Goal: Information Seeking & Learning: Learn about a topic

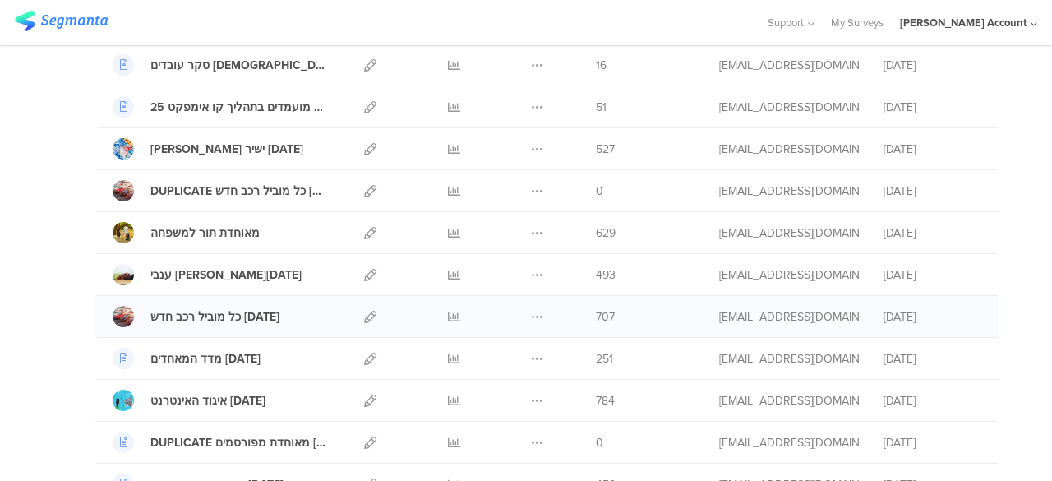
scroll to position [411, 0]
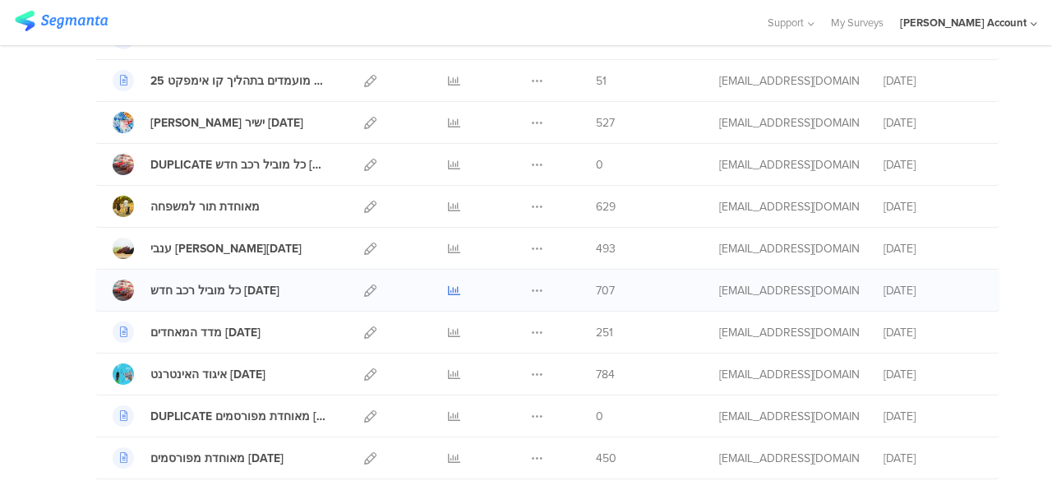
click at [448, 288] on icon at bounding box center [454, 290] width 12 height 12
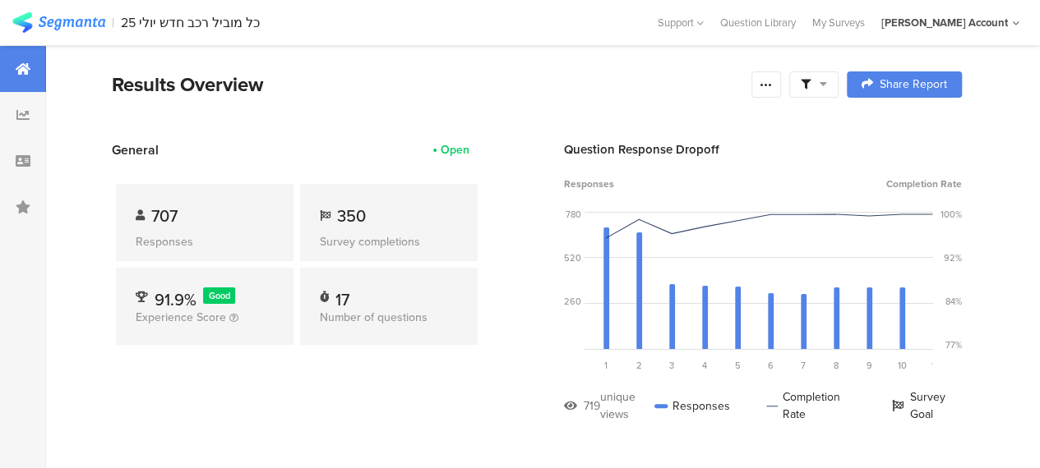
click at [827, 81] on icon at bounding box center [822, 84] width 7 height 12
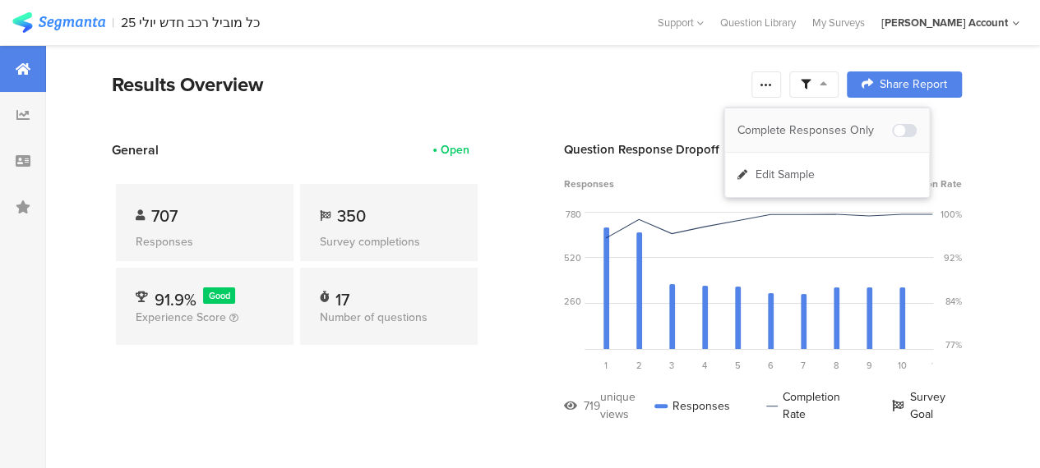
click at [818, 124] on div "Complete Responses Only" at bounding box center [814, 130] width 154 height 16
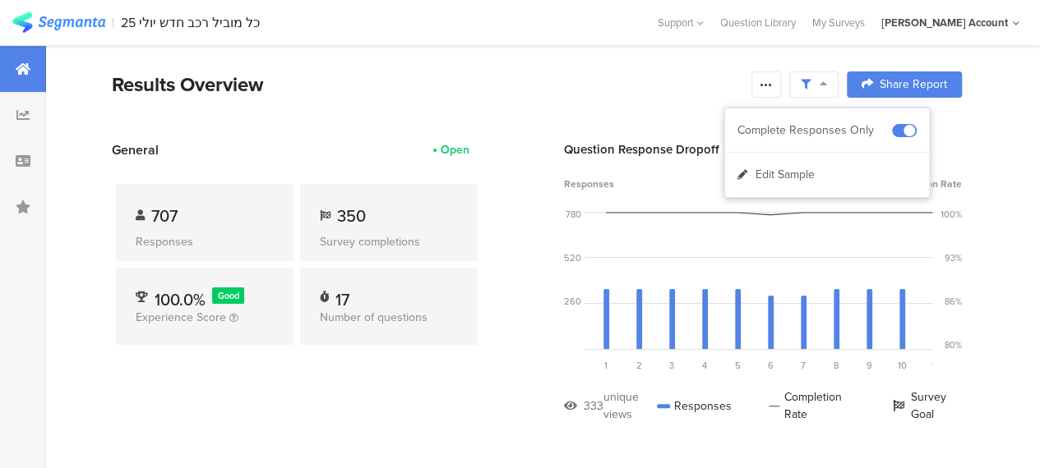
click at [310, 366] on div "707 Responses 350 Survey completions 100.0% Good Experience Score 17 Number of …" at bounding box center [297, 267] width 370 height 217
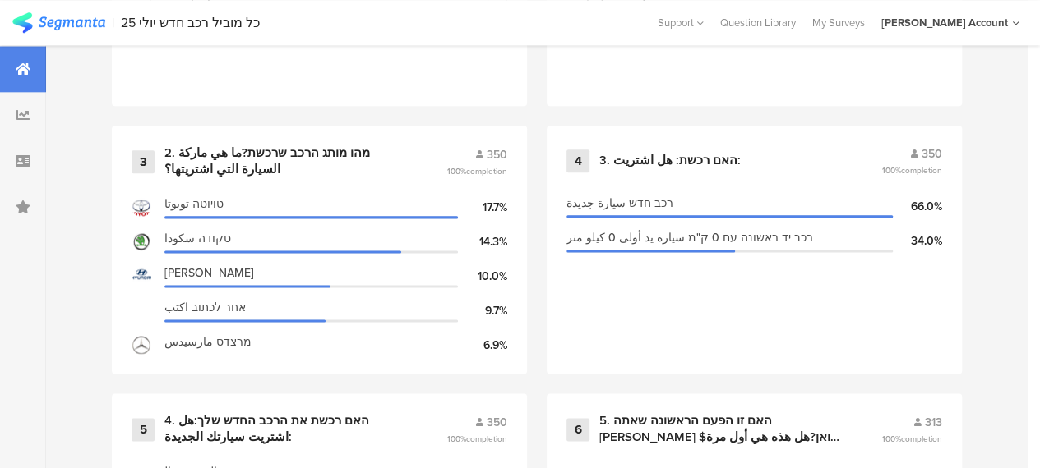
scroll to position [986, 0]
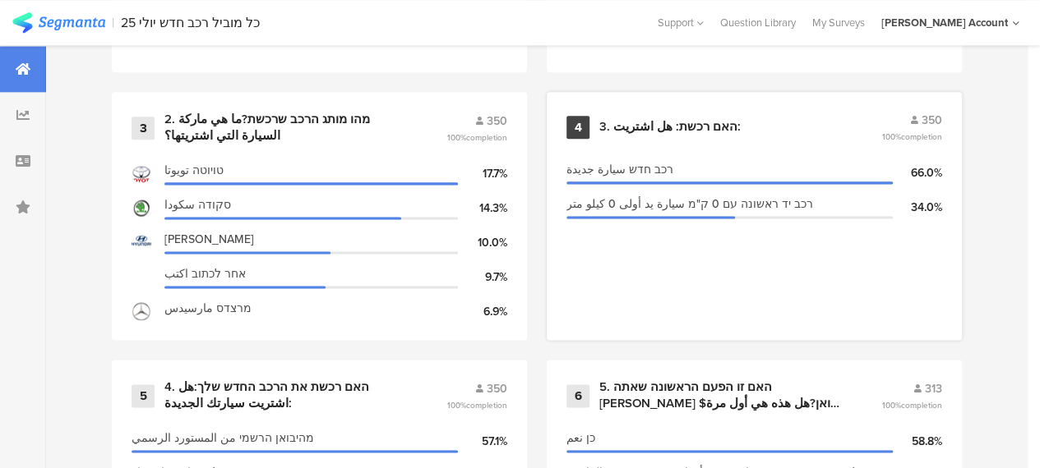
click at [643, 131] on div "3. האם רכשת: هل اشتريت:" at bounding box center [669, 127] width 141 height 16
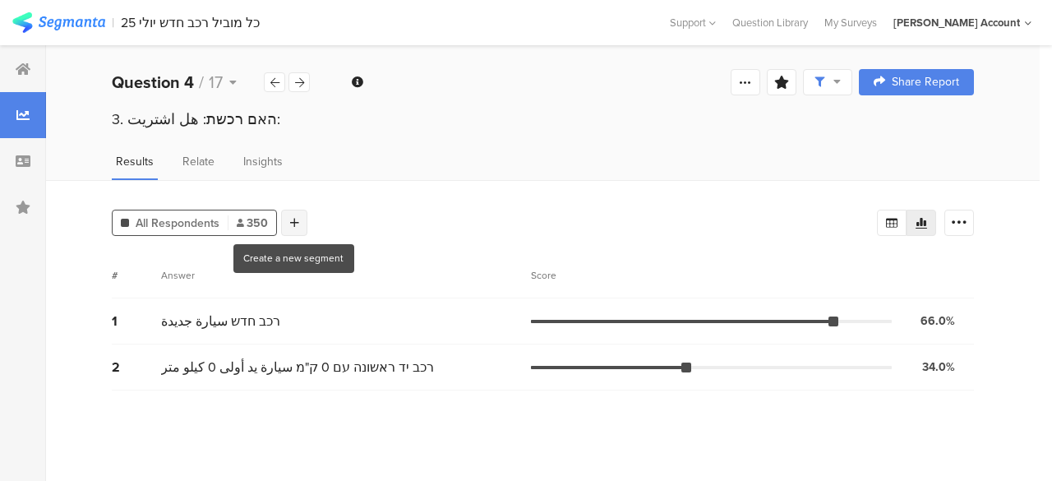
click at [290, 222] on icon at bounding box center [294, 223] width 9 height 12
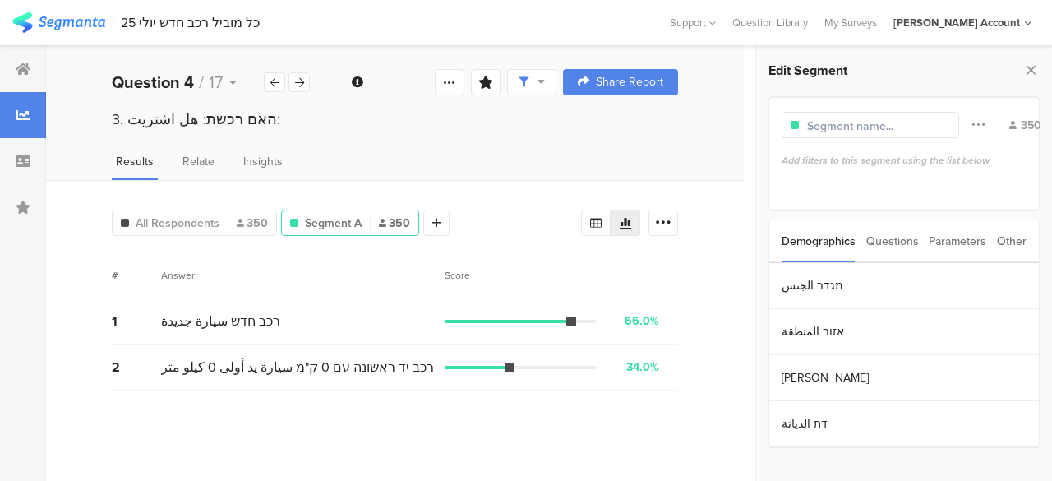
click at [883, 237] on div "Questions" at bounding box center [892, 241] width 53 height 42
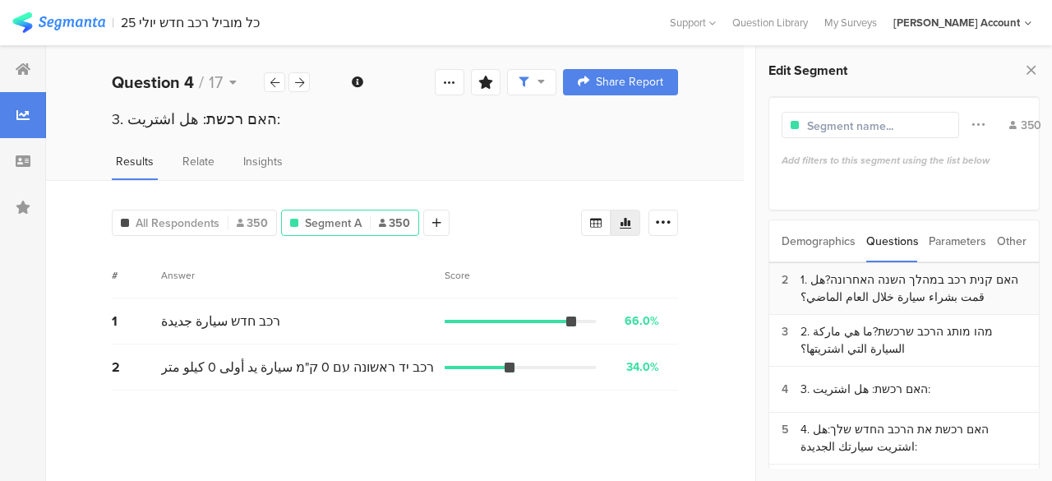
click at [846, 288] on div "1. האם קנית רכב במהלך השנה האחרונה?هل قمت بشراء سيارة خلال العام الماضي؟" at bounding box center [913, 288] width 226 height 35
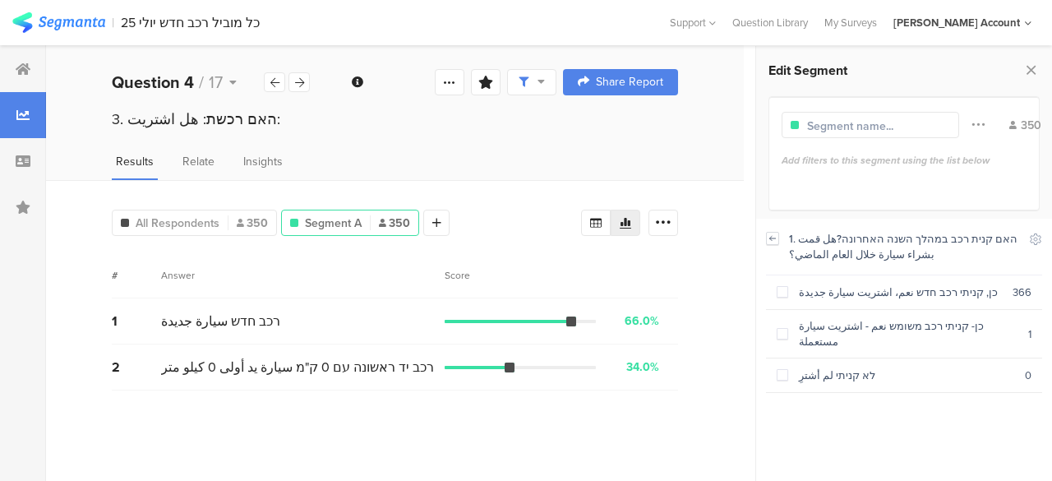
click at [772, 237] on icon at bounding box center [773, 238] width 6 height 4
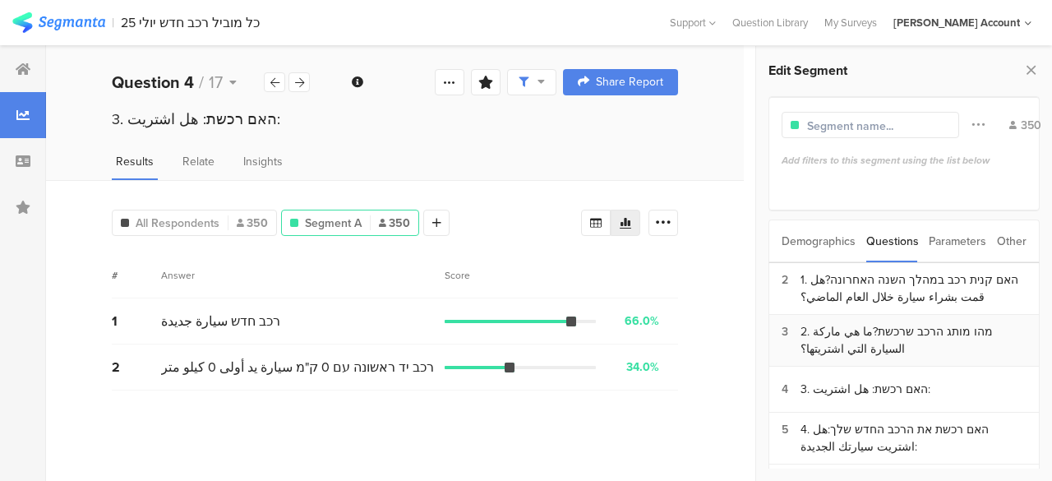
click at [845, 334] on div "2. מהו מותג הרכב שרכשת?ما هي ماركة السيارة التي اشتريتها؟" at bounding box center [913, 340] width 226 height 35
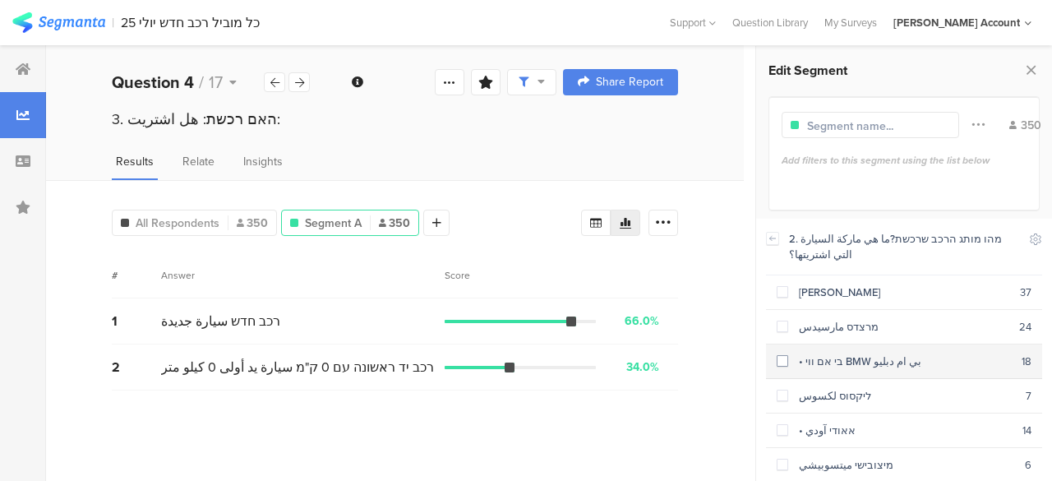
click at [784, 358] on span at bounding box center [783, 361] width 12 height 12
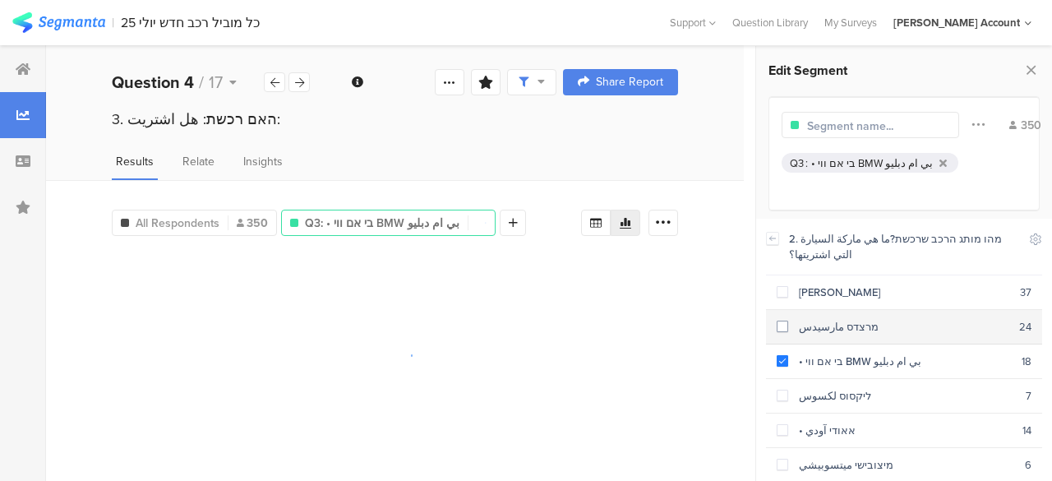
click at [782, 322] on span at bounding box center [783, 326] width 12 height 12
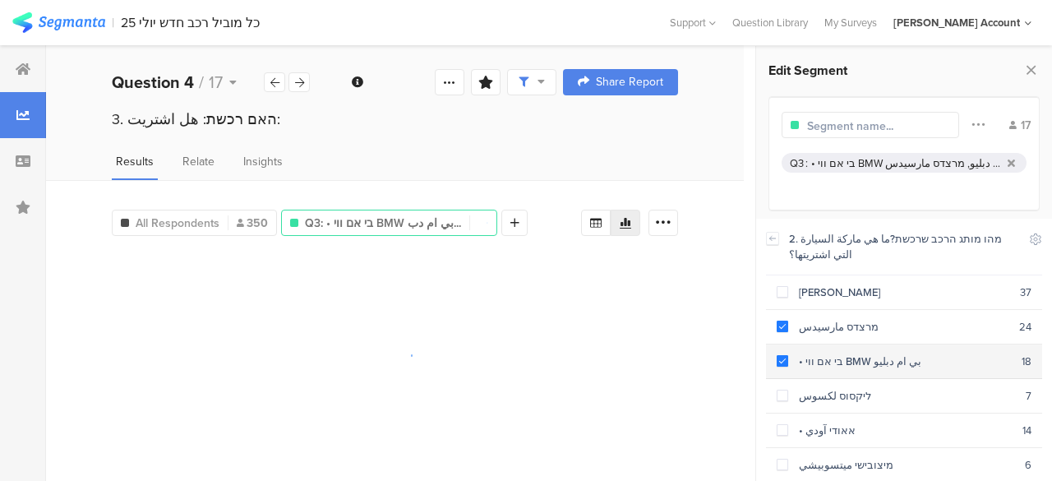
scroll to position [82, 0]
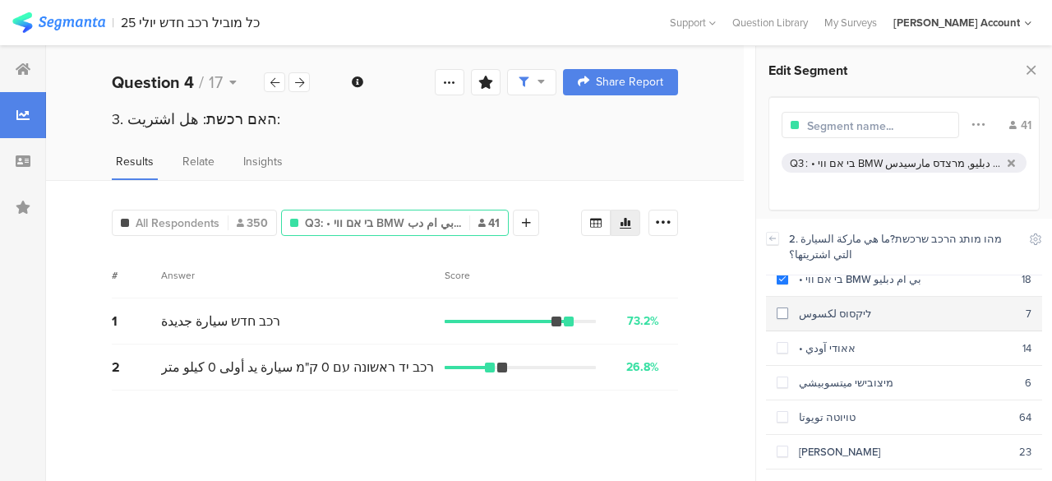
click at [784, 311] on span at bounding box center [783, 313] width 12 height 12
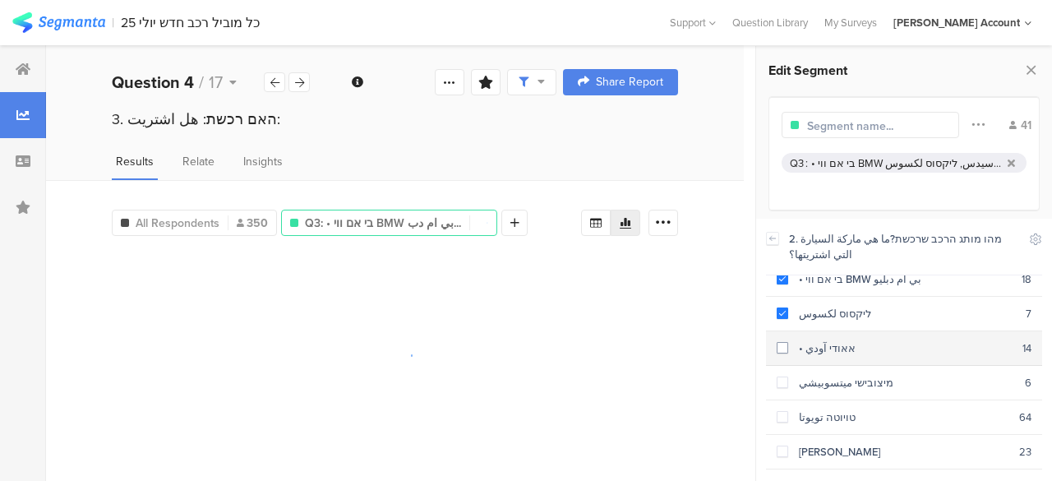
click at [788, 344] on div "• אאודי آودي" at bounding box center [905, 348] width 234 height 16
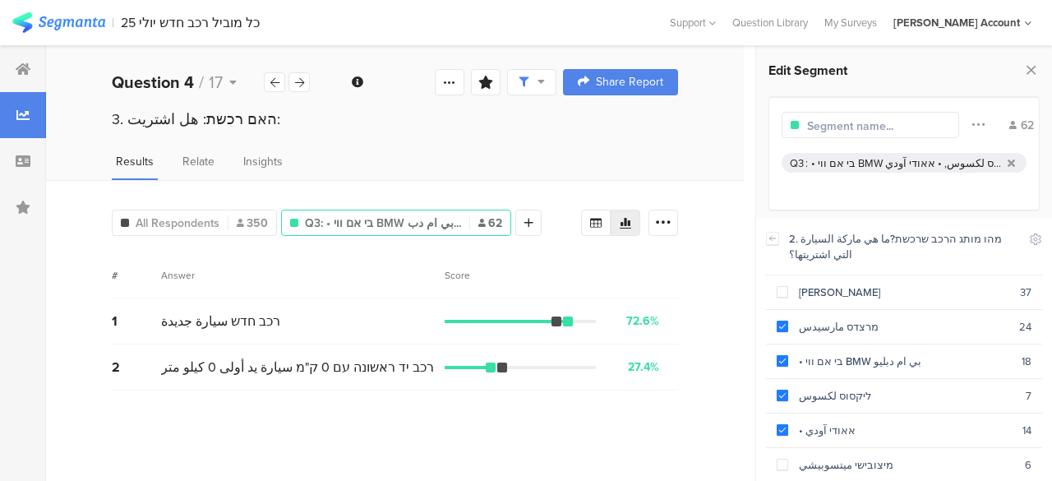
click at [841, 124] on input "text" at bounding box center [878, 126] width 143 height 17
type input "ר"
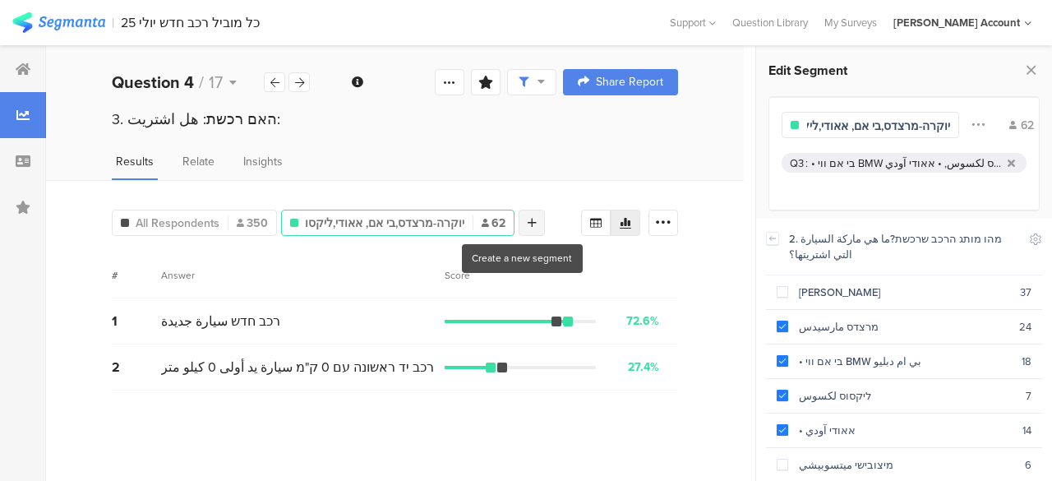
type input "יוקרה-מרצדס,בי אם, אאודי,ליקסו"
click at [528, 226] on icon at bounding box center [532, 223] width 9 height 12
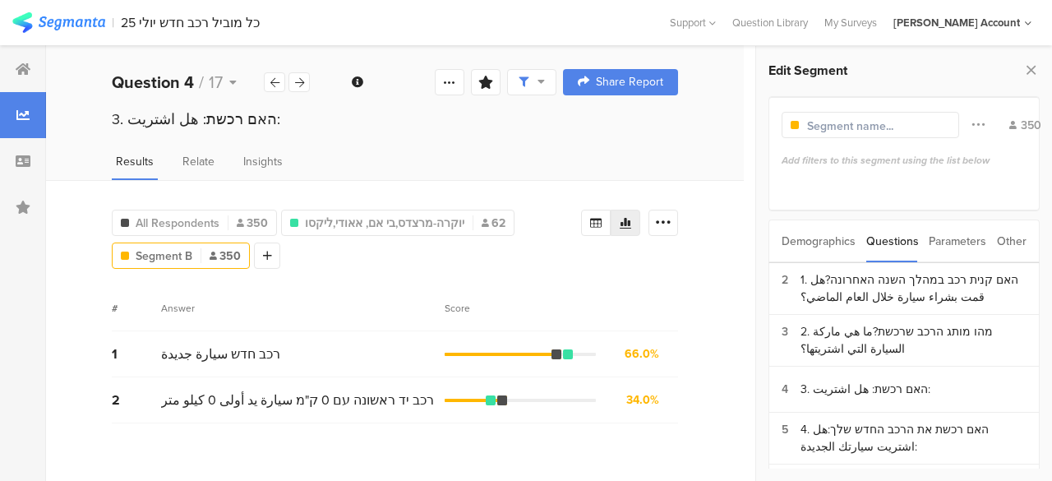
click at [875, 127] on input "text" at bounding box center [878, 126] width 143 height 17
type input "השאר"
click at [866, 333] on div "2. מהו מותג הרכב שרכשת?ما هي ماركة السيارة التي اشتريتها؟" at bounding box center [913, 340] width 226 height 35
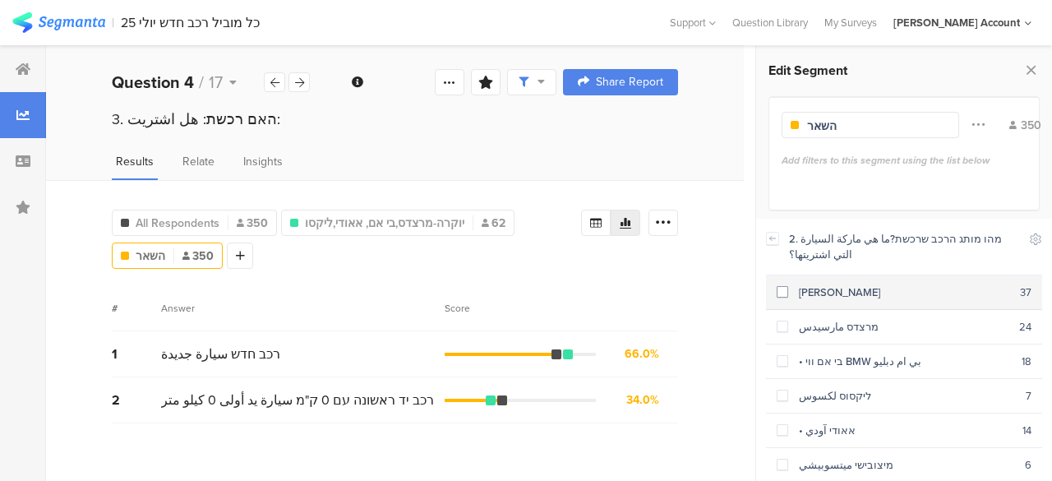
click at [782, 289] on span at bounding box center [783, 292] width 12 height 12
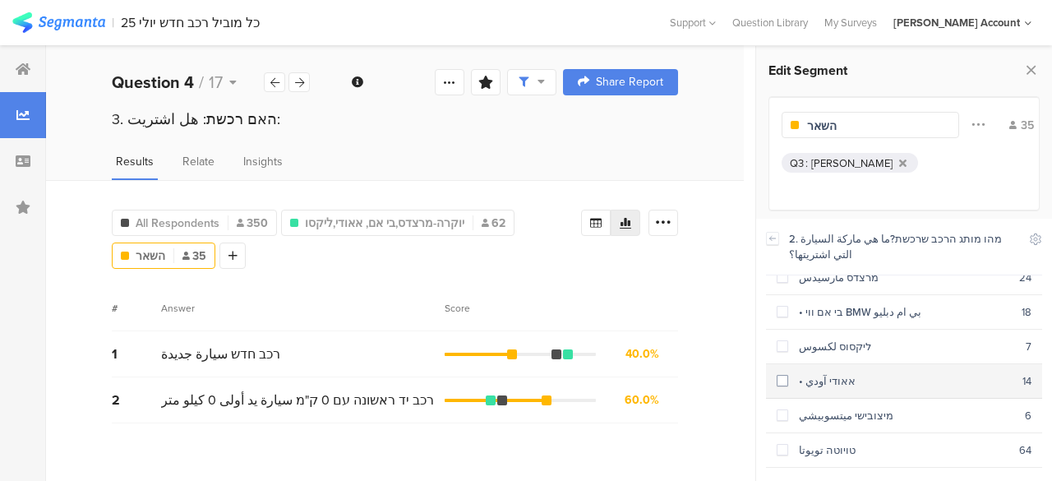
scroll to position [82, 0]
click at [782, 378] on span at bounding box center [783, 382] width 12 height 12
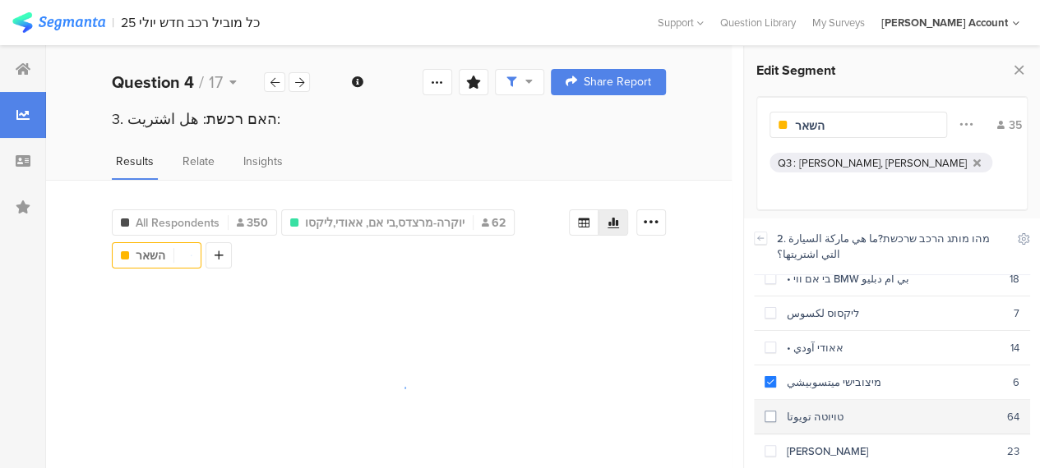
click at [772, 415] on span at bounding box center [770, 417] width 12 height 12
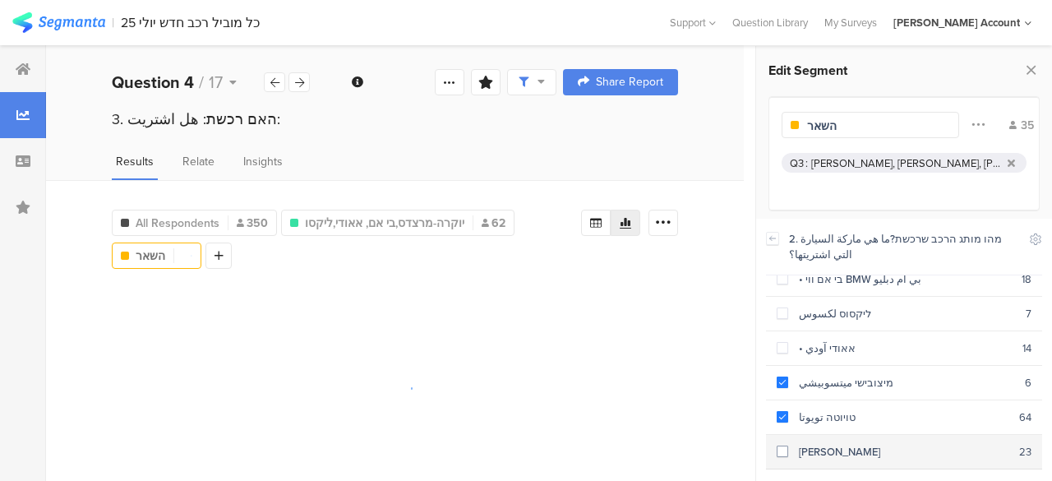
click at [776, 445] on section "[PERSON_NAME] 23" at bounding box center [904, 452] width 276 height 35
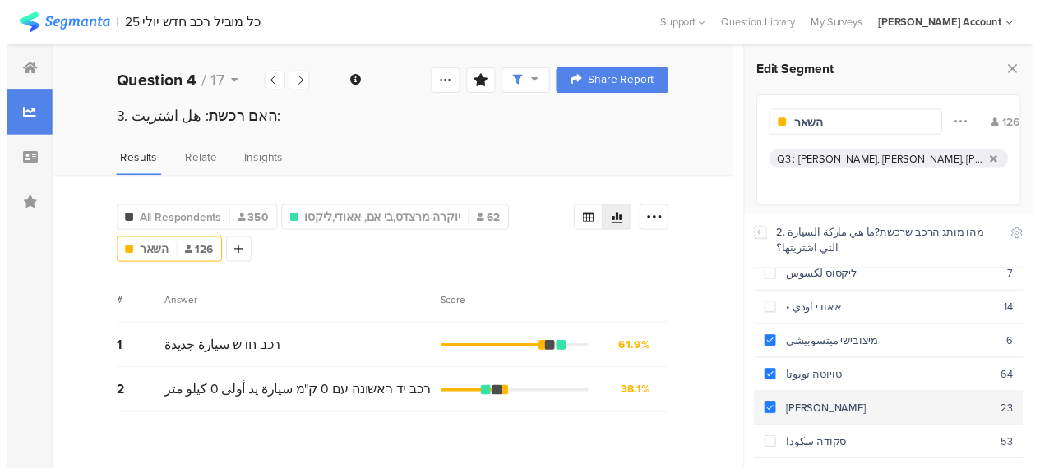
scroll to position [164, 0]
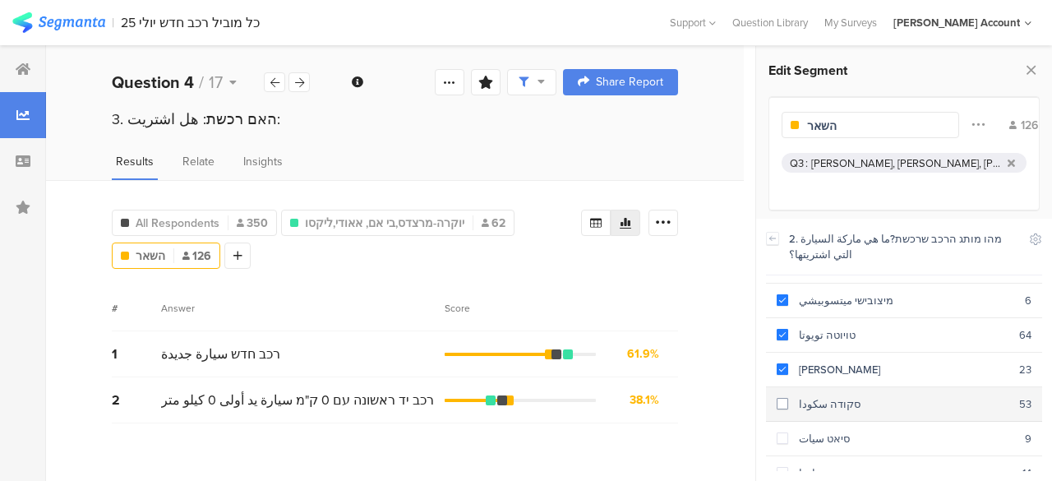
click at [781, 398] on span at bounding box center [783, 404] width 12 height 12
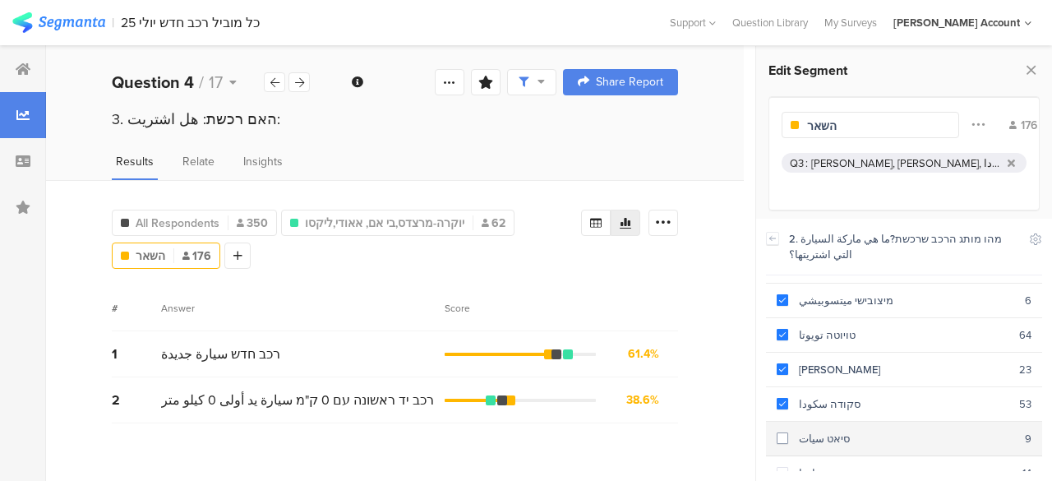
click at [782, 432] on span at bounding box center [783, 438] width 12 height 12
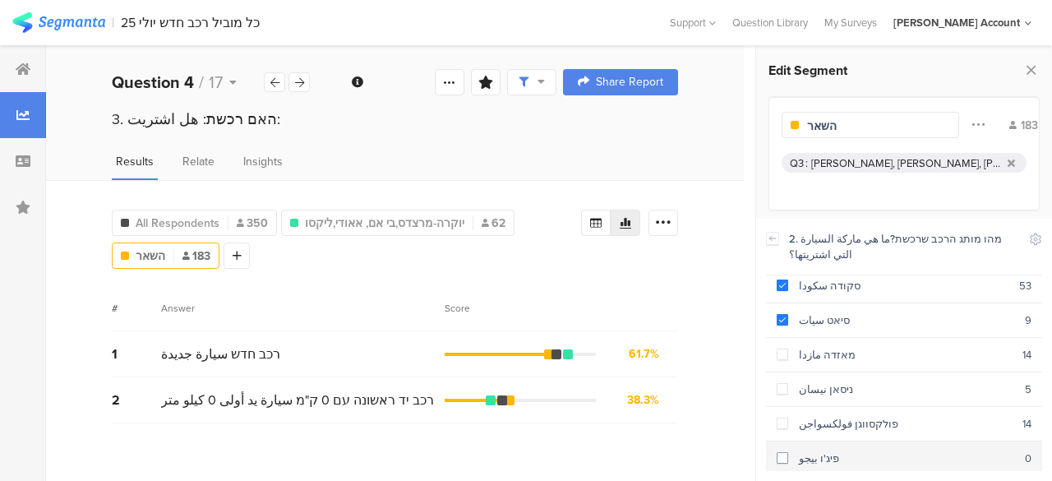
scroll to position [247, 0]
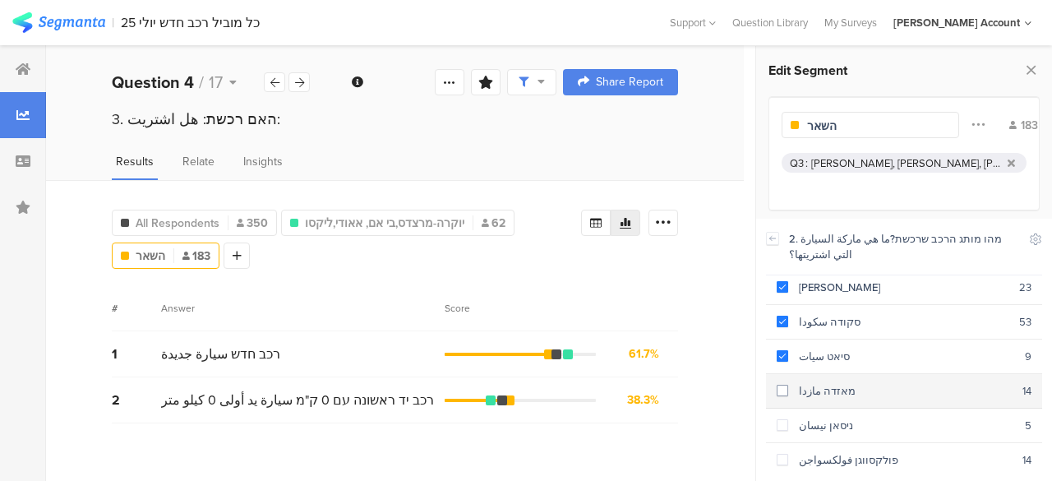
click at [781, 385] on span at bounding box center [783, 392] width 12 height 14
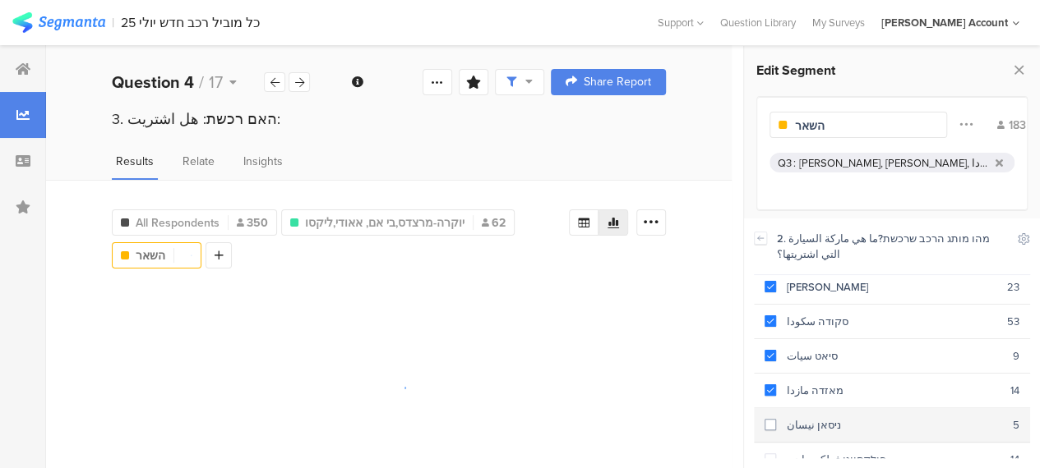
click at [781, 417] on div "ניסאן نيسان" at bounding box center [894, 425] width 237 height 16
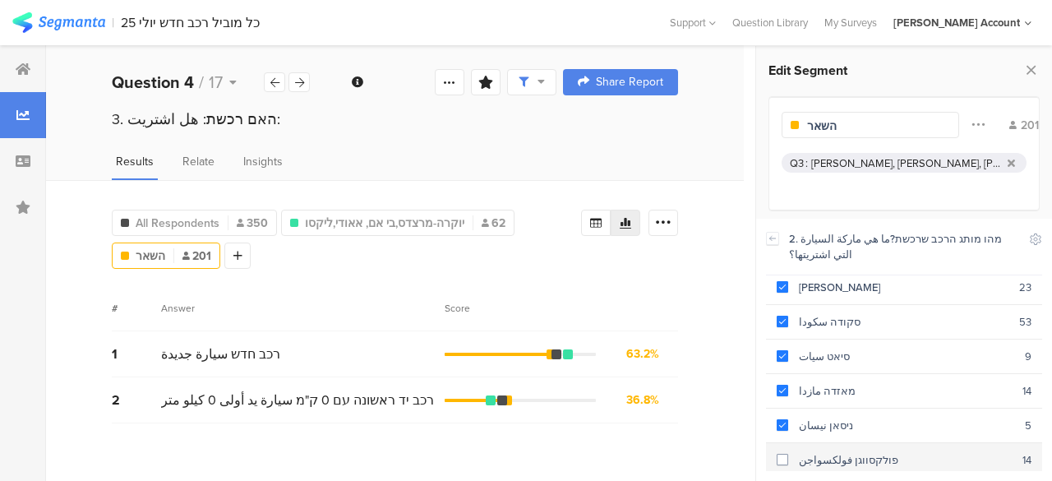
click at [781, 451] on label at bounding box center [783, 459] width 12 height 17
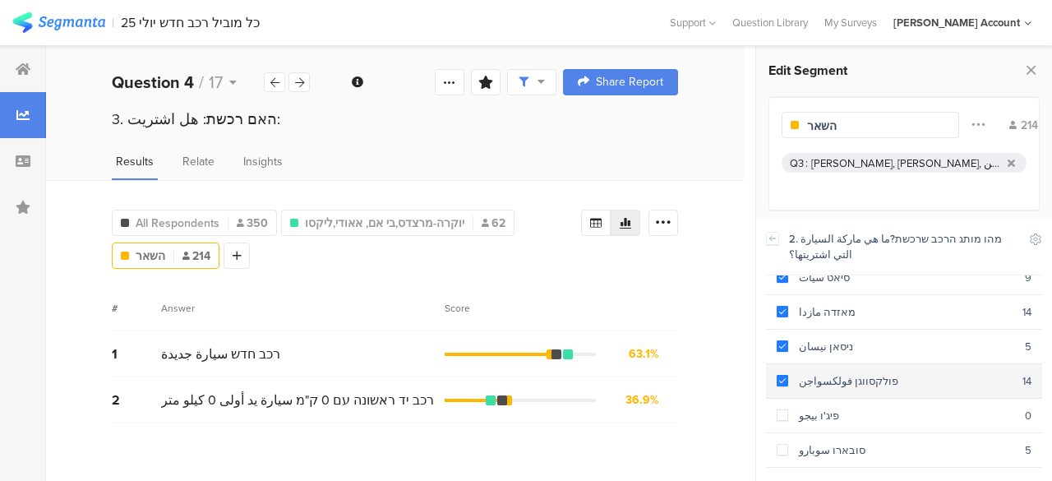
scroll to position [329, 0]
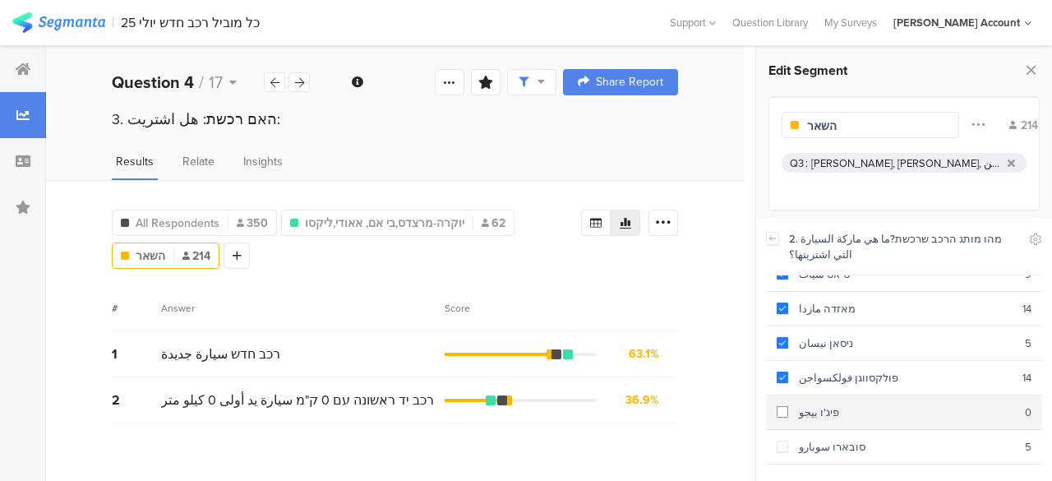
click at [782, 406] on span at bounding box center [783, 412] width 12 height 12
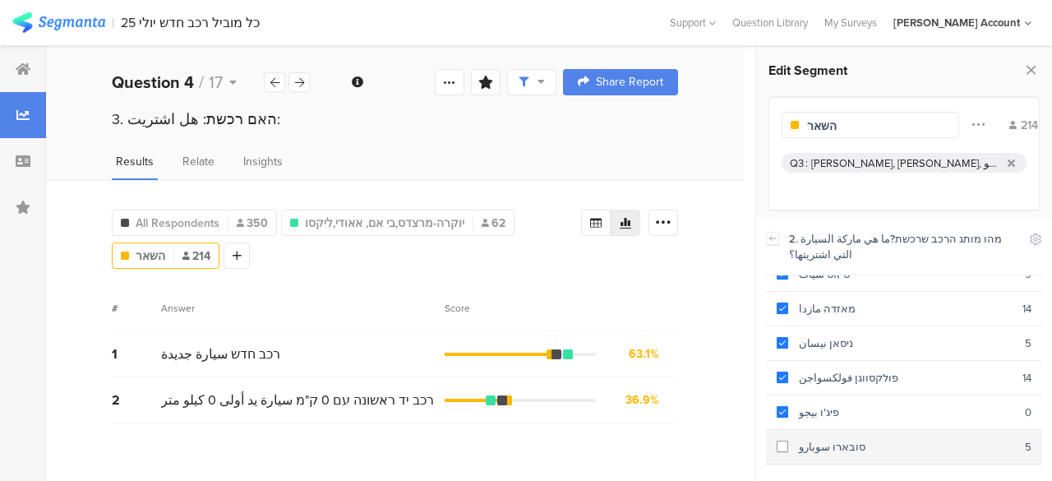
click at [776, 430] on section "סובארו سوبارو 5" at bounding box center [904, 447] width 276 height 35
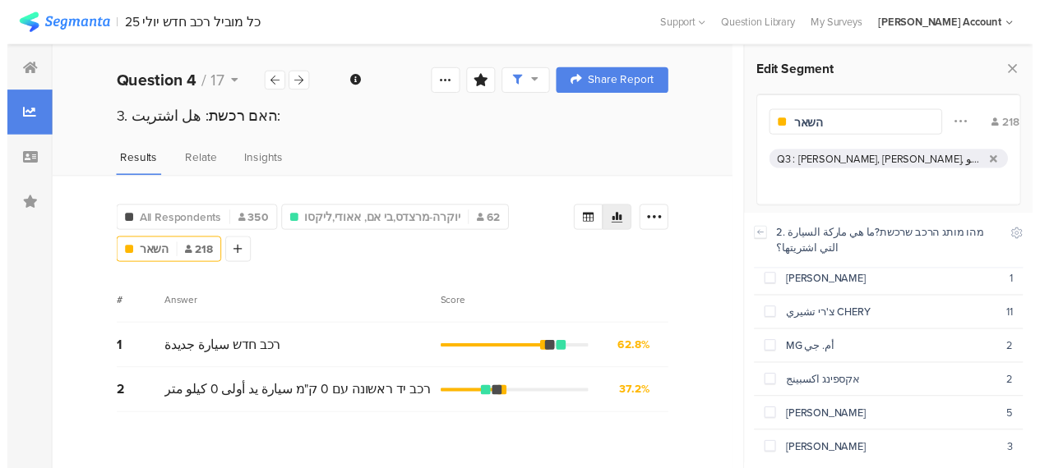
scroll to position [509, 0]
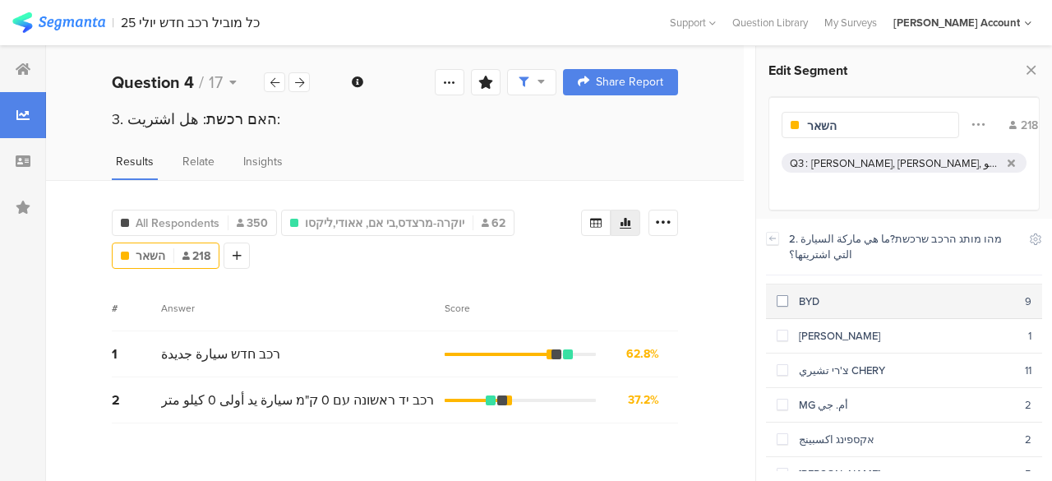
click at [785, 295] on span at bounding box center [783, 301] width 12 height 12
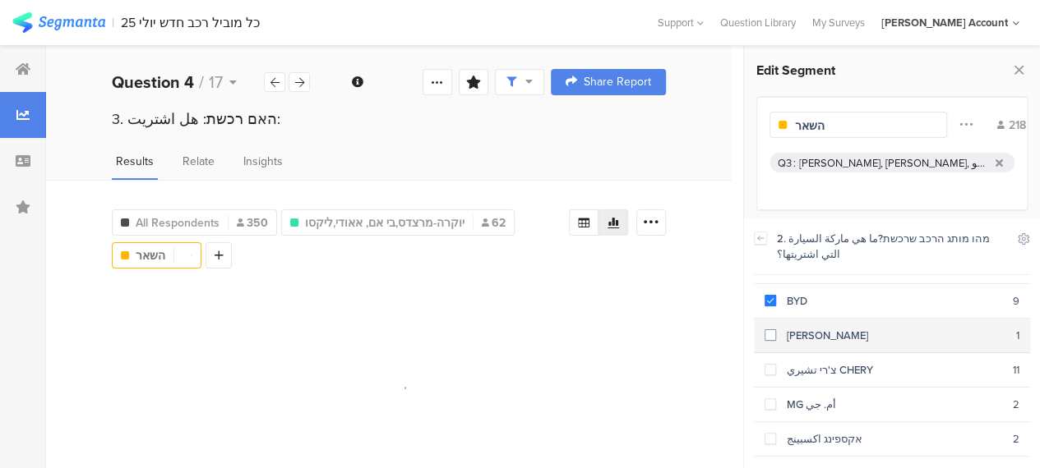
click at [773, 330] on span at bounding box center [770, 336] width 12 height 12
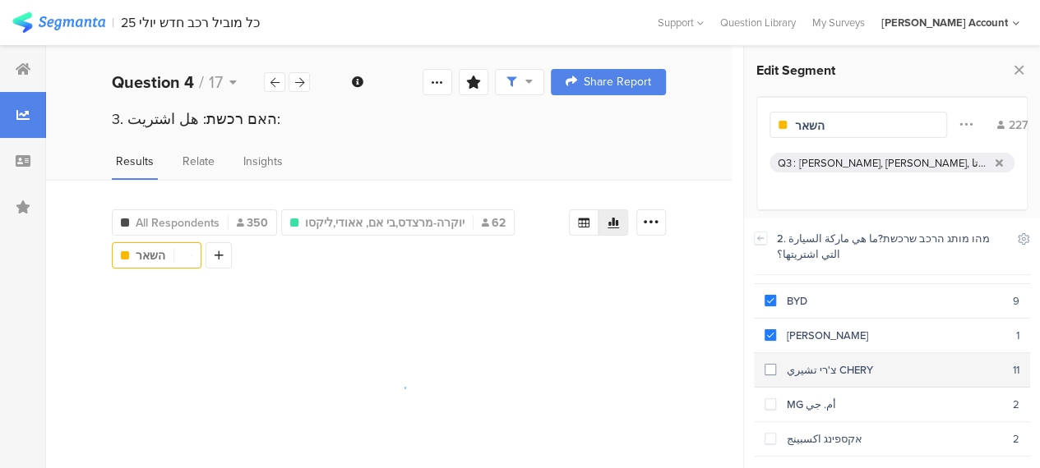
click at [769, 364] on span at bounding box center [770, 370] width 12 height 12
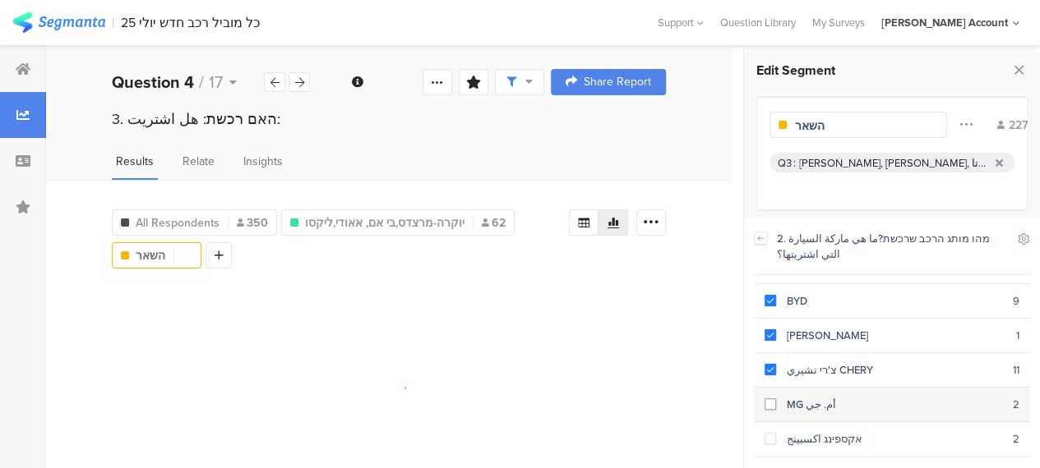
click at [775, 399] on span at bounding box center [770, 405] width 12 height 12
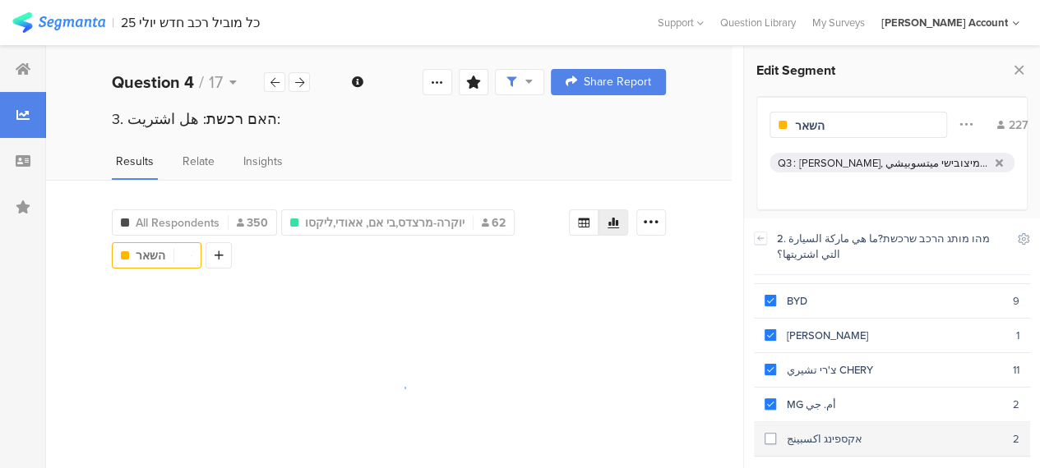
click at [776, 431] on div "אקספינג اكسبينج" at bounding box center [894, 439] width 237 height 16
click at [779, 466] on div "[PERSON_NAME]" at bounding box center [894, 474] width 237 height 16
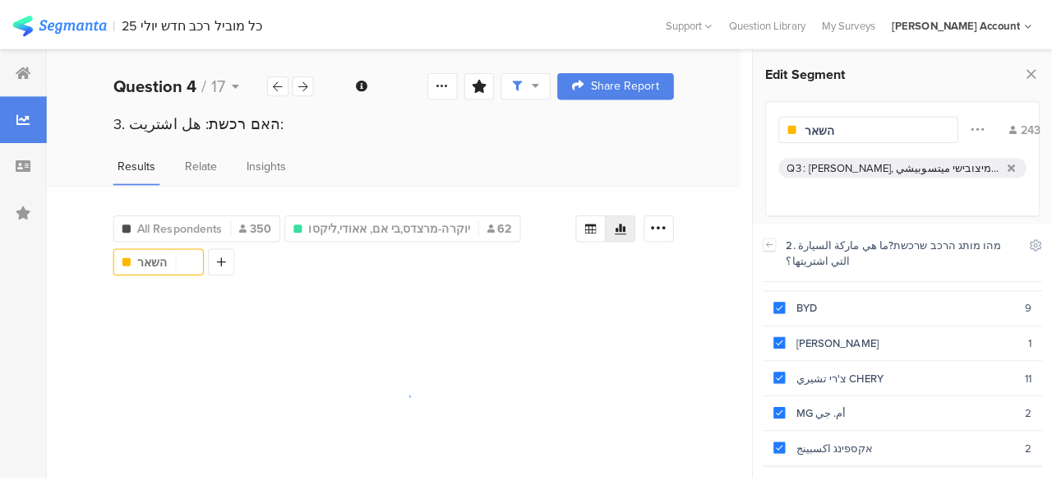
scroll to position [591, 0]
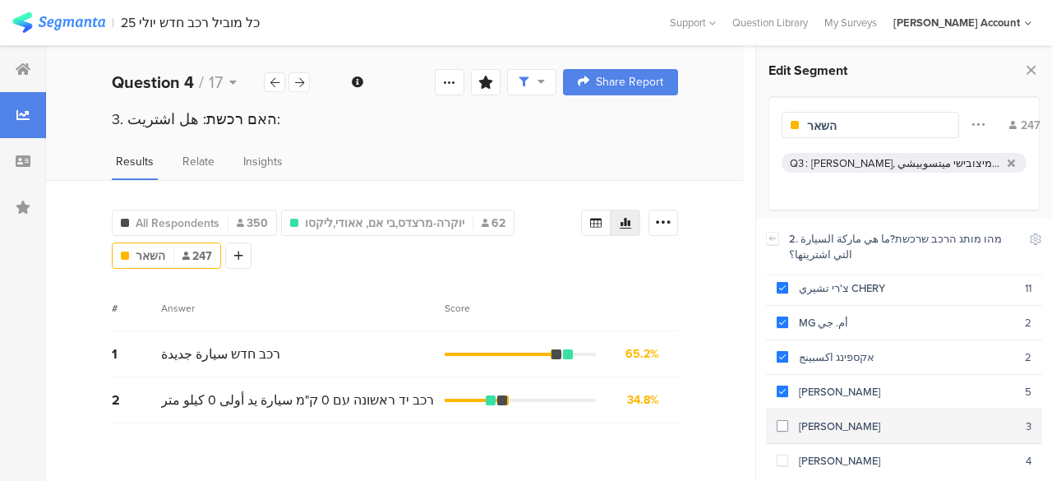
click at [781, 420] on span at bounding box center [783, 426] width 12 height 12
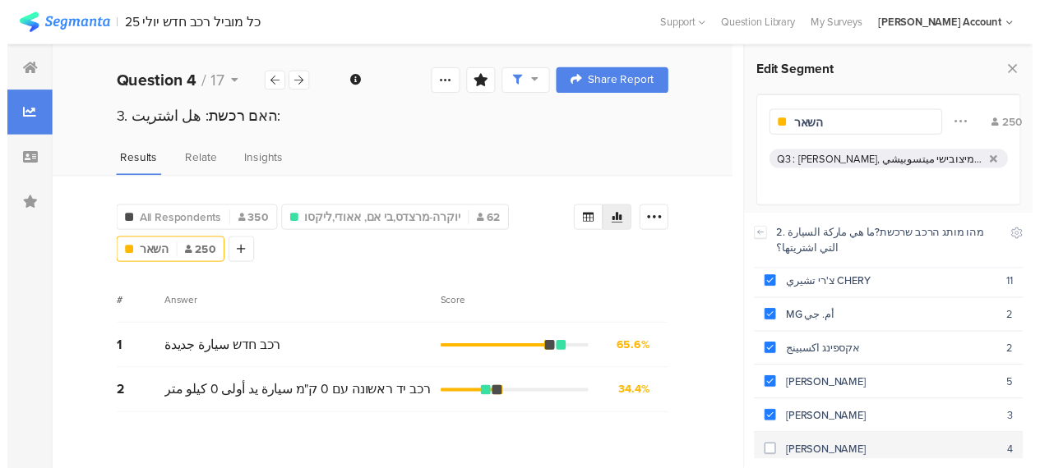
scroll to position [605, 0]
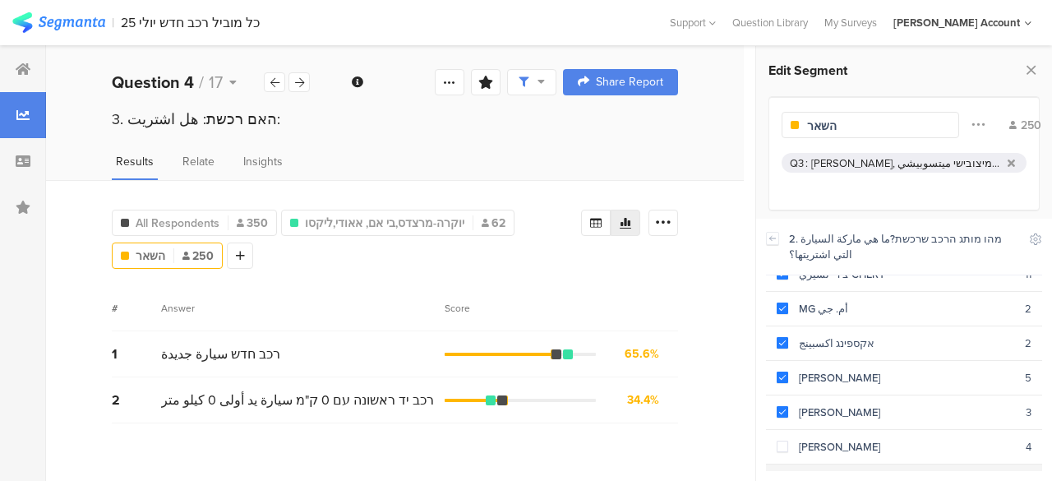
click at [782, 475] on span at bounding box center [783, 481] width 12 height 12
click at [772, 430] on section "[PERSON_NAME] 4" at bounding box center [904, 447] width 276 height 35
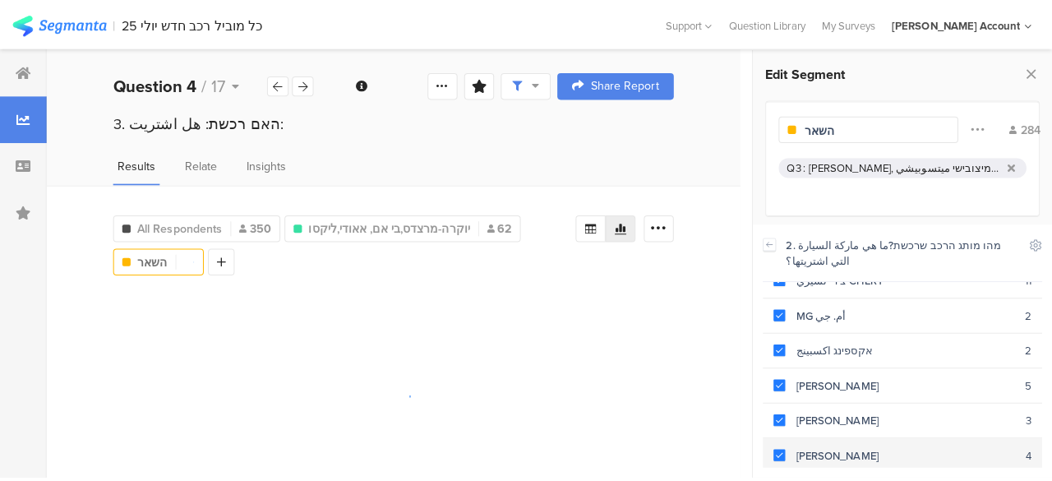
scroll to position [605, 0]
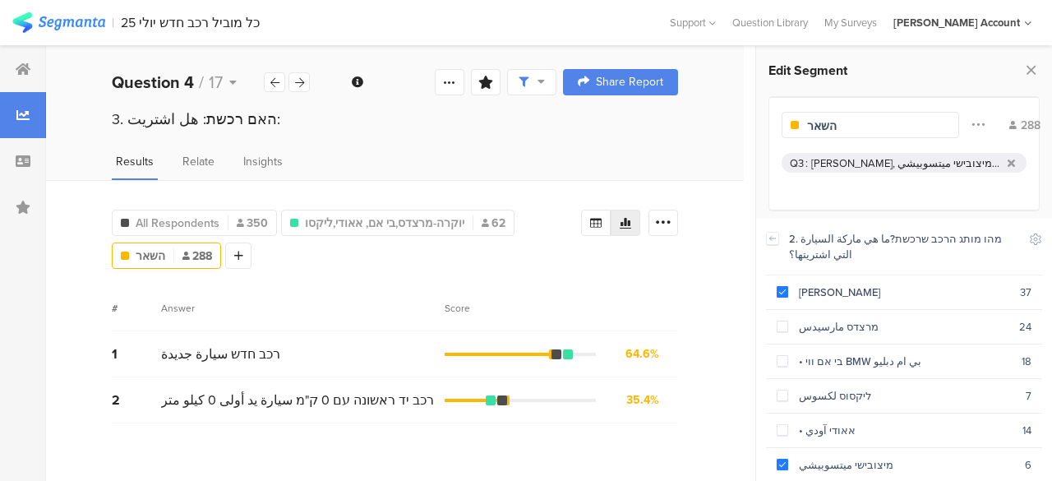
click at [319, 285] on div "# Answer Score" at bounding box center [395, 308] width 566 height 46
click at [388, 269] on div "All Respondents 350 יוקרה-מרצדס,בי אם, [PERSON_NAME],ליקסו 62 Q3 : [PERSON_NAME…" at bounding box center [395, 330] width 698 height 301
click at [202, 219] on span "All Respondents" at bounding box center [178, 222] width 84 height 17
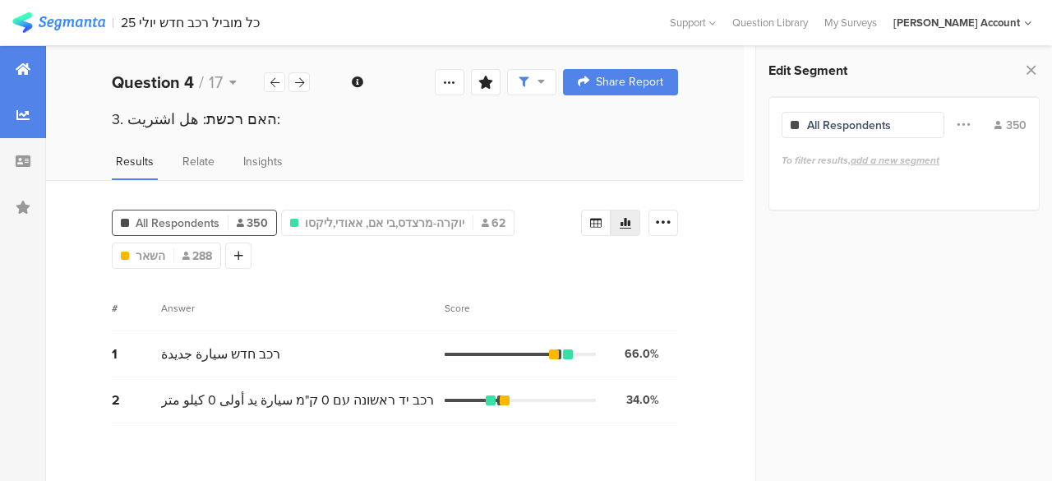
click at [26, 67] on icon at bounding box center [23, 68] width 15 height 13
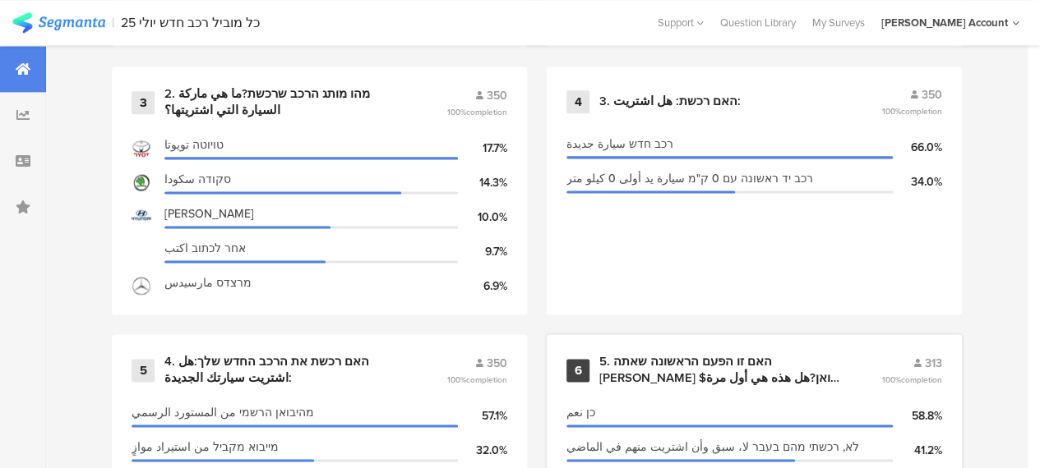
scroll to position [986, 0]
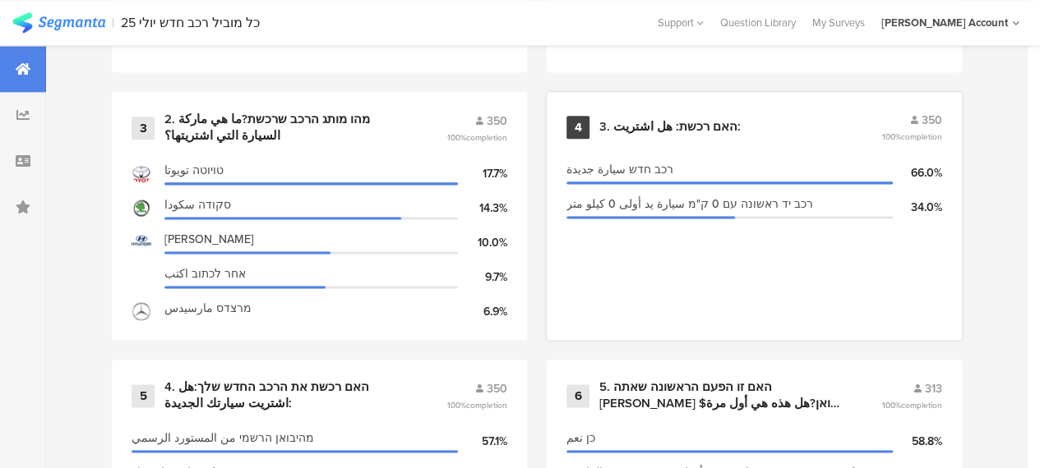
click at [634, 134] on div "3. האם רכשת: هل اشتريت:" at bounding box center [669, 127] width 141 height 16
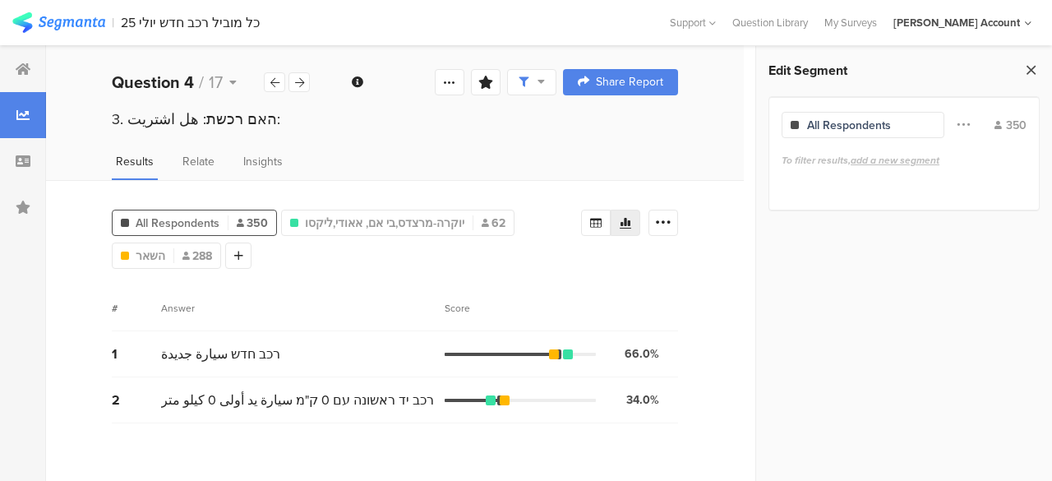
click at [1035, 77] on icon at bounding box center [1030, 69] width 17 height 23
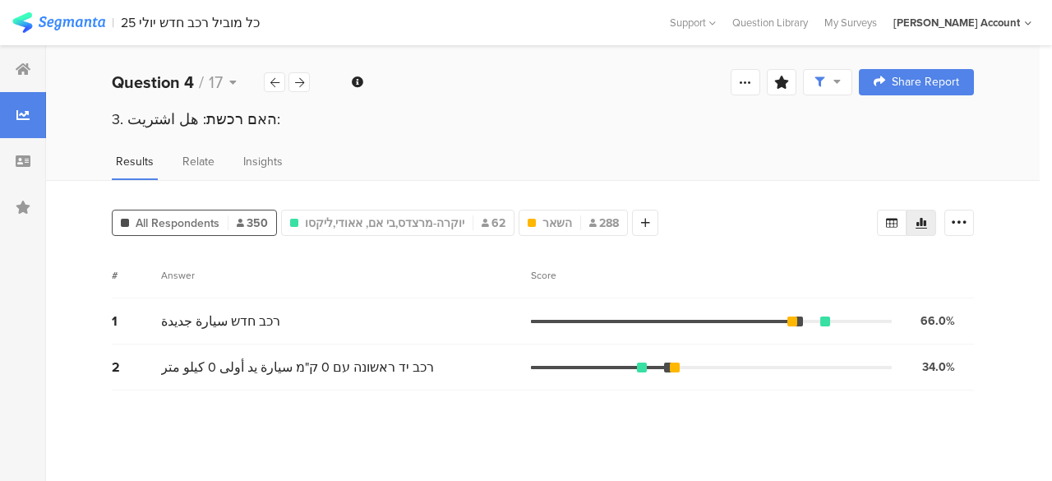
click at [405, 330] on div "1 רכב חדש سيارة جديدة 66.0% 231 votes" at bounding box center [543, 321] width 862 height 46
click at [300, 86] on icon at bounding box center [299, 82] width 9 height 11
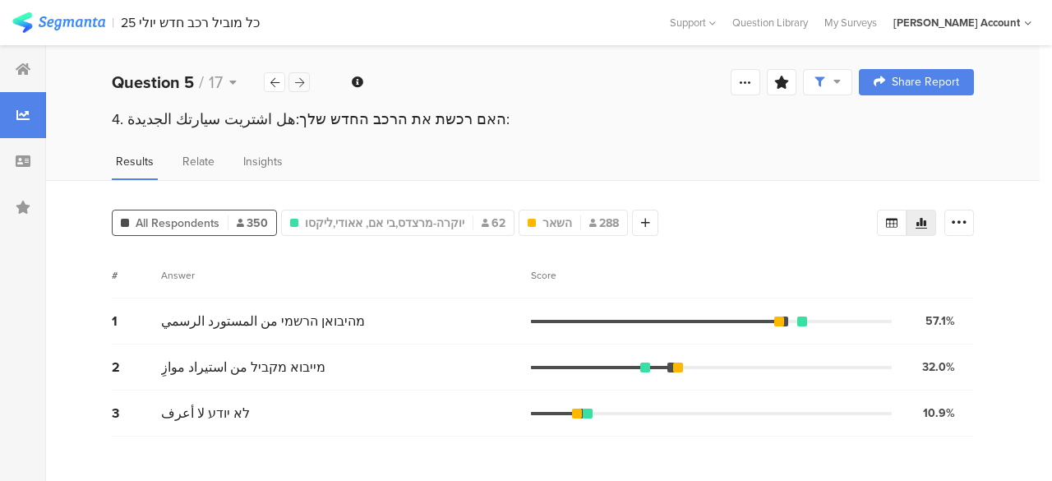
click at [302, 85] on icon at bounding box center [299, 82] width 9 height 11
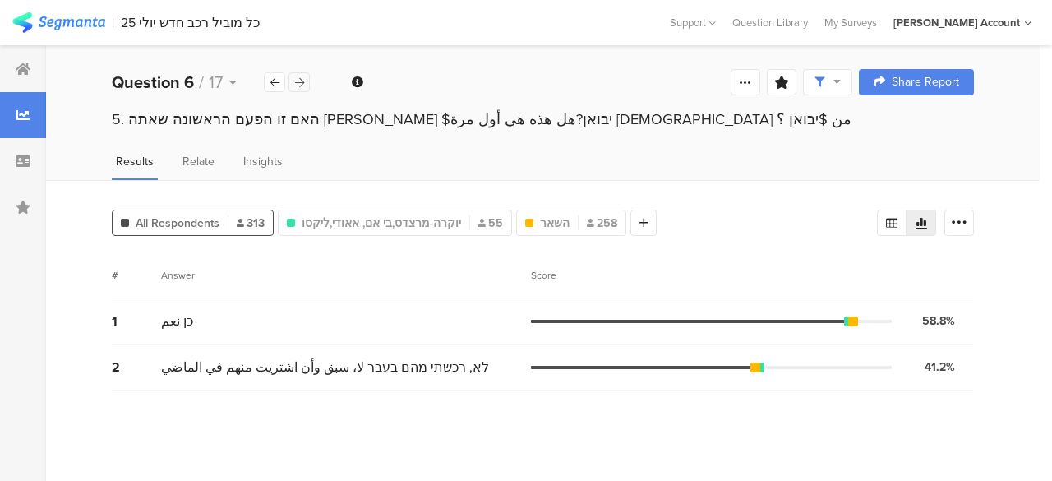
click at [302, 85] on icon at bounding box center [299, 82] width 9 height 11
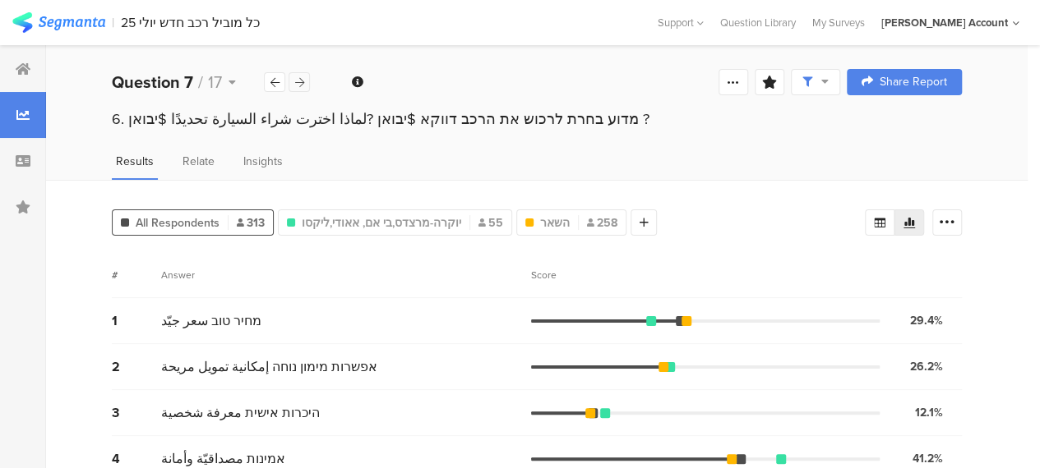
click at [302, 85] on icon at bounding box center [299, 82] width 9 height 11
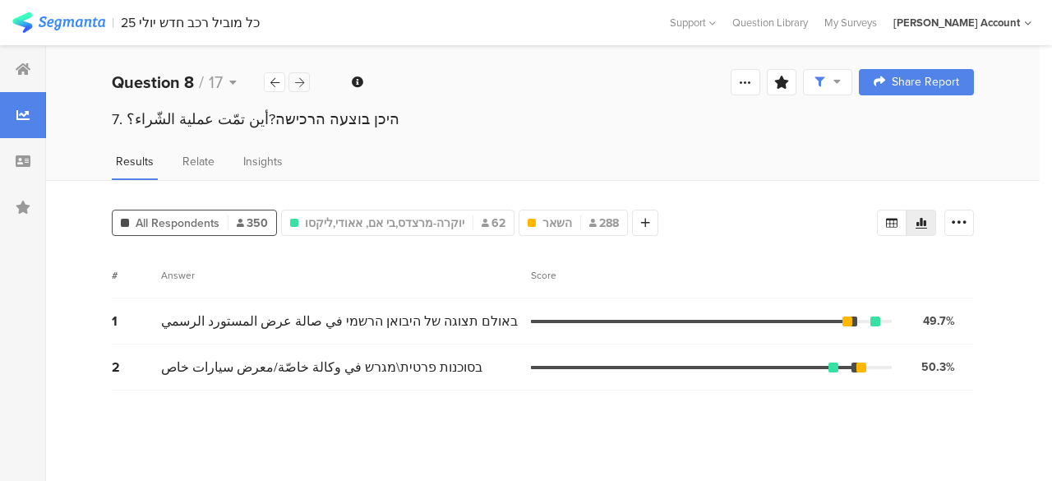
click at [302, 85] on icon at bounding box center [299, 82] width 9 height 11
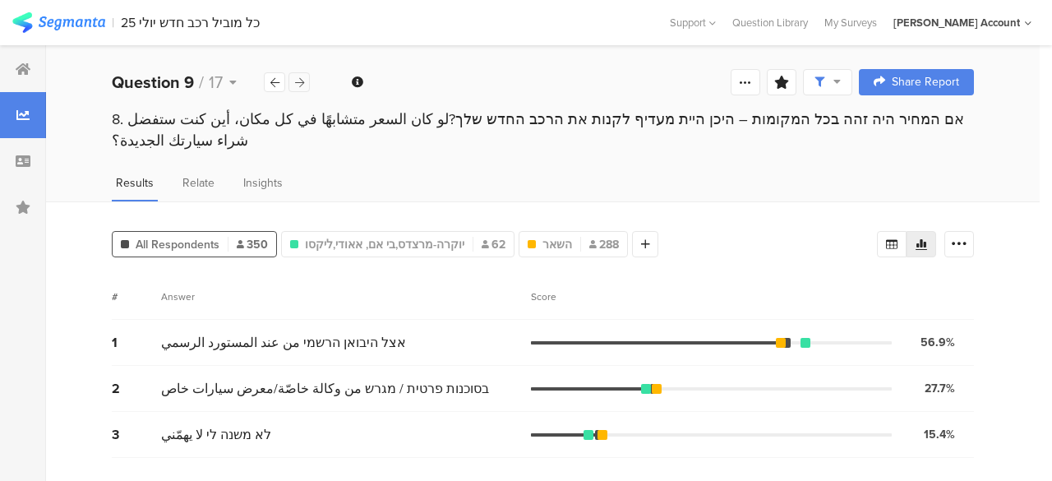
click at [302, 85] on icon at bounding box center [299, 82] width 9 height 11
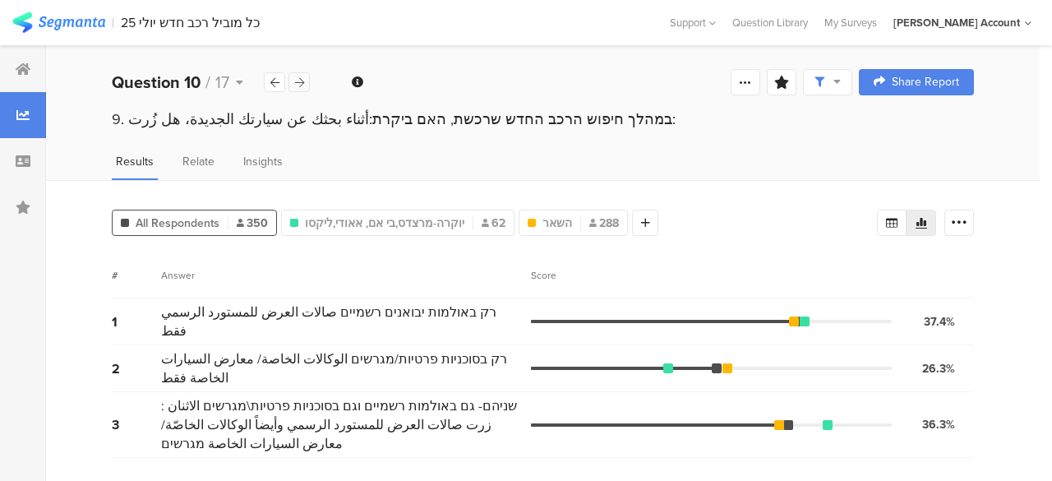
click at [302, 85] on icon at bounding box center [299, 82] width 9 height 11
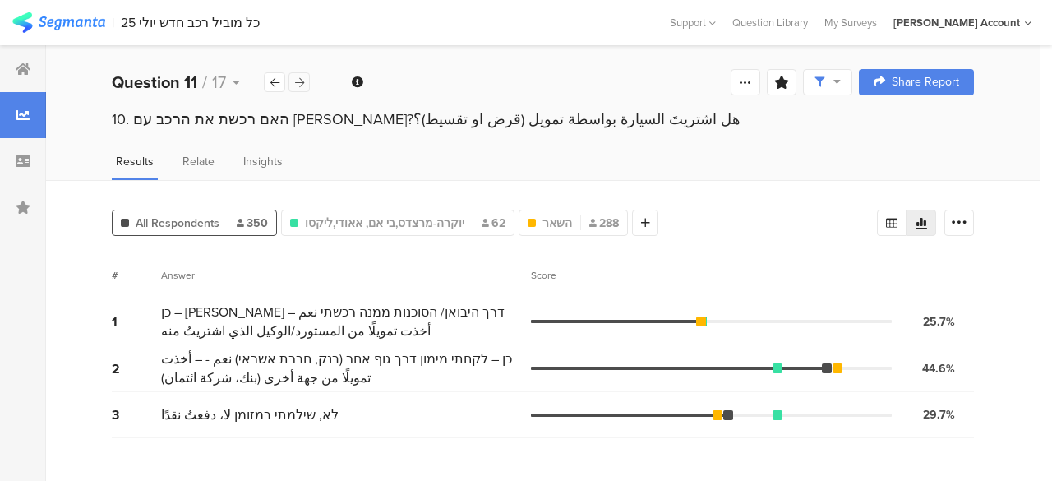
click at [300, 83] on icon at bounding box center [299, 82] width 9 height 11
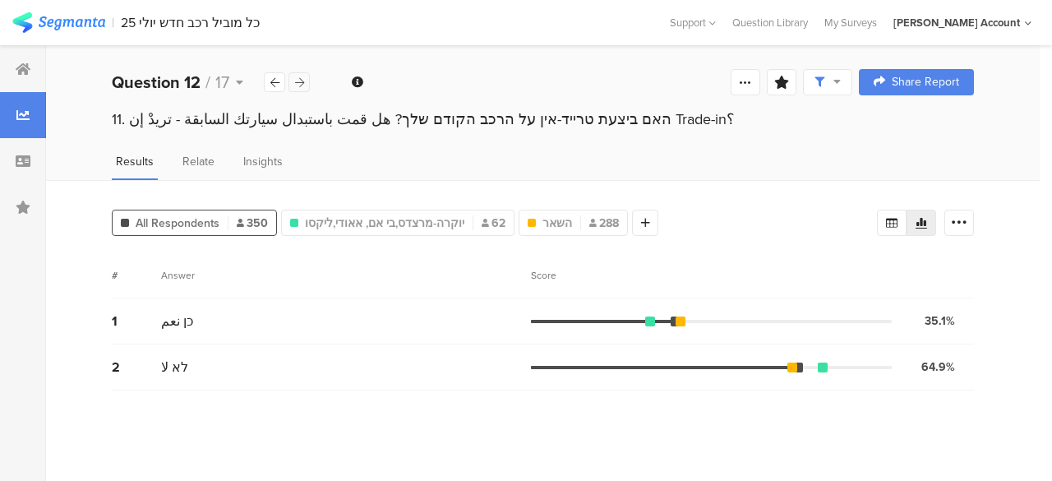
click at [300, 83] on icon at bounding box center [299, 82] width 9 height 11
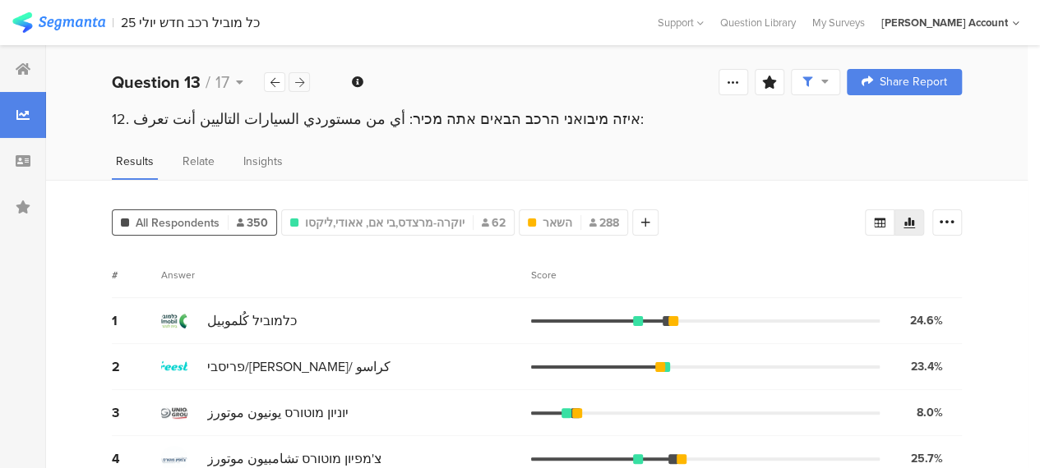
click at [302, 81] on icon at bounding box center [299, 82] width 9 height 11
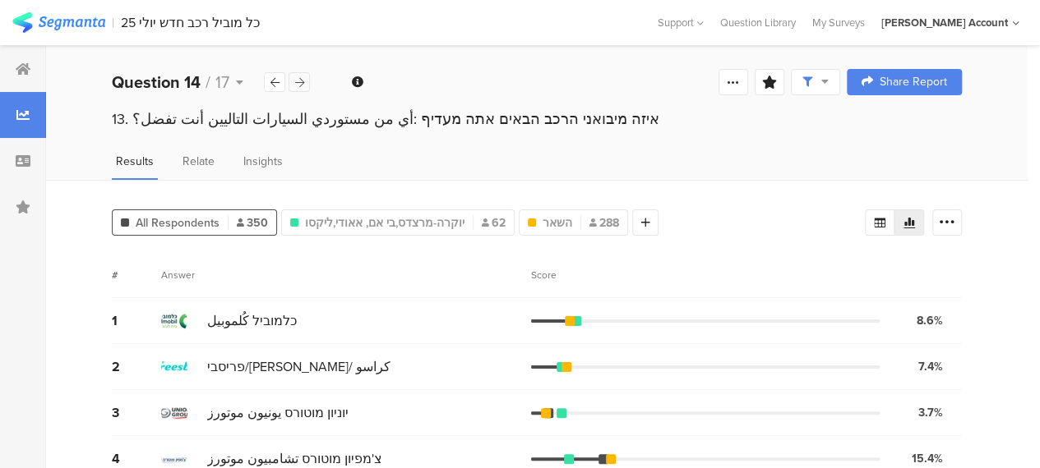
click at [302, 81] on icon at bounding box center [299, 82] width 9 height 11
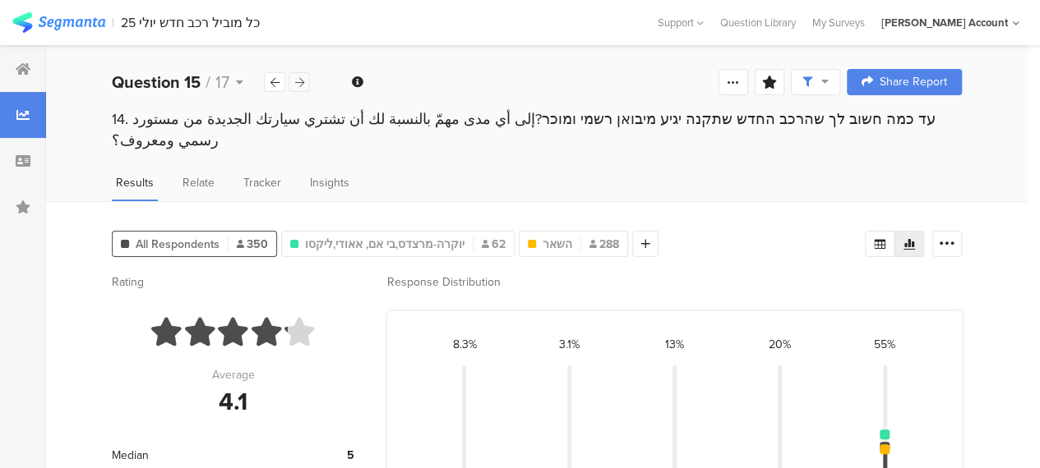
click at [300, 83] on icon at bounding box center [299, 82] width 9 height 11
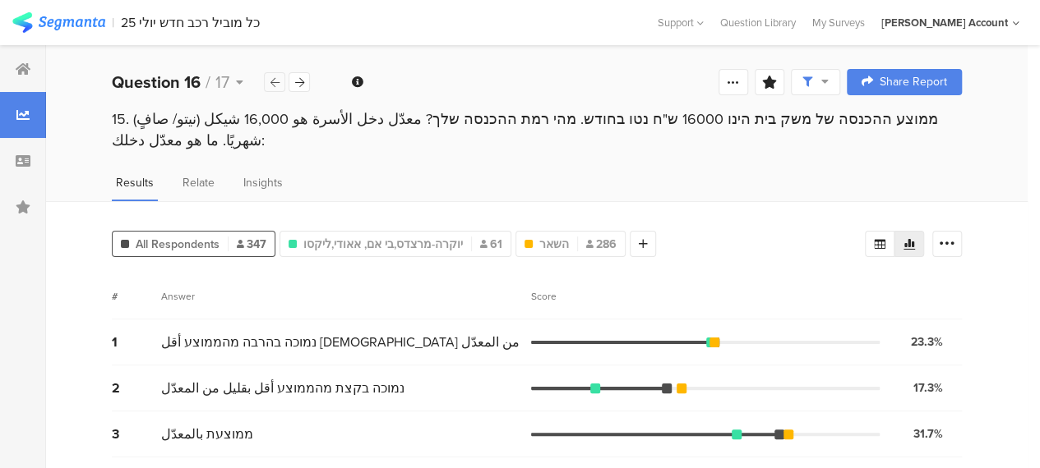
click at [277, 81] on icon at bounding box center [274, 82] width 9 height 11
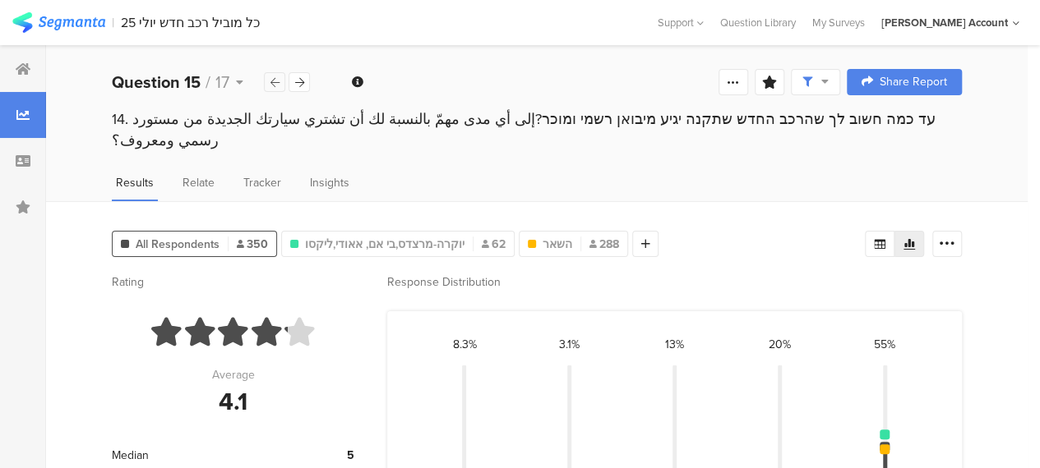
click at [277, 81] on icon at bounding box center [274, 82] width 9 height 11
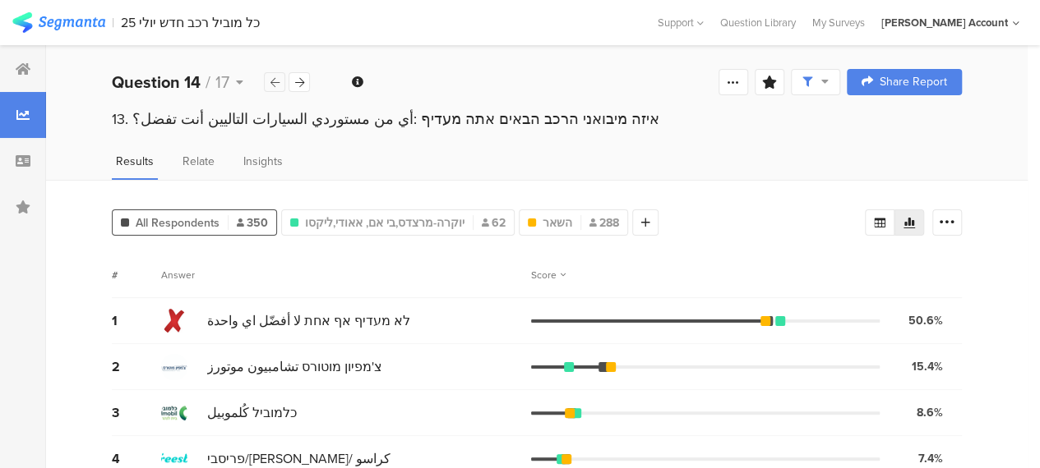
click at [277, 81] on icon at bounding box center [274, 82] width 9 height 11
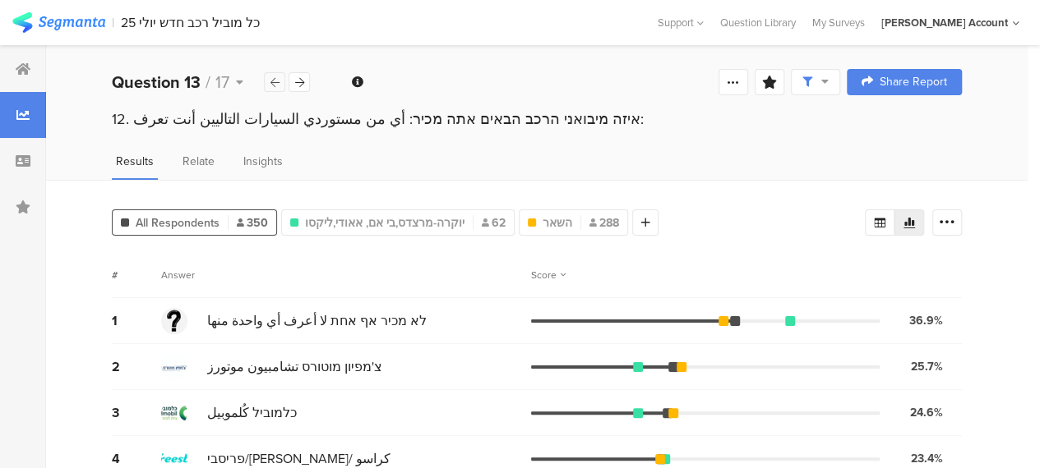
click at [277, 81] on icon at bounding box center [274, 82] width 9 height 11
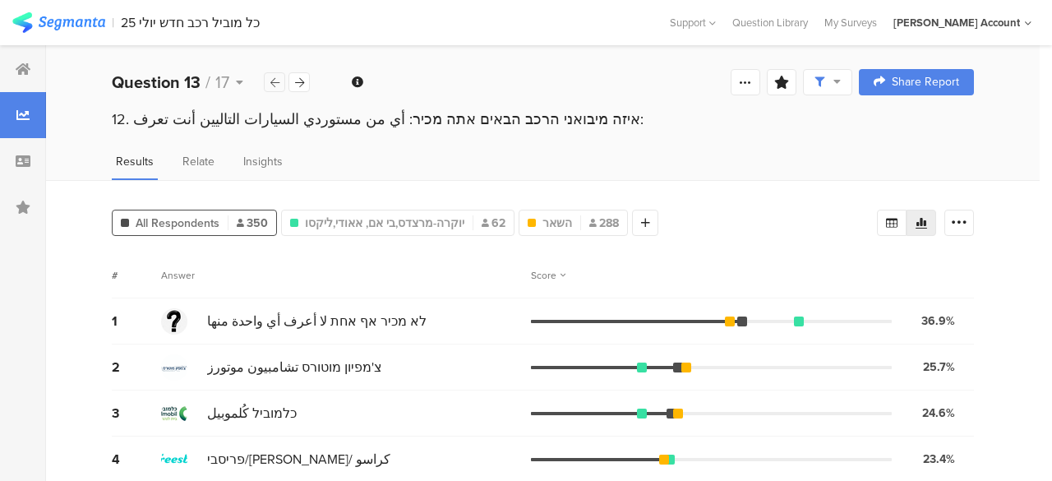
click at [277, 81] on icon at bounding box center [274, 82] width 9 height 11
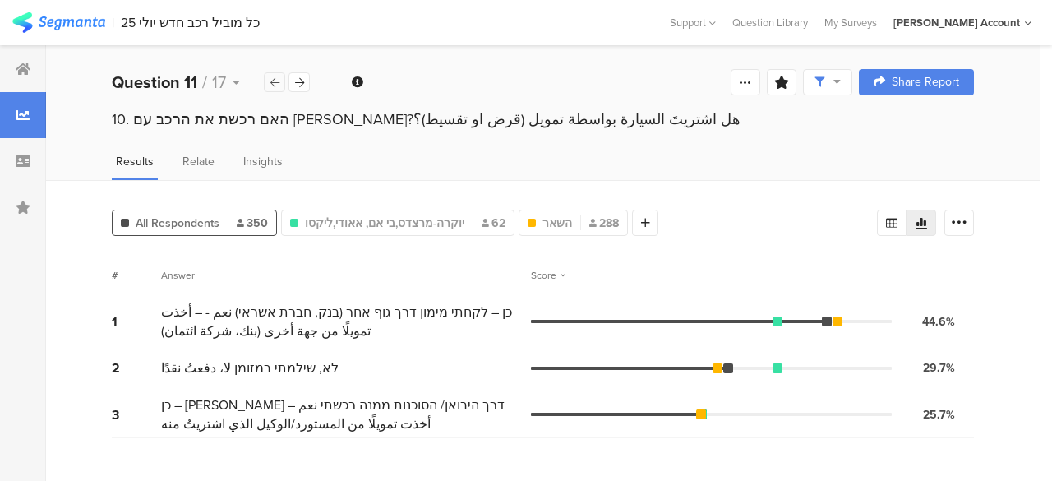
click at [277, 81] on icon at bounding box center [274, 82] width 9 height 11
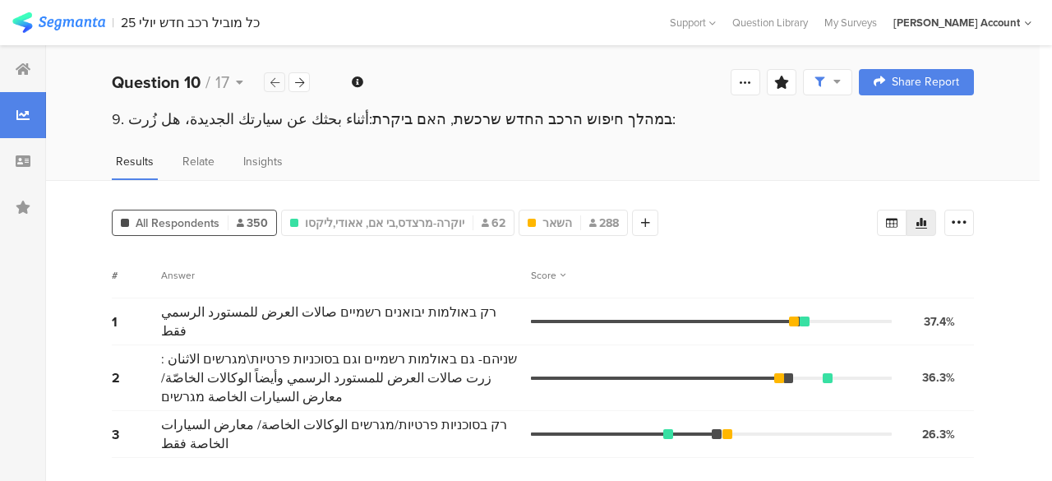
click at [277, 81] on icon at bounding box center [274, 82] width 9 height 11
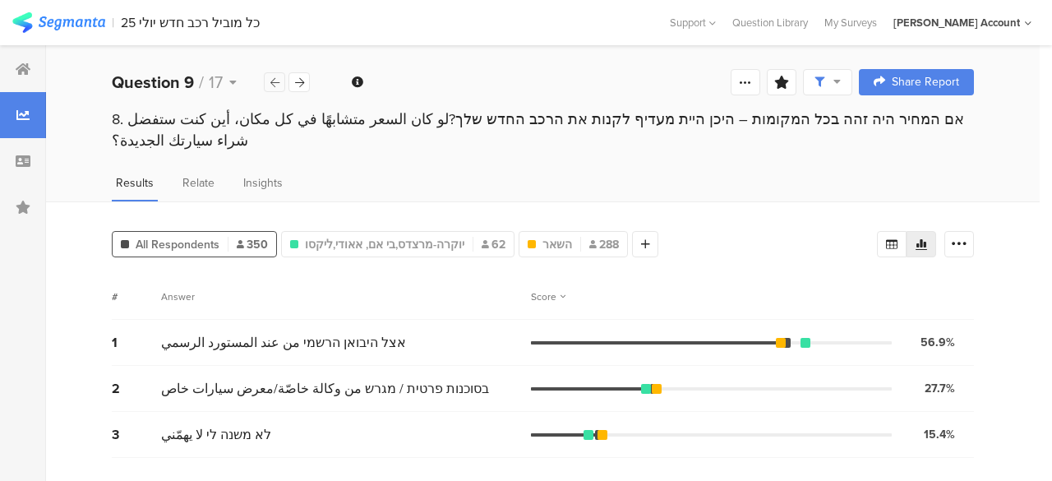
click at [277, 81] on icon at bounding box center [274, 82] width 9 height 11
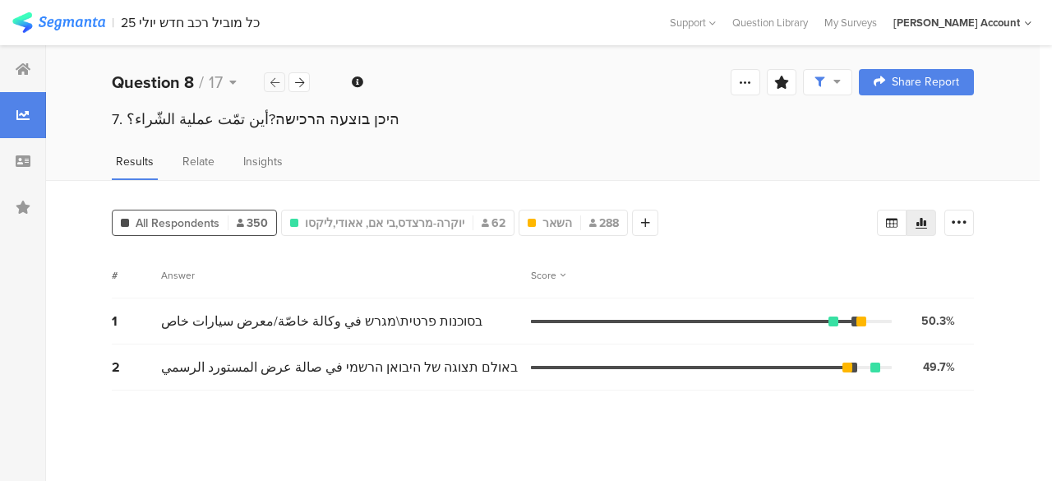
click at [277, 81] on icon at bounding box center [274, 82] width 9 height 11
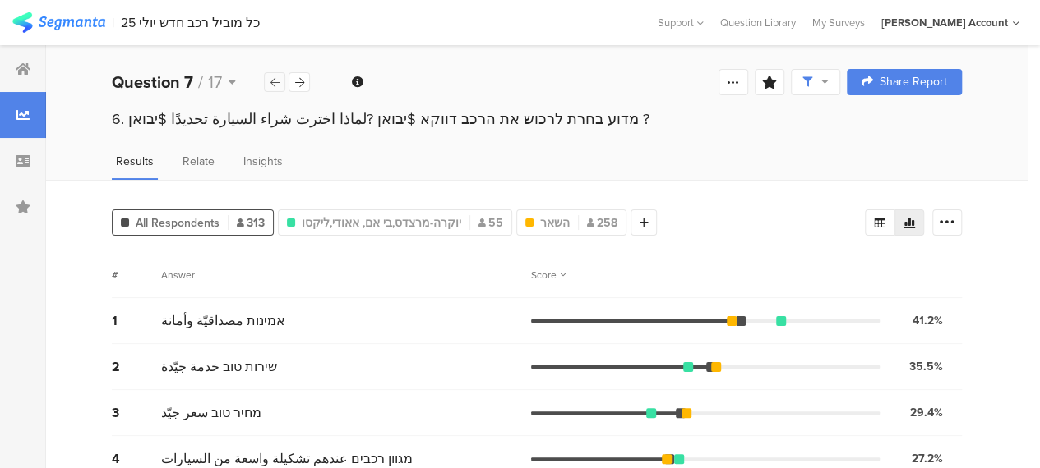
click at [277, 81] on icon at bounding box center [274, 82] width 9 height 11
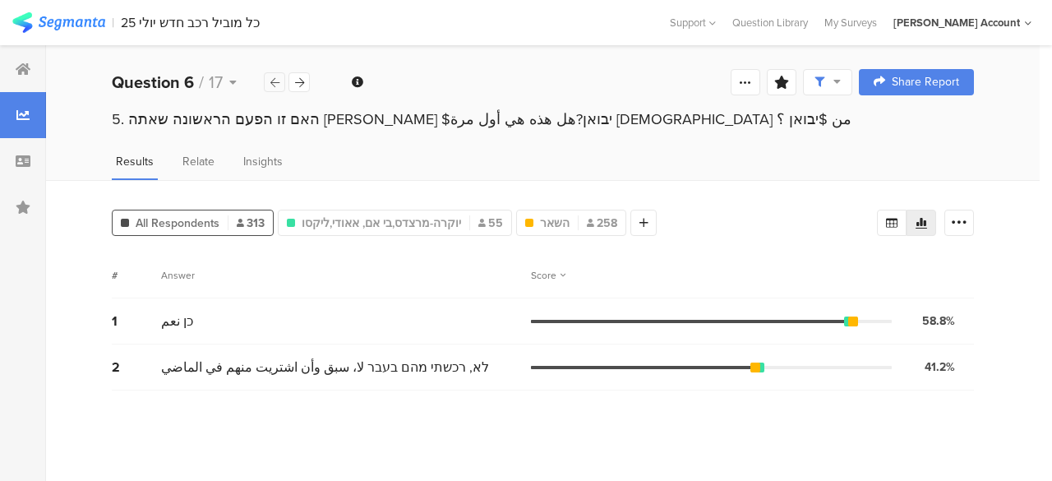
click at [277, 81] on icon at bounding box center [274, 82] width 9 height 11
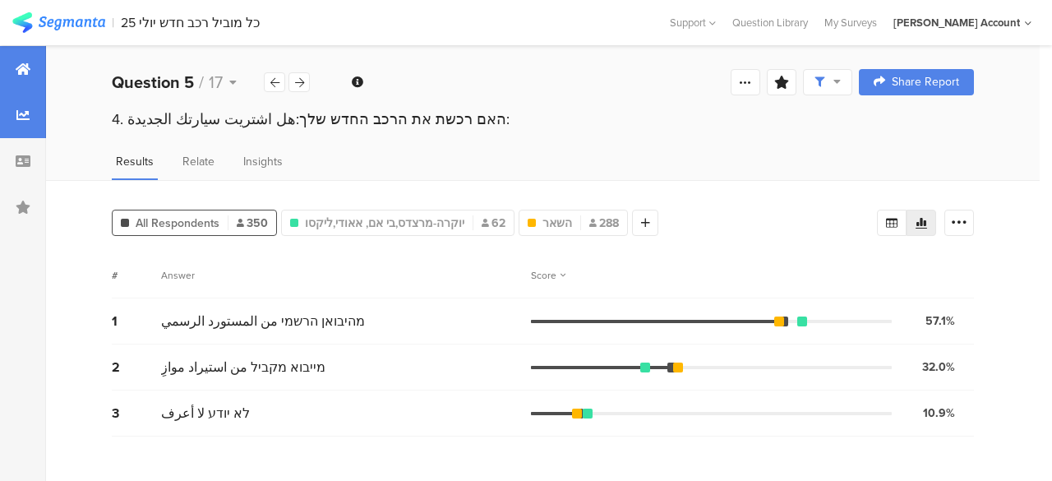
click at [20, 67] on icon at bounding box center [23, 68] width 15 height 13
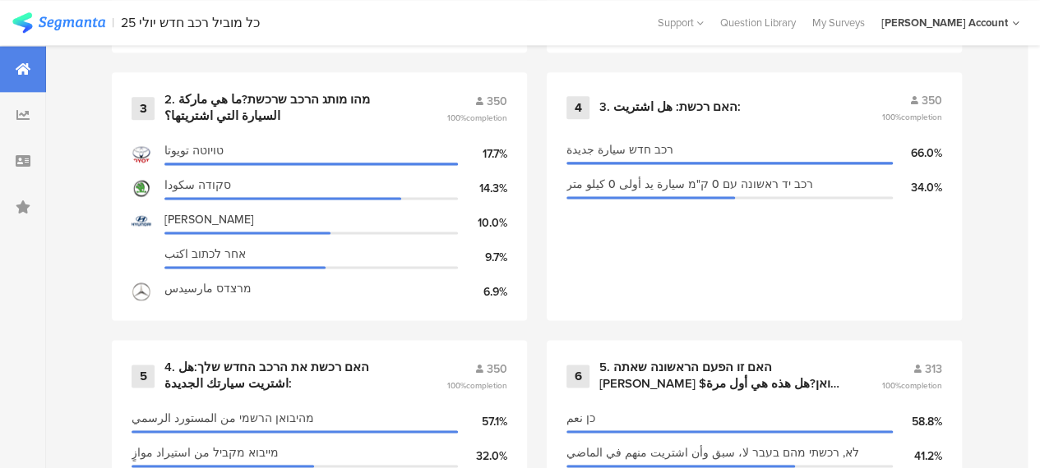
scroll to position [904, 0]
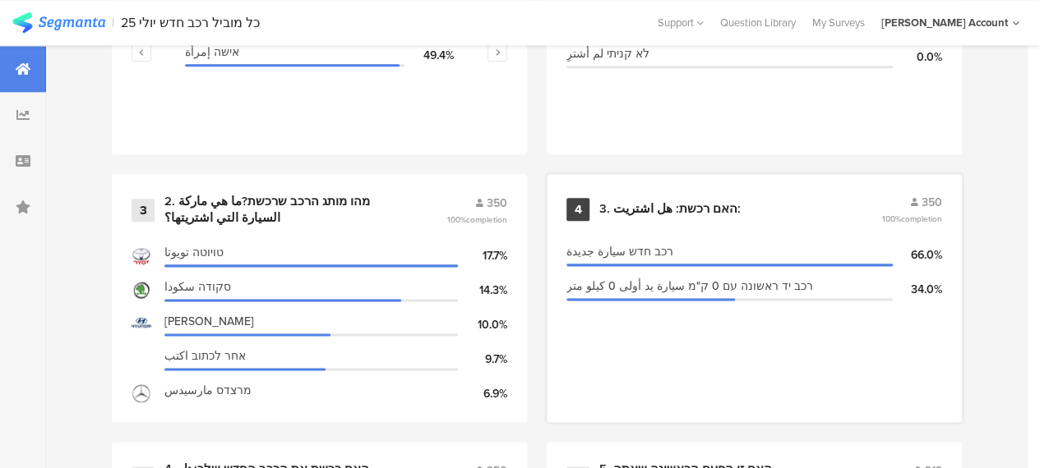
click at [684, 216] on div "3. האם רכשת: هل اشتريت:" at bounding box center [669, 209] width 141 height 16
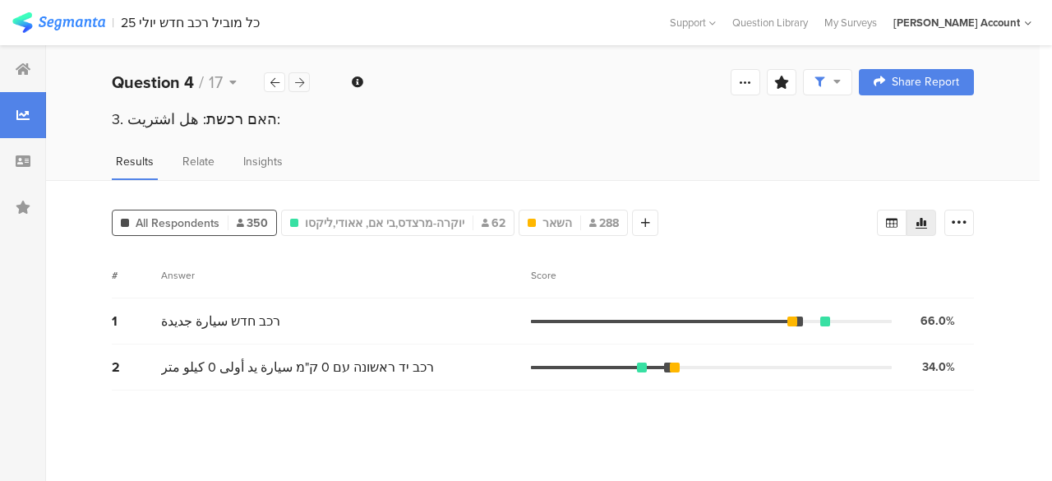
click at [301, 81] on icon at bounding box center [299, 82] width 9 height 11
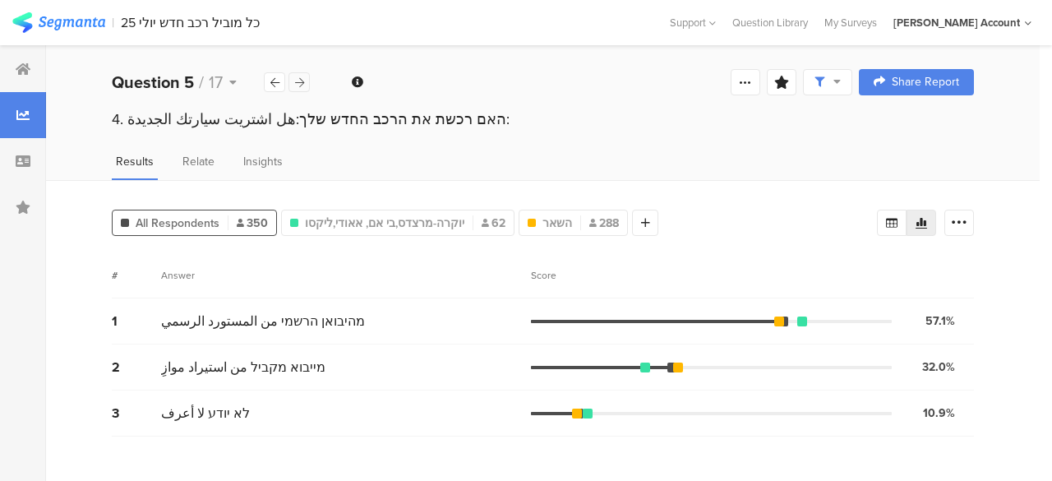
click at [301, 81] on icon at bounding box center [299, 82] width 9 height 11
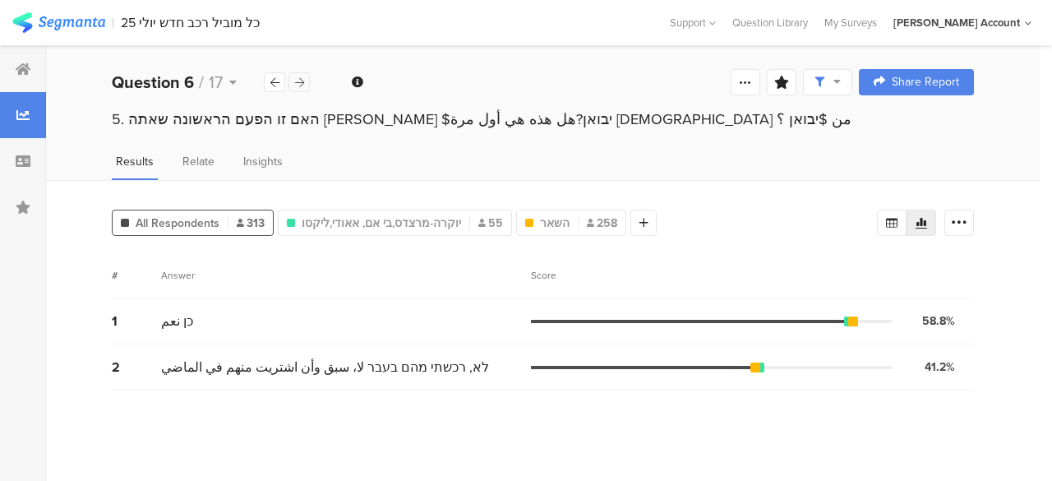
click at [302, 84] on icon at bounding box center [299, 82] width 9 height 11
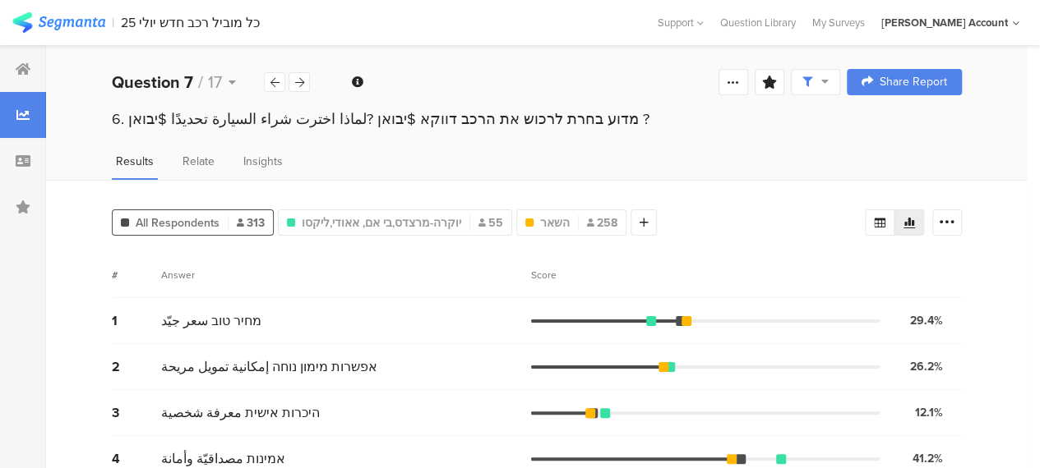
scroll to position [82, 0]
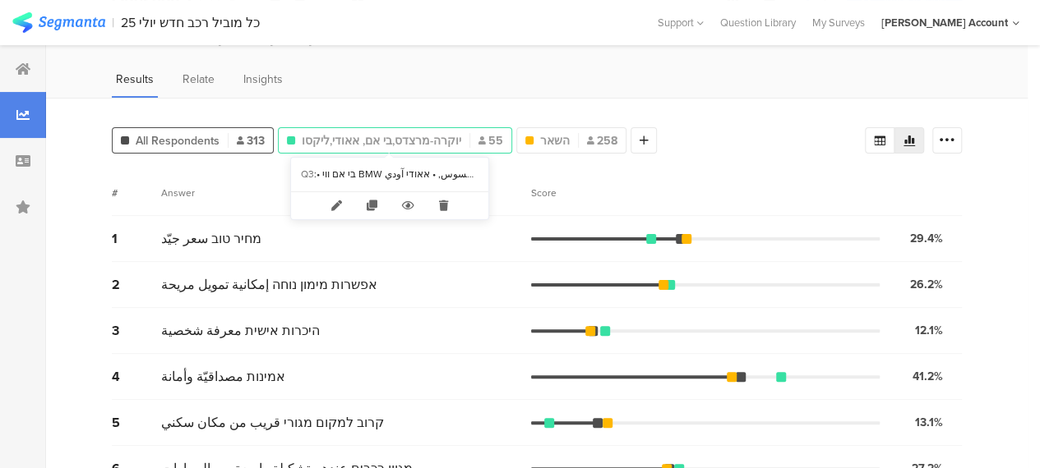
click at [393, 138] on span "יוקרה-מרצדס,בי אם, אאודי,ליקסו" at bounding box center [381, 140] width 159 height 17
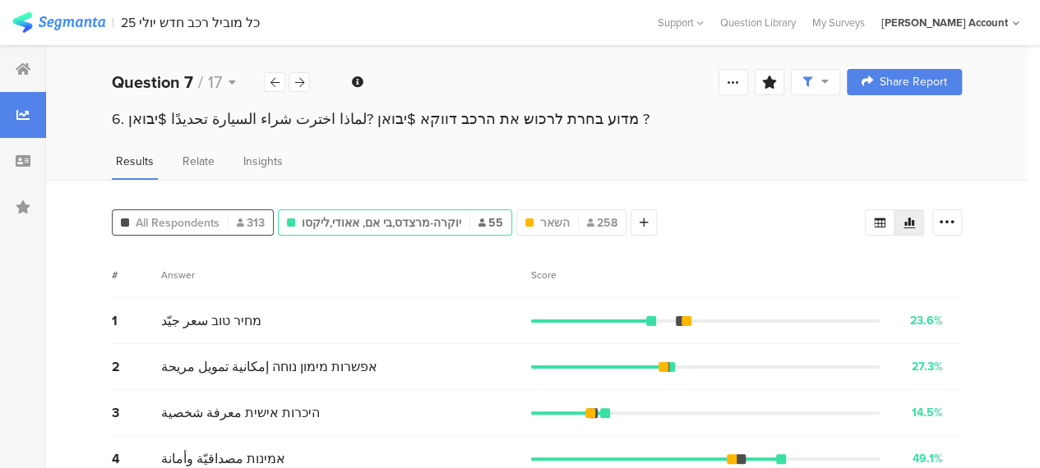
click at [190, 222] on span "All Respondents" at bounding box center [178, 222] width 84 height 17
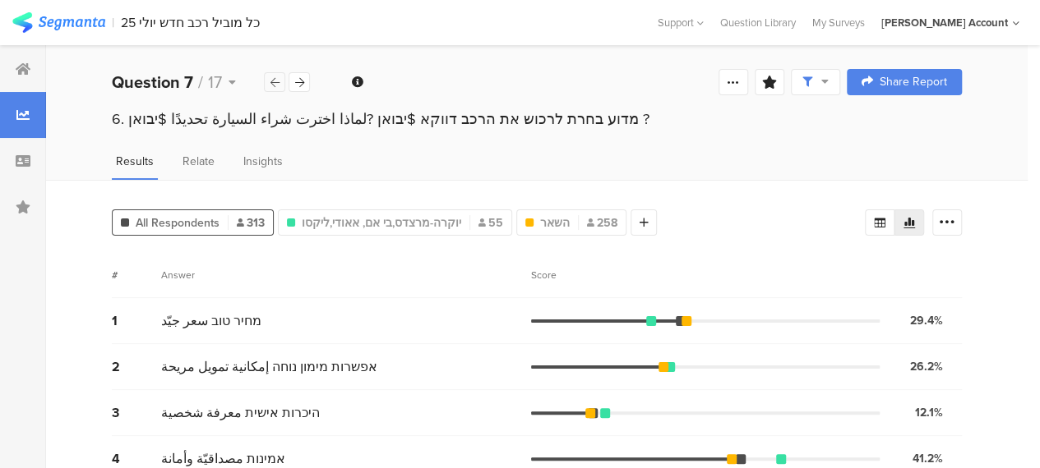
click at [273, 83] on icon at bounding box center [274, 82] width 9 height 11
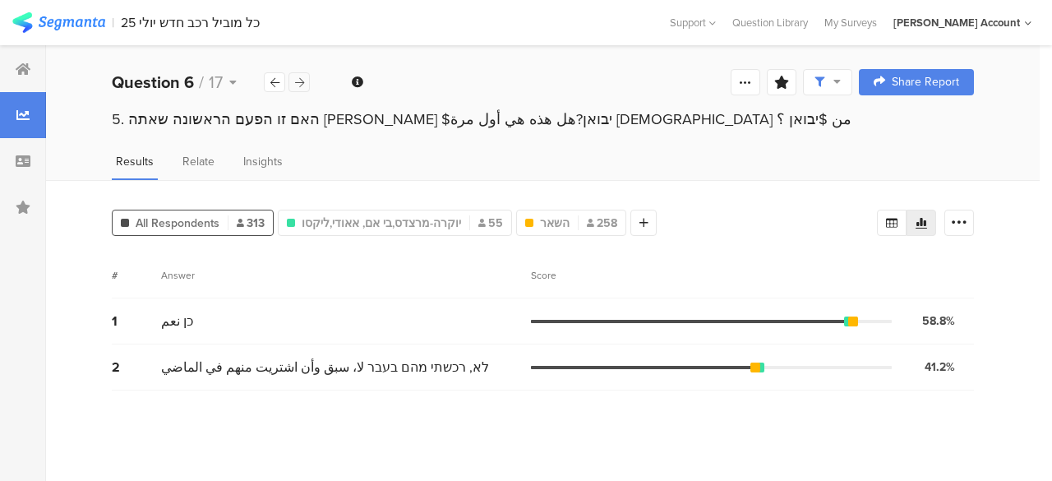
click at [305, 83] on div at bounding box center [298, 82] width 21 height 20
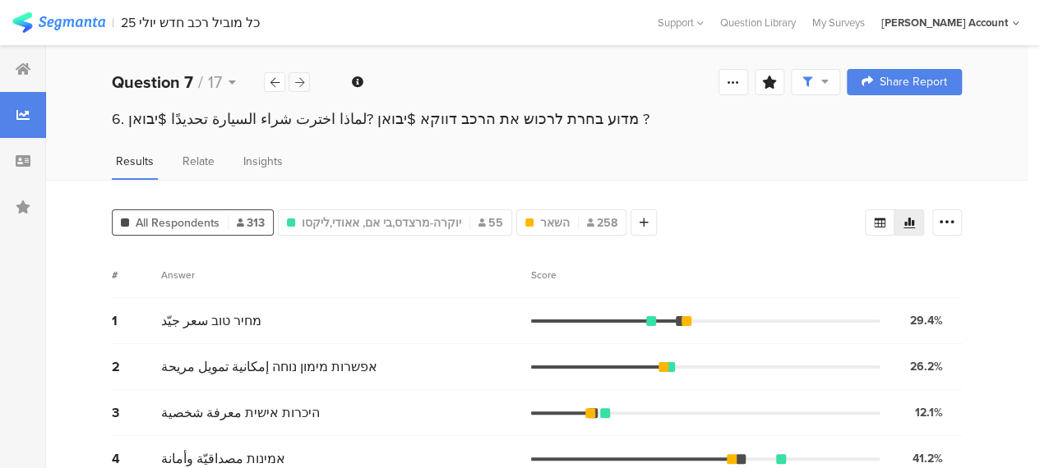
click at [305, 83] on div at bounding box center [298, 82] width 21 height 20
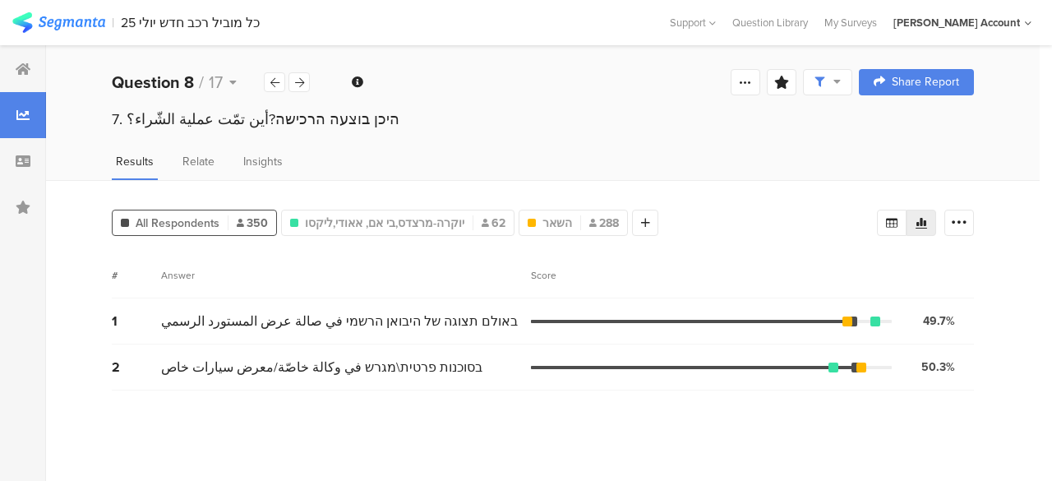
click at [473, 419] on section "# Answer Score 1 באולם תצוגה של היבואן הרשמי في صالة عرض المستورد الرسمي 49.7% …" at bounding box center [543, 360] width 862 height 216
click at [300, 86] on icon at bounding box center [299, 82] width 9 height 11
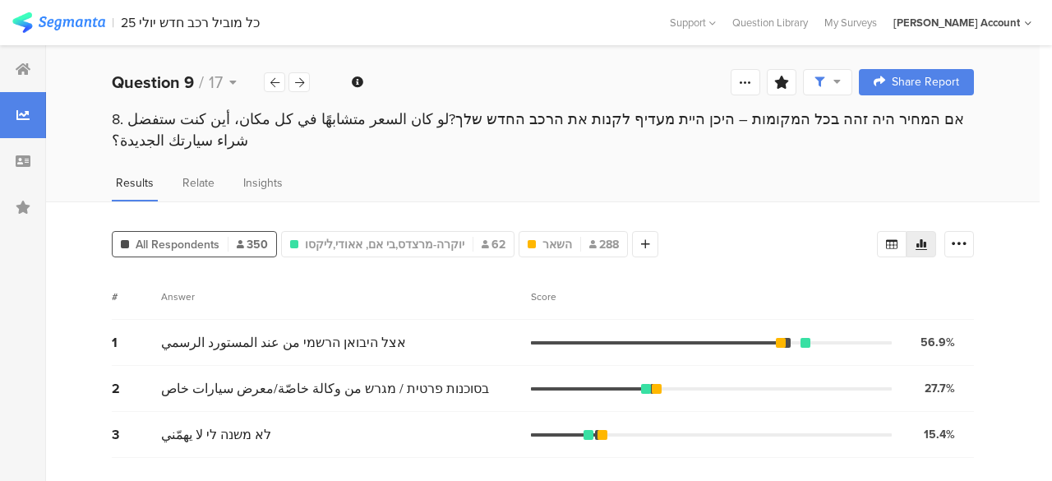
click at [367, 443] on section "# Answer Score 1 אצל היבואן הרשמי من عند المستورد الرسمي 56.9% 199 votes 2 בסוכ…" at bounding box center [543, 371] width 862 height 195
click at [230, 425] on span "לא משנה לי لا يهمّني" at bounding box center [216, 434] width 110 height 19
click at [241, 440] on section "# Answer Score 1 אצל היבואן הרשמי من عند المستورد الرسمي 56.9% 199 votes 2 בסוכ…" at bounding box center [543, 371] width 862 height 195
click at [23, 70] on icon at bounding box center [23, 68] width 15 height 13
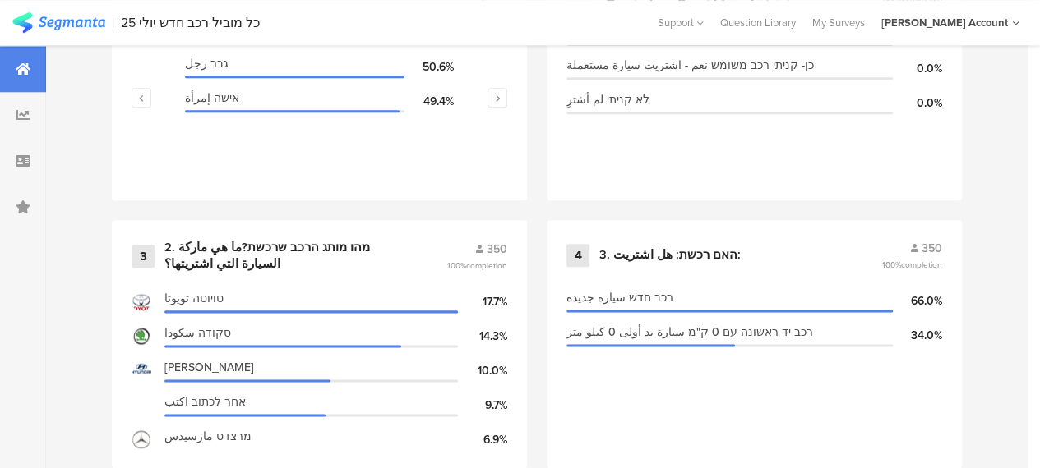
scroll to position [904, 0]
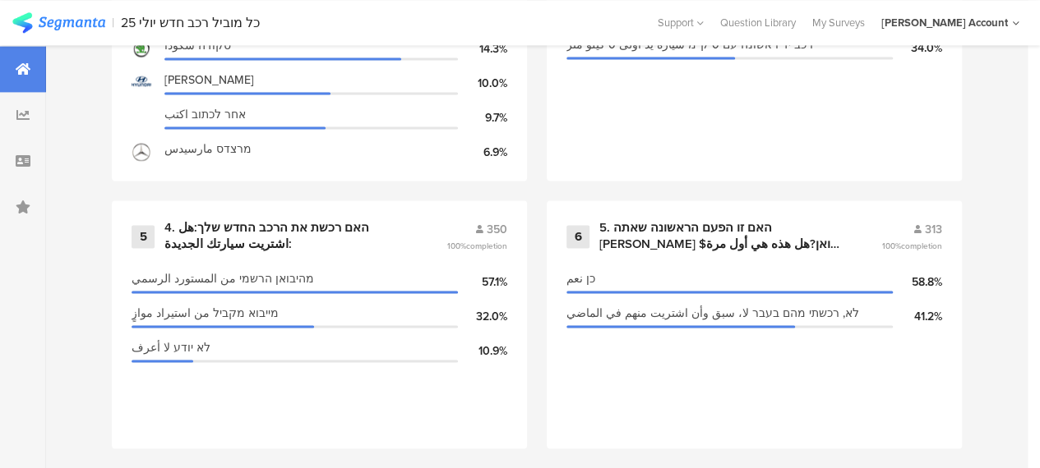
scroll to position [1150, 0]
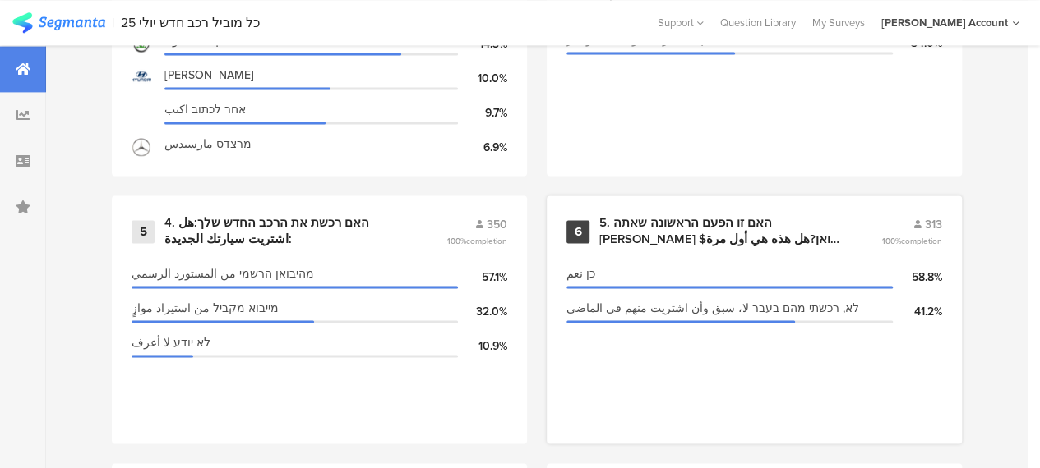
click at [680, 238] on div "5. האם זו הפעם הראשונה שאתה [PERSON_NAME] $יבואן?هل هذه هي أول مرة [DEMOGRAPHIC…" at bounding box center [720, 231] width 242 height 32
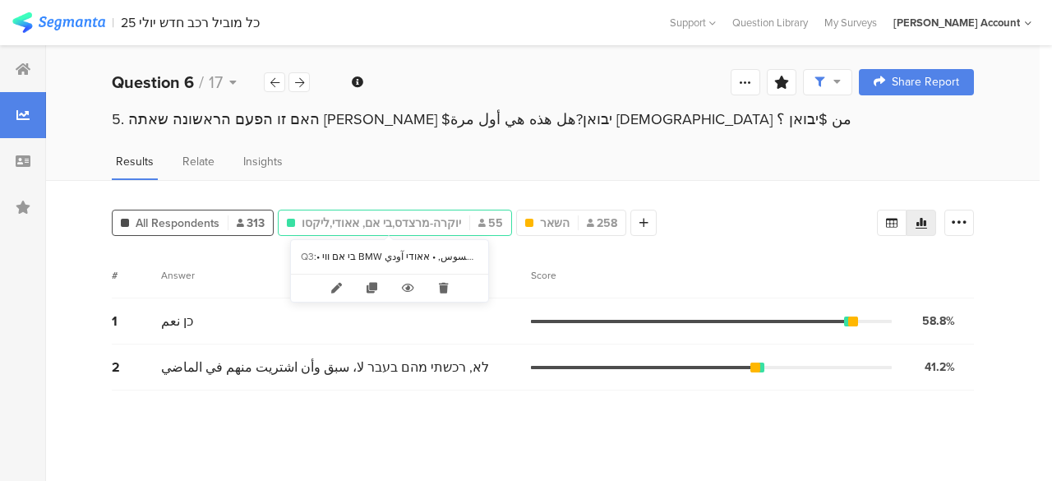
click at [375, 216] on span "יוקרה-מרצדס,בי אם, אאודי,ליקסו" at bounding box center [381, 222] width 159 height 17
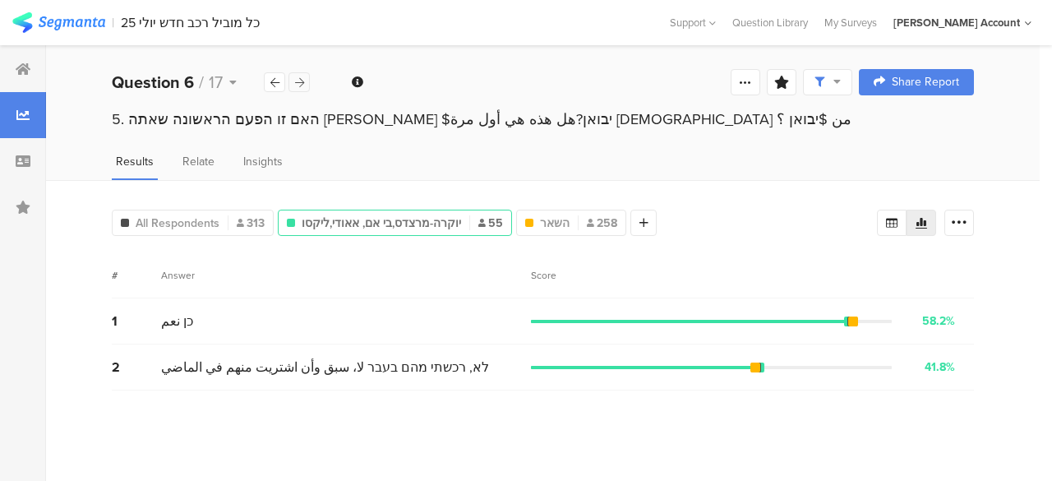
click at [298, 84] on icon at bounding box center [299, 82] width 9 height 11
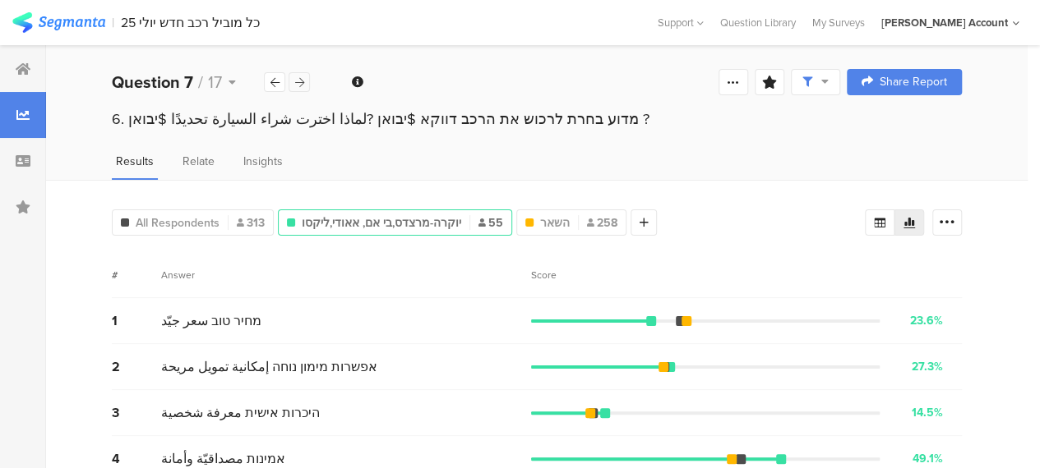
click at [302, 85] on icon at bounding box center [299, 82] width 9 height 11
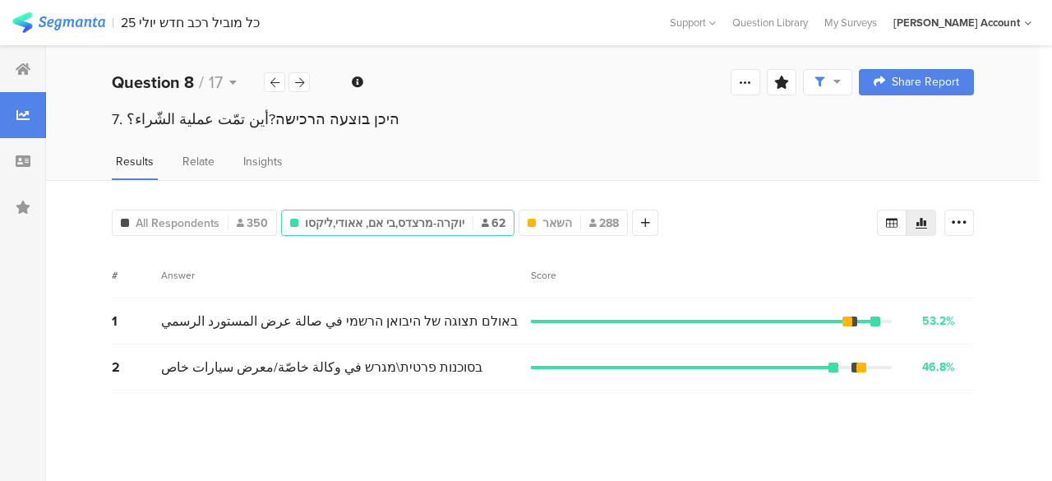
click at [373, 275] on div "Answer" at bounding box center [346, 275] width 370 height 15
click at [303, 83] on icon at bounding box center [299, 82] width 9 height 11
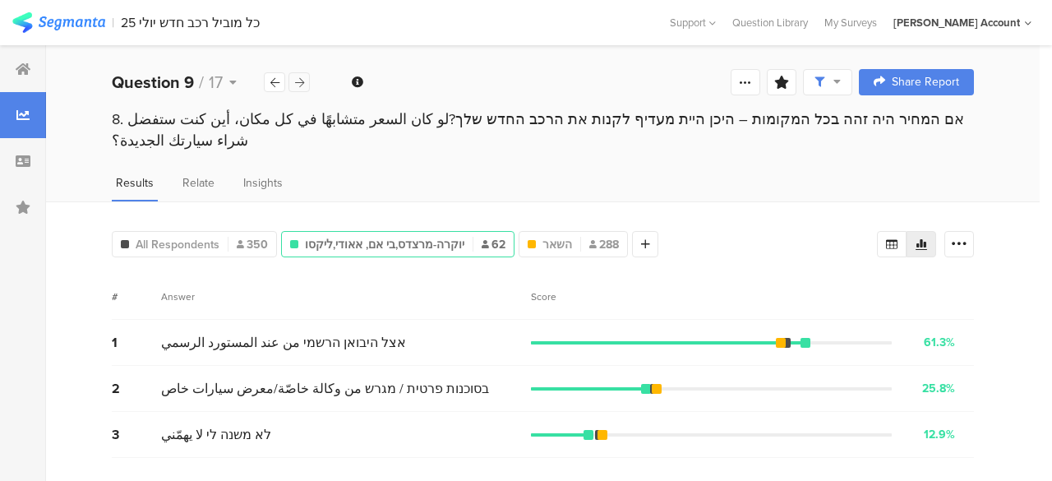
click at [303, 83] on icon at bounding box center [299, 82] width 9 height 11
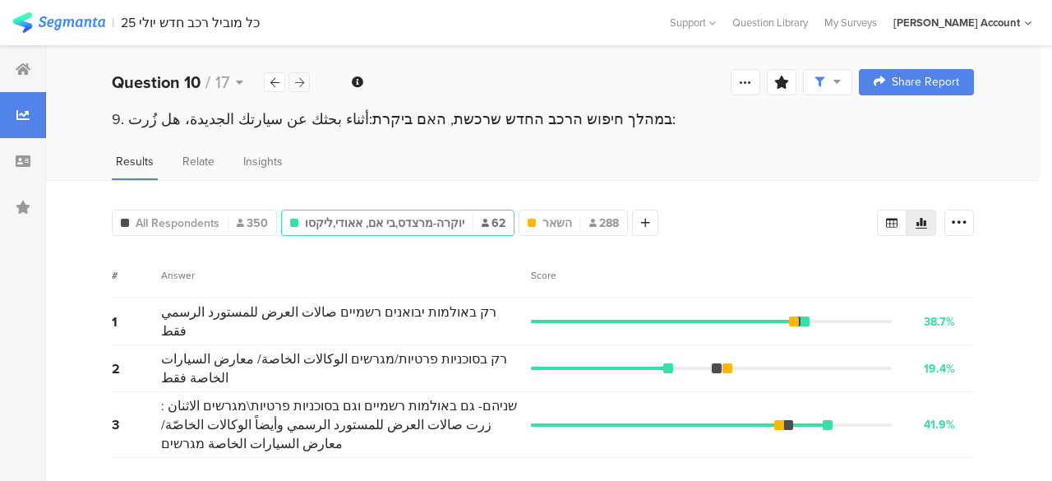
click at [303, 83] on icon at bounding box center [299, 82] width 9 height 11
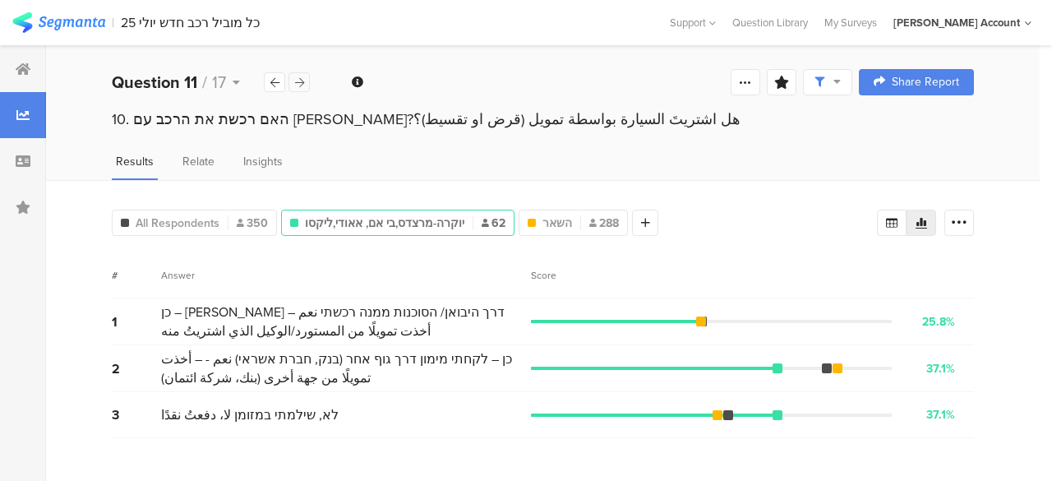
click at [302, 78] on icon at bounding box center [299, 82] width 9 height 11
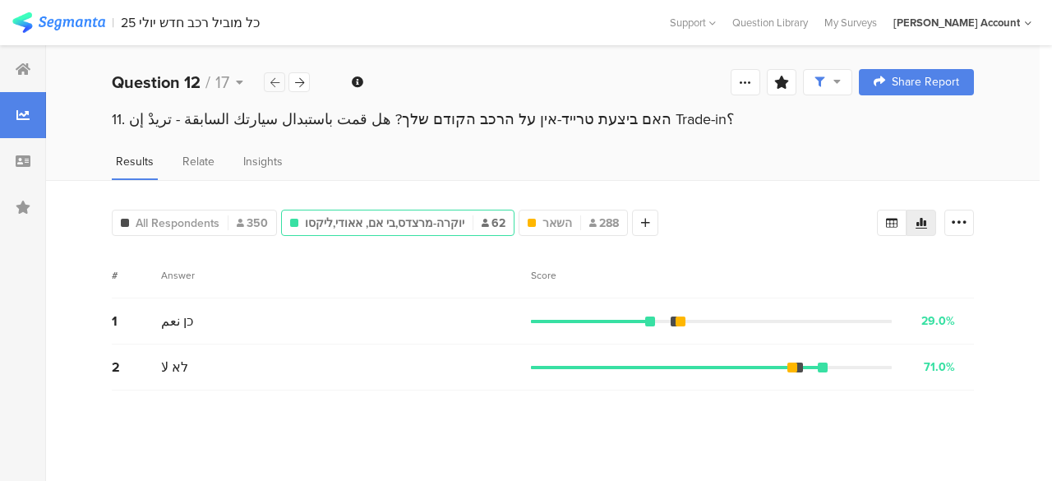
click at [278, 80] on icon at bounding box center [274, 82] width 9 height 11
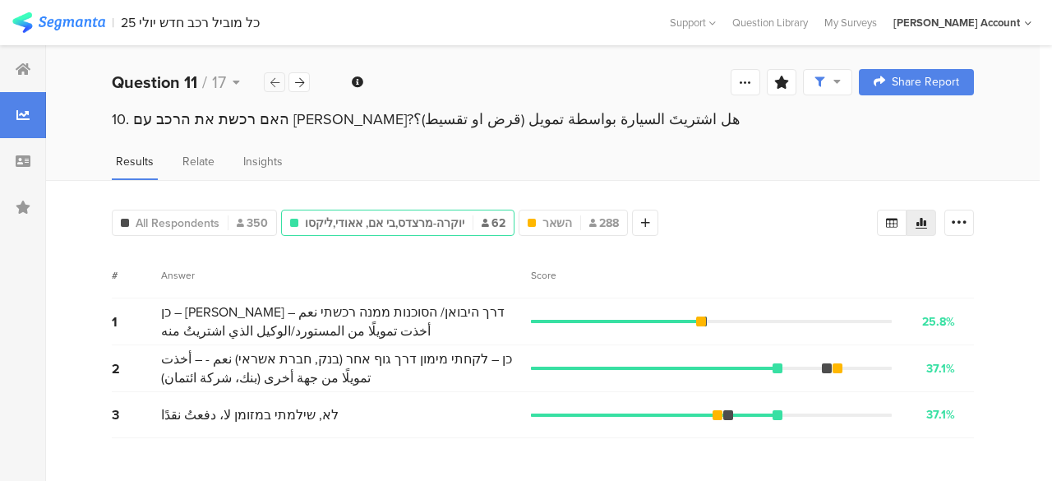
click at [278, 80] on icon at bounding box center [274, 82] width 9 height 11
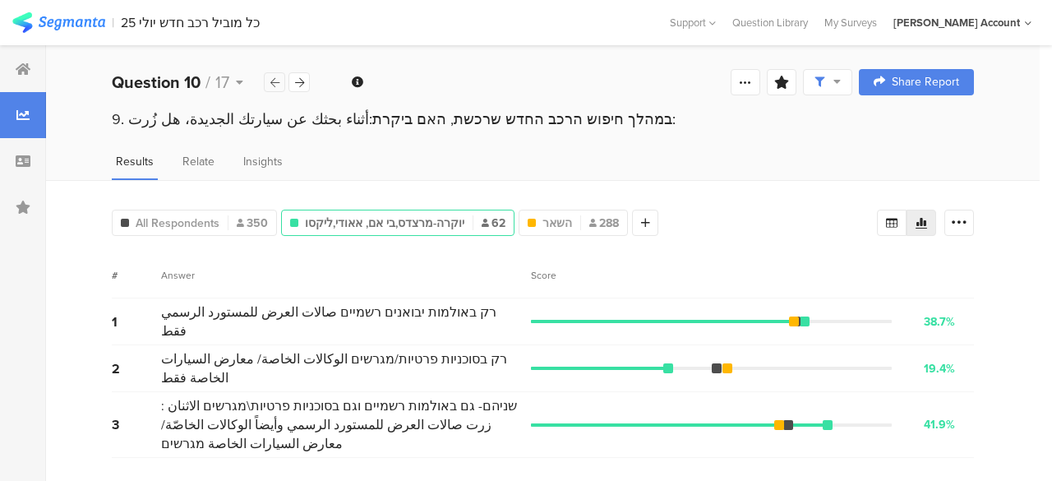
click at [278, 80] on icon at bounding box center [274, 82] width 9 height 11
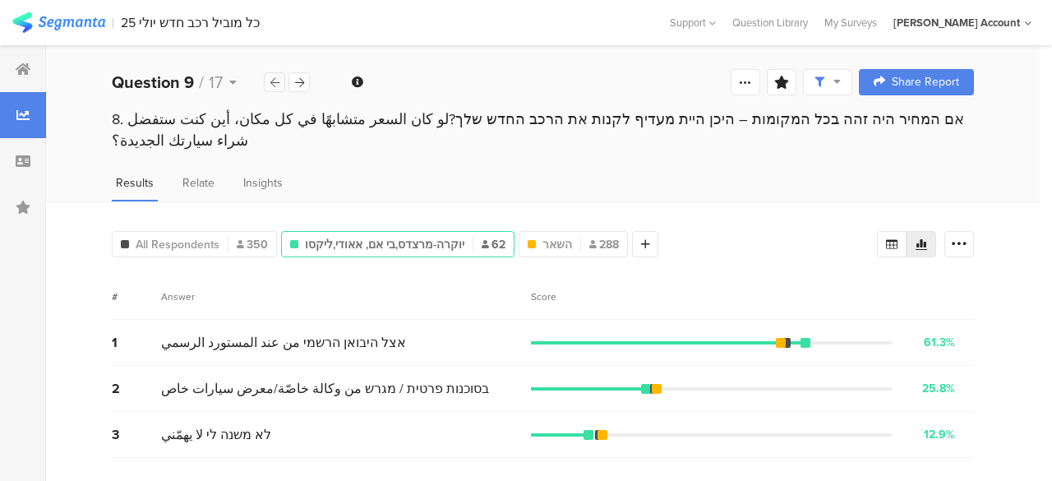
click at [278, 80] on icon at bounding box center [274, 82] width 9 height 11
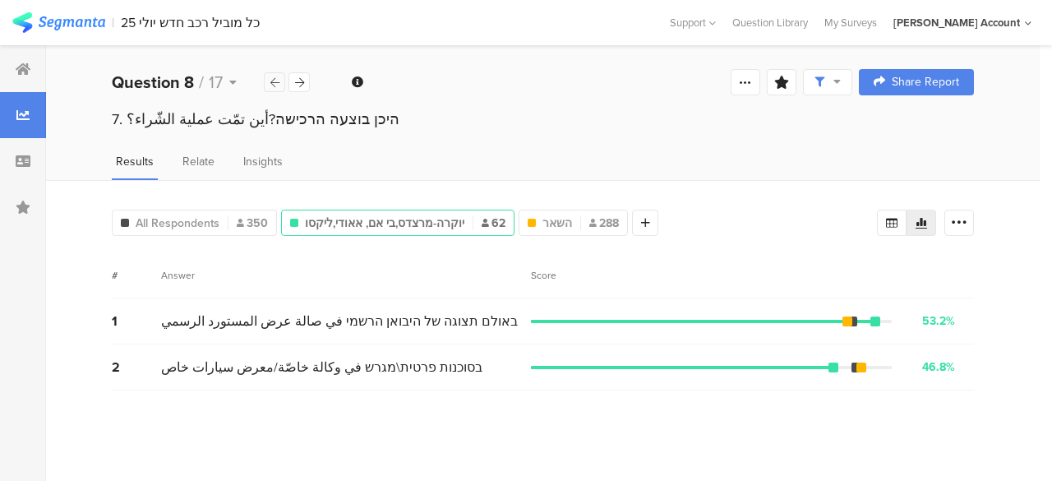
click at [276, 81] on icon at bounding box center [274, 82] width 9 height 11
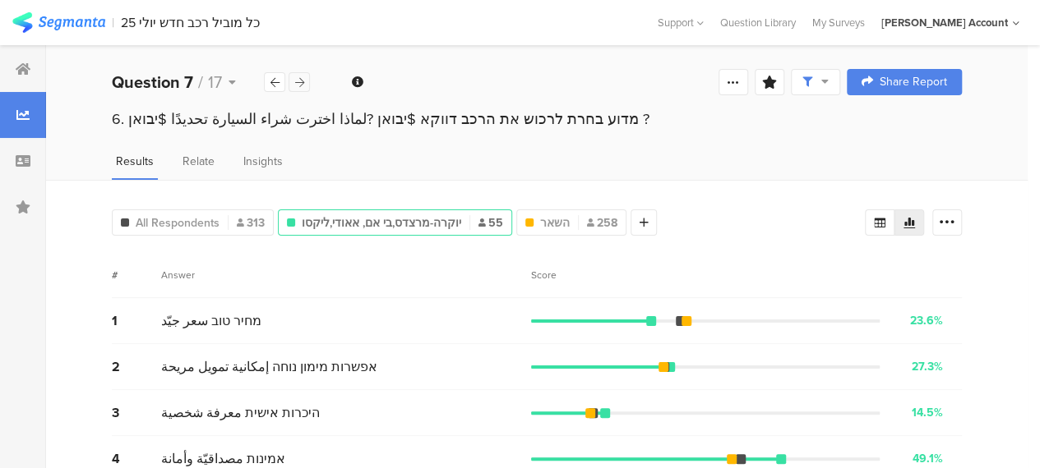
click at [301, 81] on icon at bounding box center [299, 82] width 9 height 11
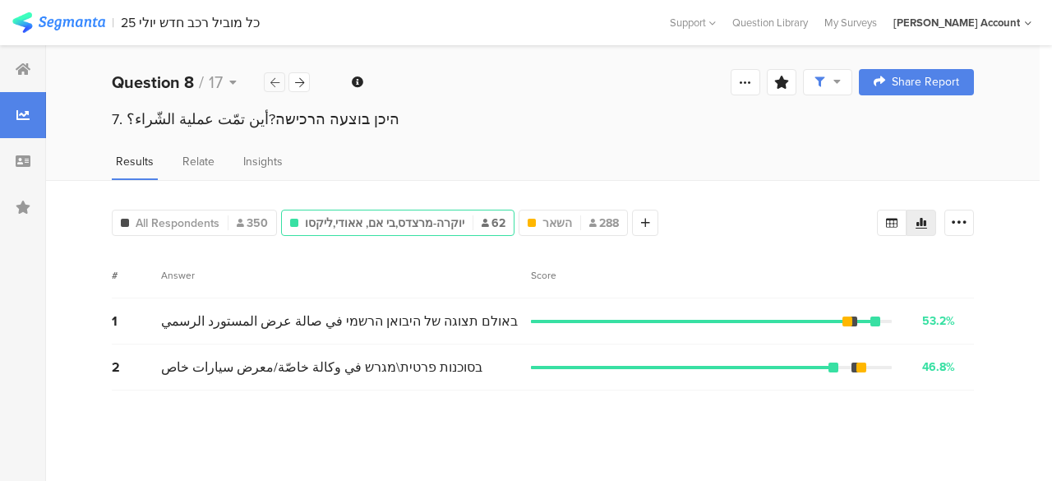
click at [274, 81] on icon at bounding box center [274, 82] width 9 height 11
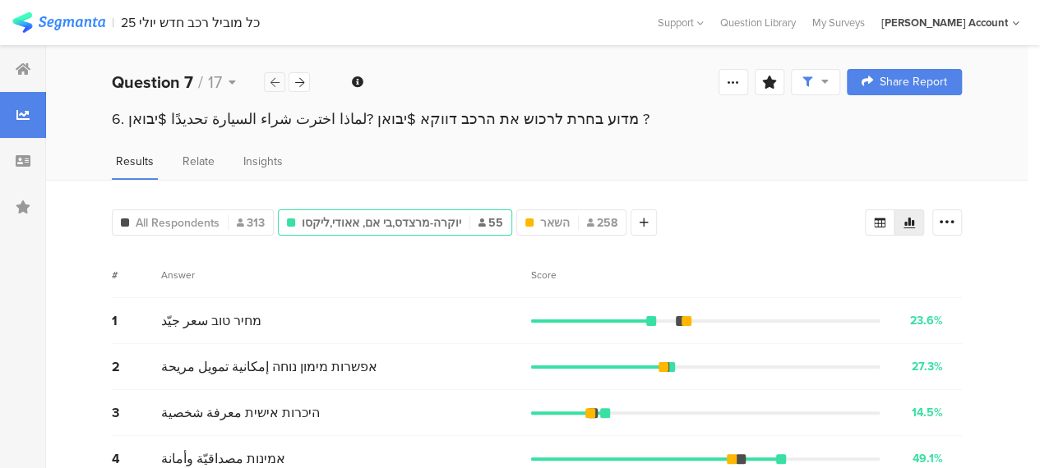
click at [274, 81] on icon at bounding box center [274, 82] width 9 height 11
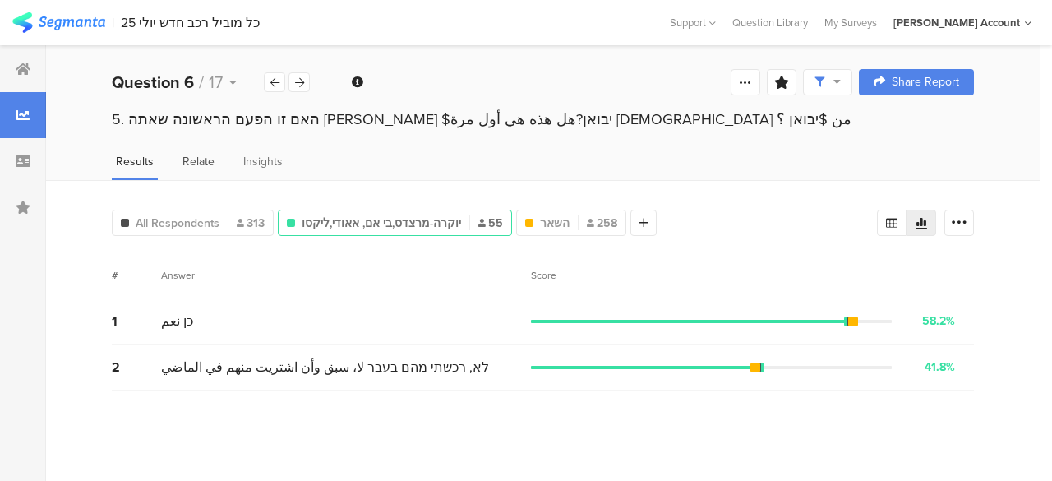
click at [201, 159] on span "Relate" at bounding box center [198, 161] width 32 height 17
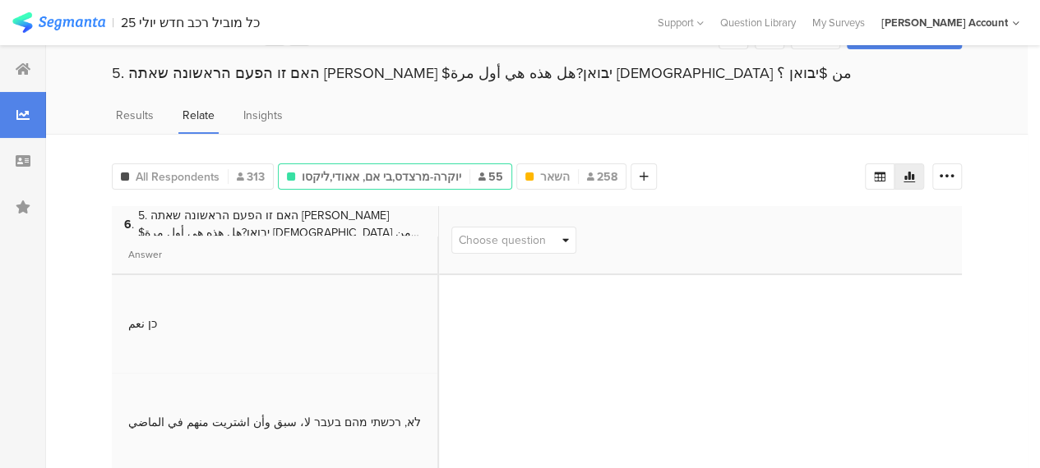
scroll to position [12, 0]
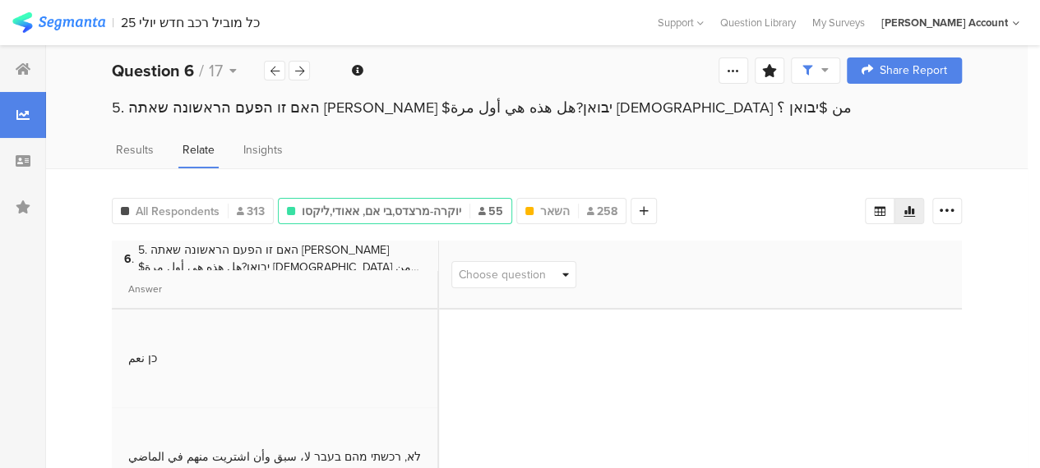
click at [528, 271] on span "Choose question" at bounding box center [502, 274] width 87 height 17
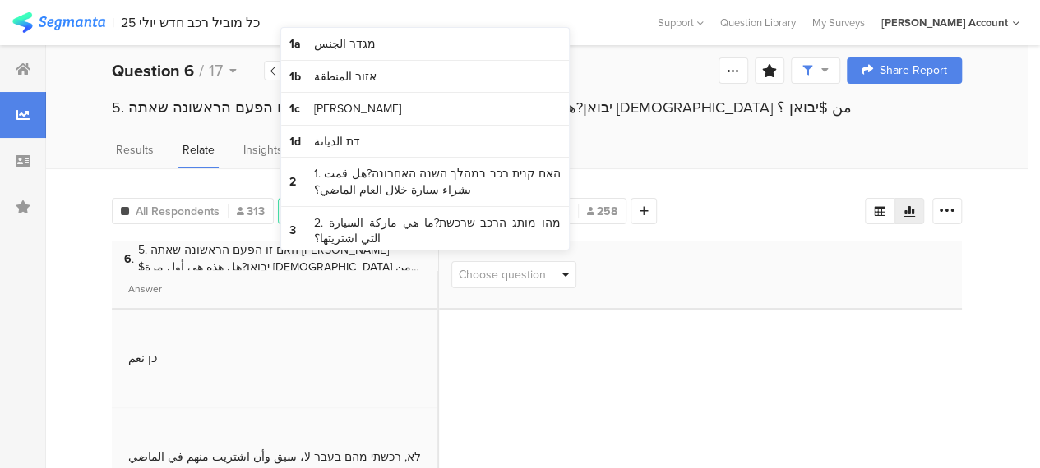
click at [528, 271] on span "Choose question" at bounding box center [502, 274] width 87 height 17
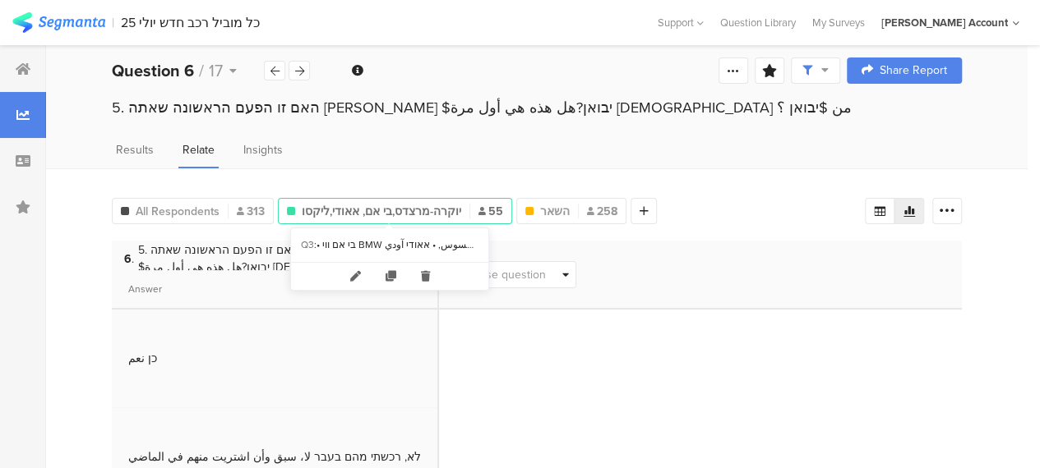
click at [359, 208] on span "יוקרה-מרצדס,בי אם, אאודי,ליקסו" at bounding box center [381, 211] width 159 height 17
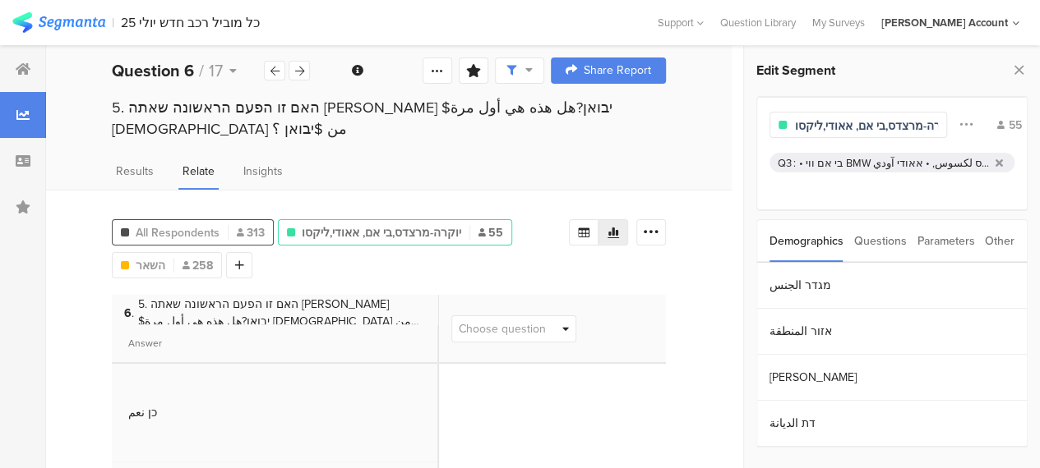
click at [192, 224] on span "All Respondents" at bounding box center [178, 232] width 84 height 17
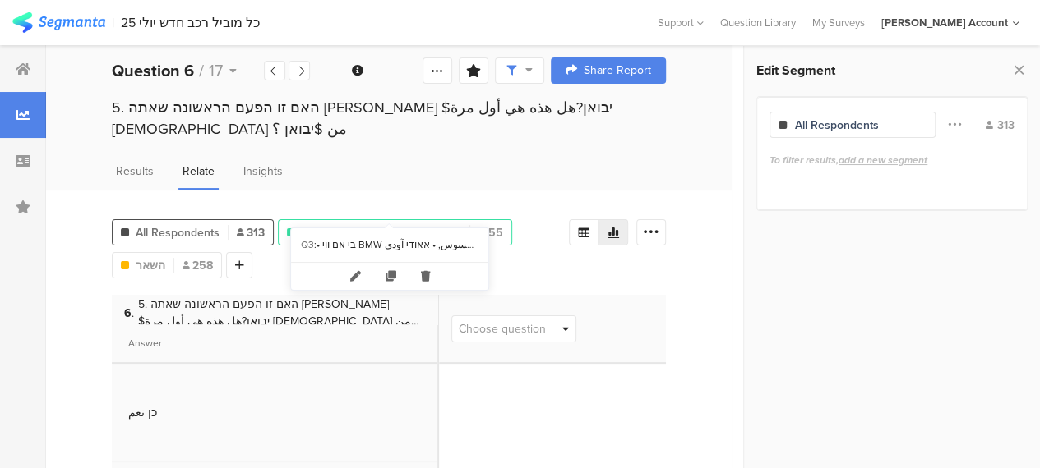
click at [393, 224] on span "יוקרה-מרצדס,בי אם, אאודי,ליקסו" at bounding box center [381, 232] width 159 height 17
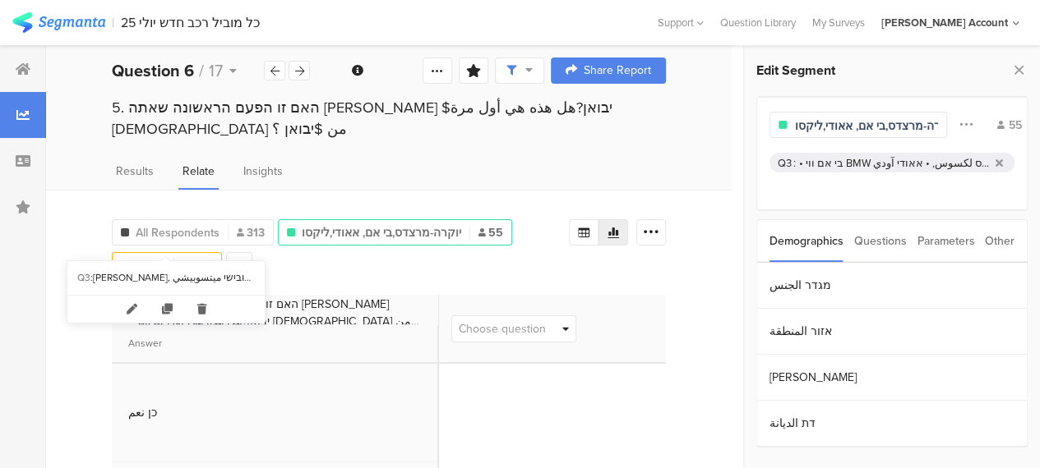
click at [187, 261] on icon at bounding box center [185, 265] width 7 height 8
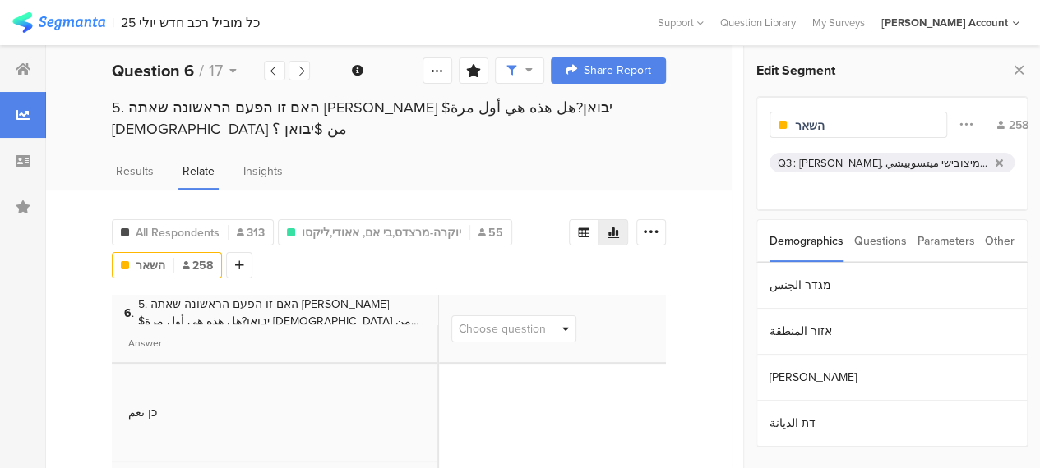
click at [385, 249] on div "All Respondents 313 יוקרה-מרצדס,בי אם, אאודי,ליקסו 55 השאר 258 Add Segment" at bounding box center [340, 246] width 457 height 66
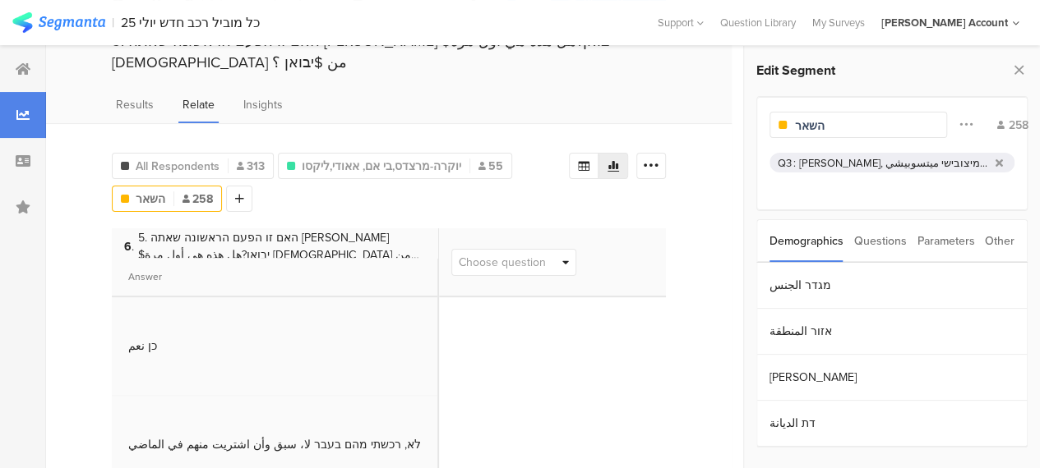
scroll to position [44, 0]
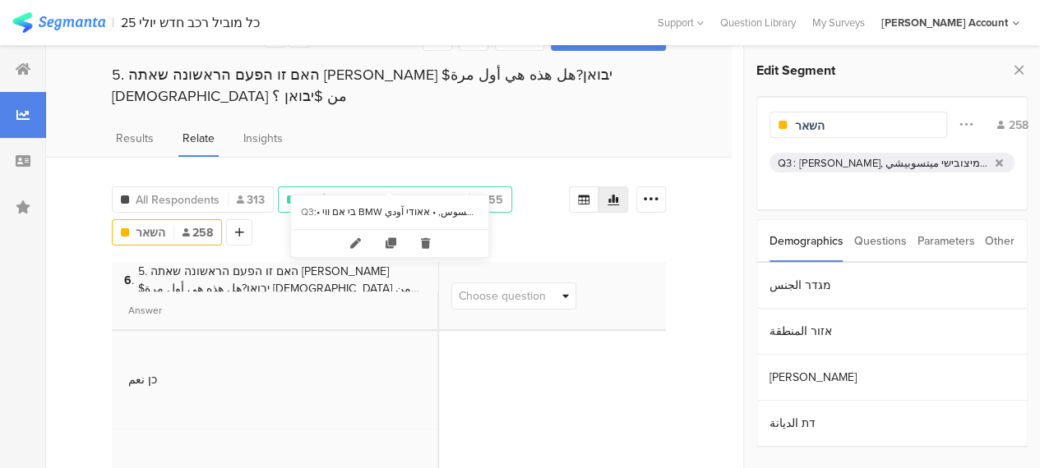
click at [368, 191] on span "יוקרה-מרצדס,בי אם, אאודי,ליקסו" at bounding box center [381, 199] width 159 height 17
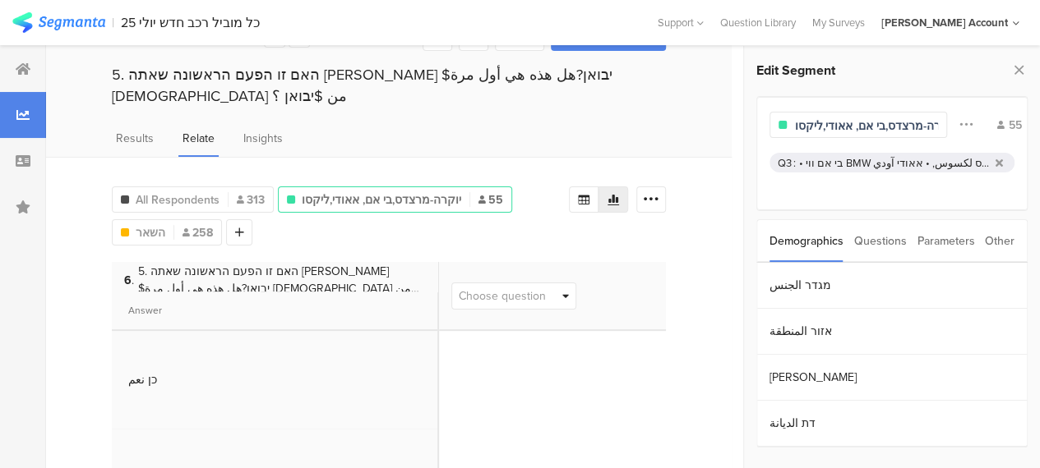
click at [556, 218] on div "All Respondents 313 יוקרה-מרצדס,בי אם, אאודי,ליקסו 55 השאר 258 Add Segment" at bounding box center [340, 213] width 457 height 66
click at [569, 291] on icon at bounding box center [565, 296] width 7 height 11
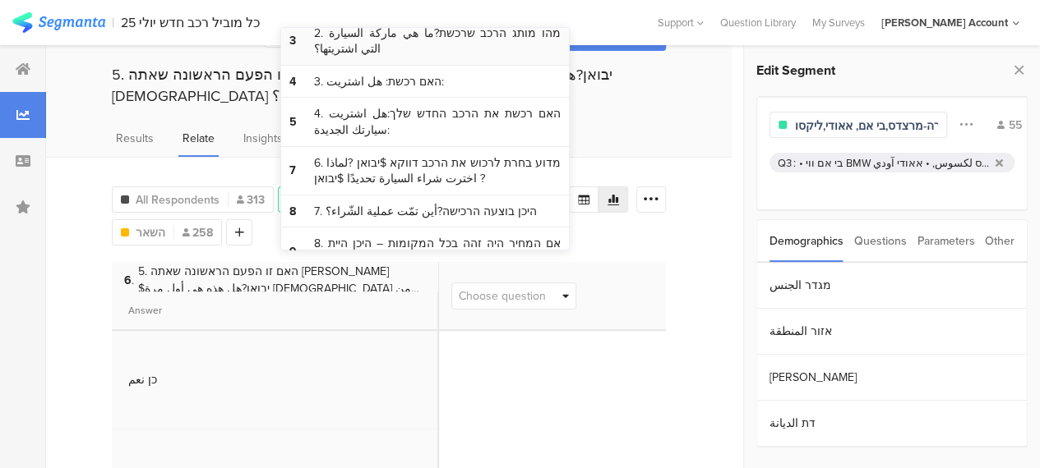
scroll to position [164, 0]
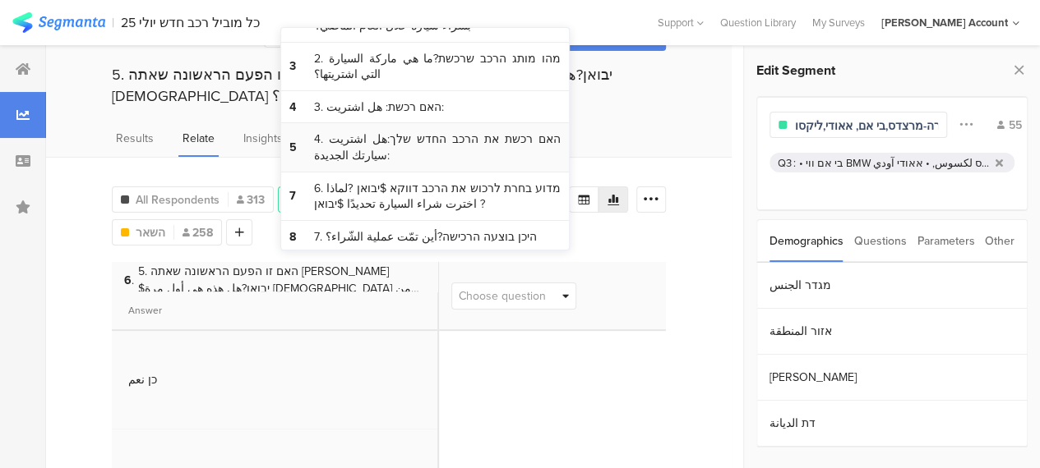
click at [498, 143] on span "4. האם רכשת את הרכב החדש שלך:هل اشتريت سيارتك الجديدة:" at bounding box center [437, 147] width 247 height 32
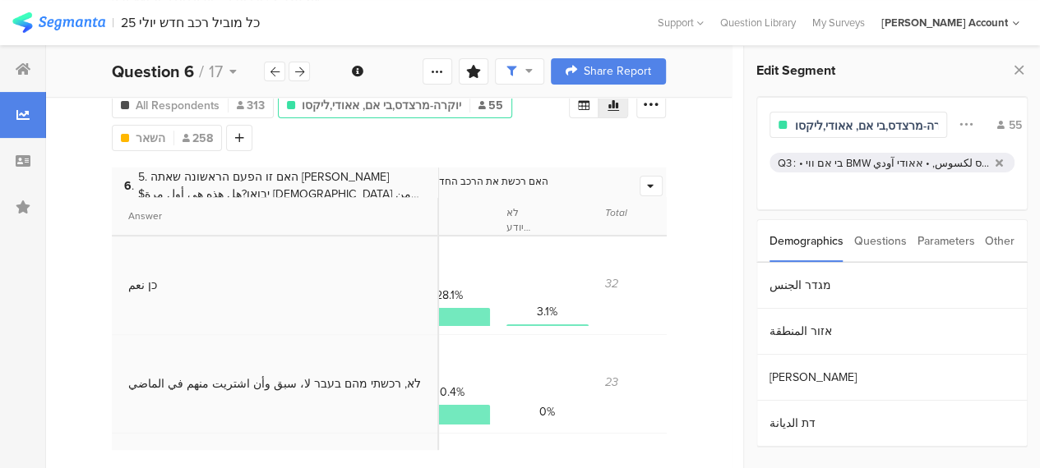
scroll to position [0, 191]
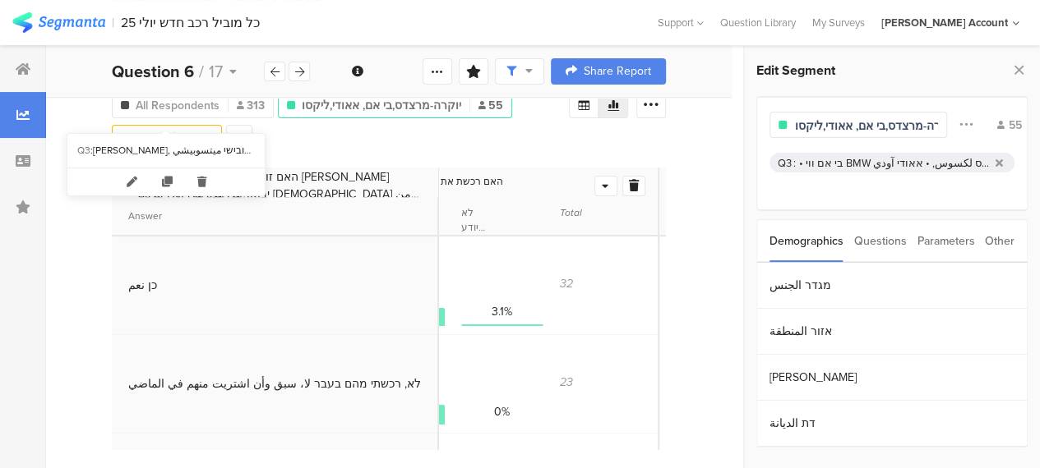
click at [150, 130] on span "השאר" at bounding box center [151, 138] width 30 height 17
type input "השאר"
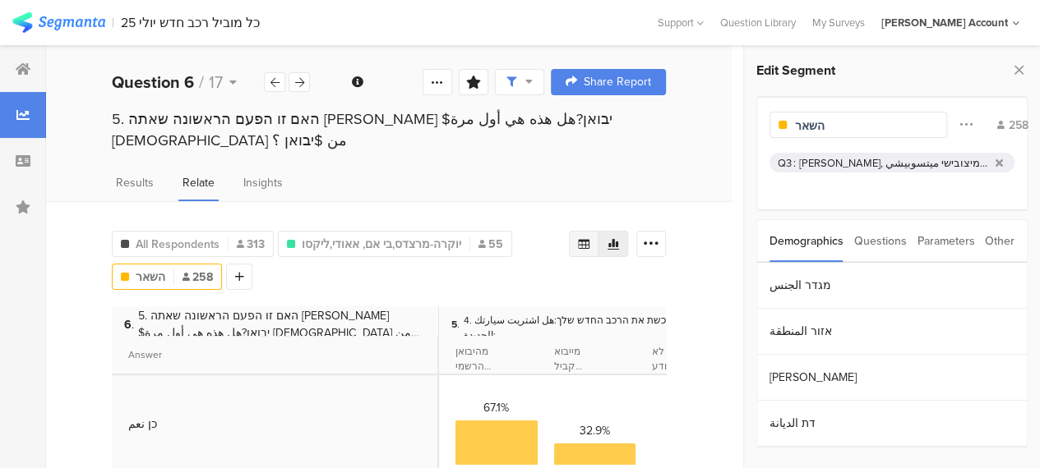
click at [590, 237] on icon at bounding box center [583, 243] width 13 height 13
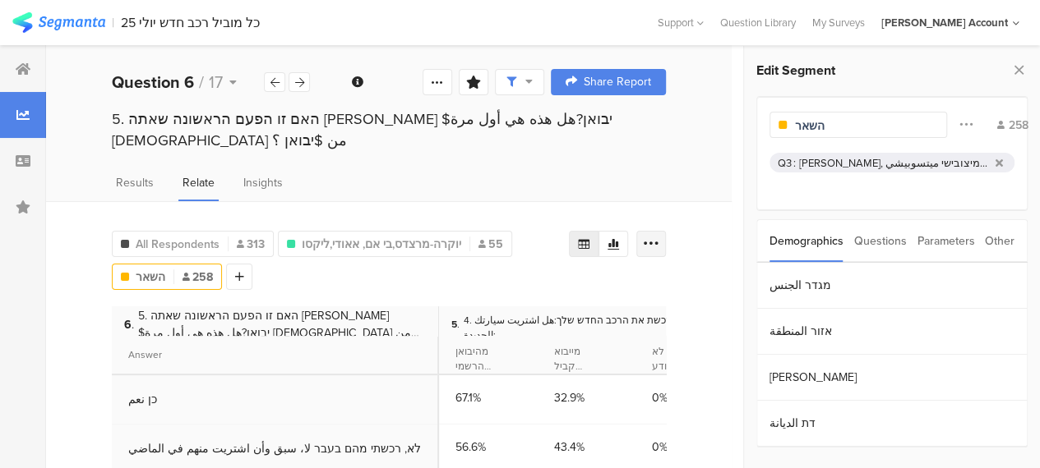
click at [659, 236] on icon at bounding box center [651, 244] width 16 height 16
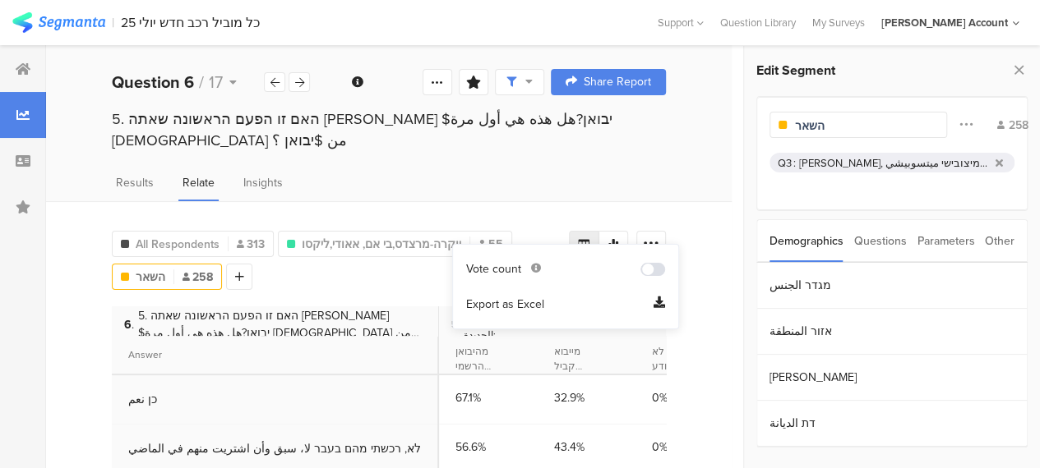
click at [512, 300] on span "Export as Excel" at bounding box center [505, 305] width 78 height 16
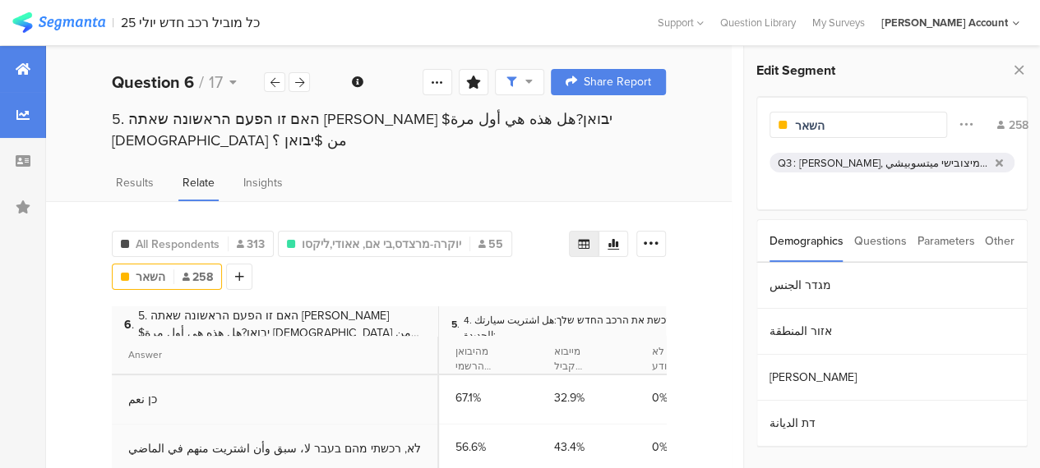
click at [23, 64] on icon at bounding box center [23, 68] width 15 height 13
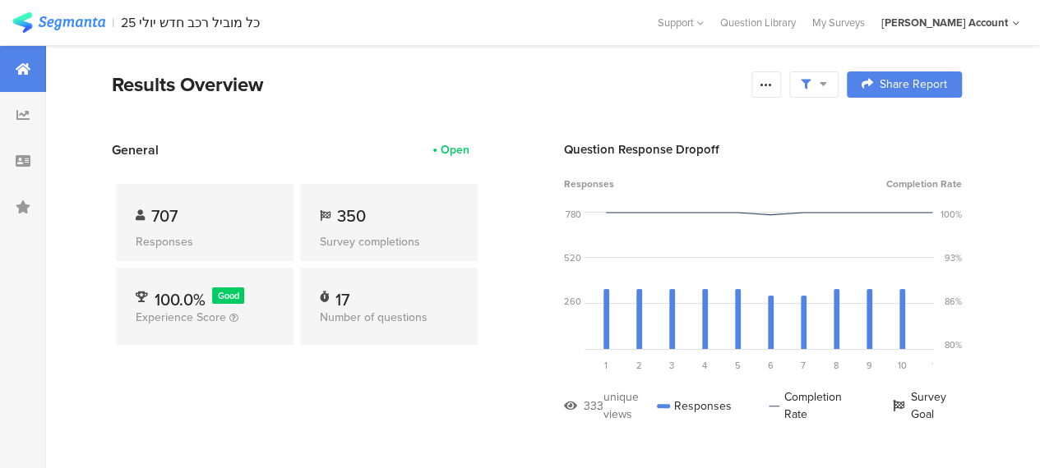
click at [380, 83] on div "Results Overview" at bounding box center [427, 85] width 631 height 30
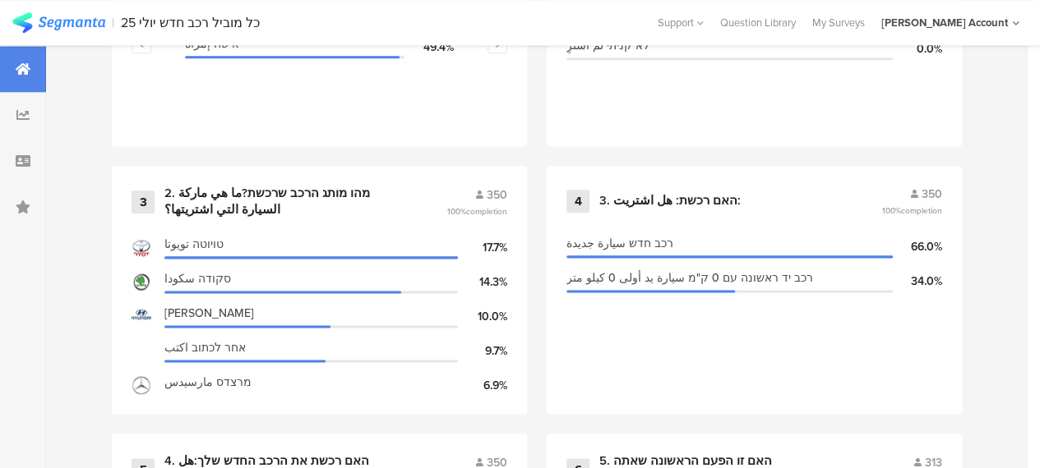
scroll to position [986, 0]
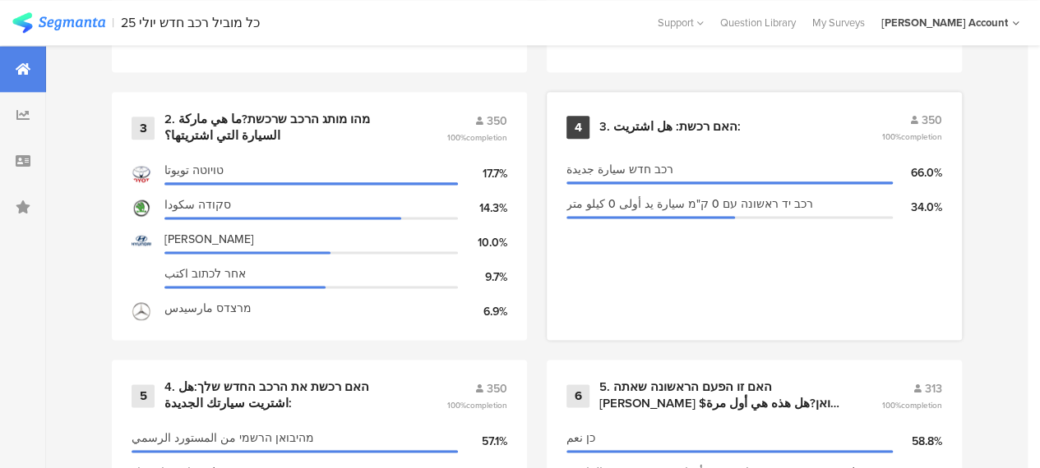
click at [643, 134] on div "3. האם רכשת: هل اشتريت:" at bounding box center [669, 127] width 141 height 16
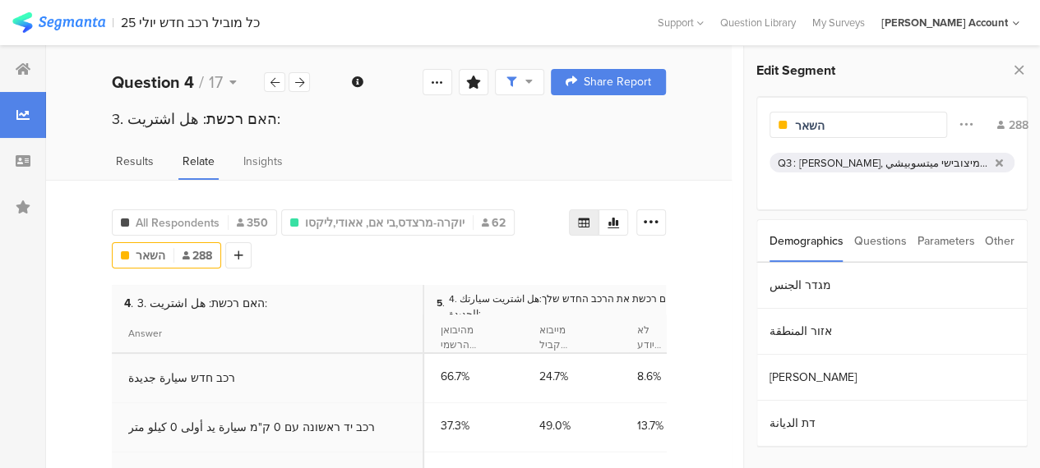
click at [143, 156] on span "Results" at bounding box center [135, 161] width 38 height 17
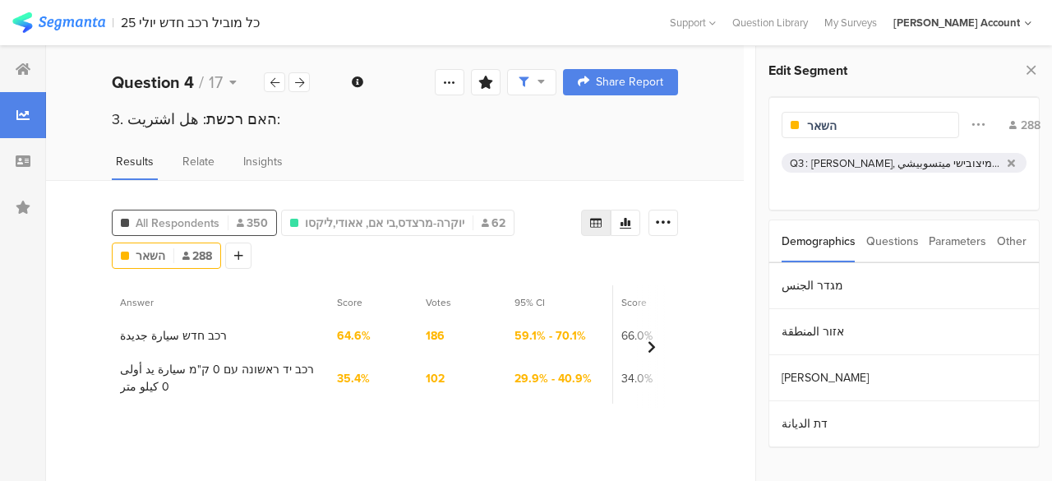
click at [179, 216] on span "All Respondents" at bounding box center [178, 222] width 84 height 17
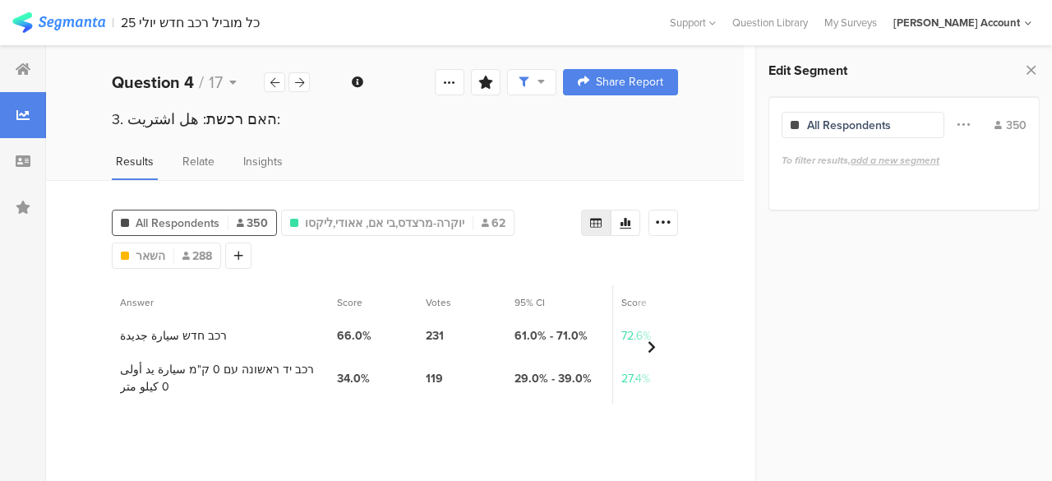
click at [595, 222] on icon at bounding box center [595, 222] width 13 height 13
click at [660, 219] on icon at bounding box center [663, 222] width 16 height 16
click at [524, 270] on span "Export as Excel" at bounding box center [505, 269] width 78 height 16
click at [299, 78] on icon at bounding box center [299, 82] width 9 height 11
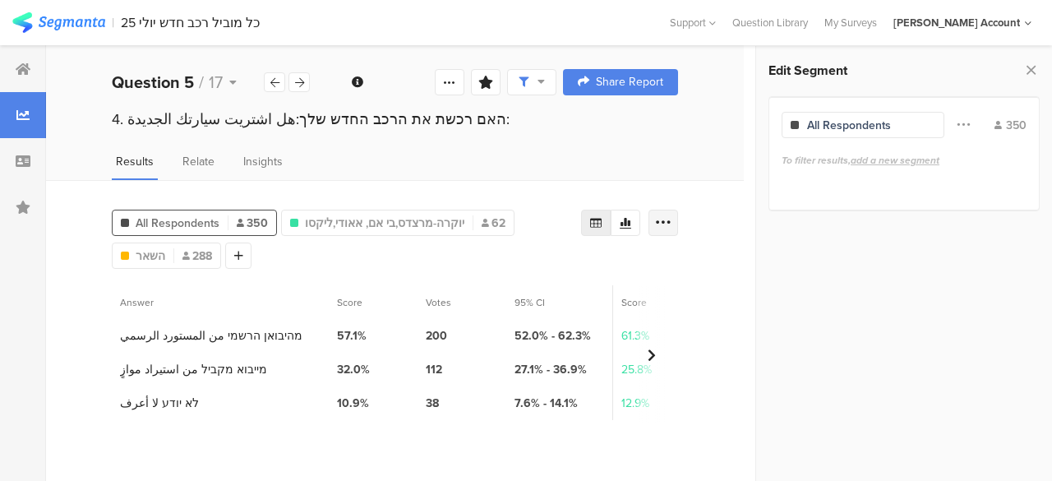
click at [664, 219] on icon at bounding box center [663, 222] width 16 height 16
click at [529, 267] on span "Export as Excel" at bounding box center [505, 269] width 78 height 16
click at [302, 84] on icon at bounding box center [299, 82] width 9 height 11
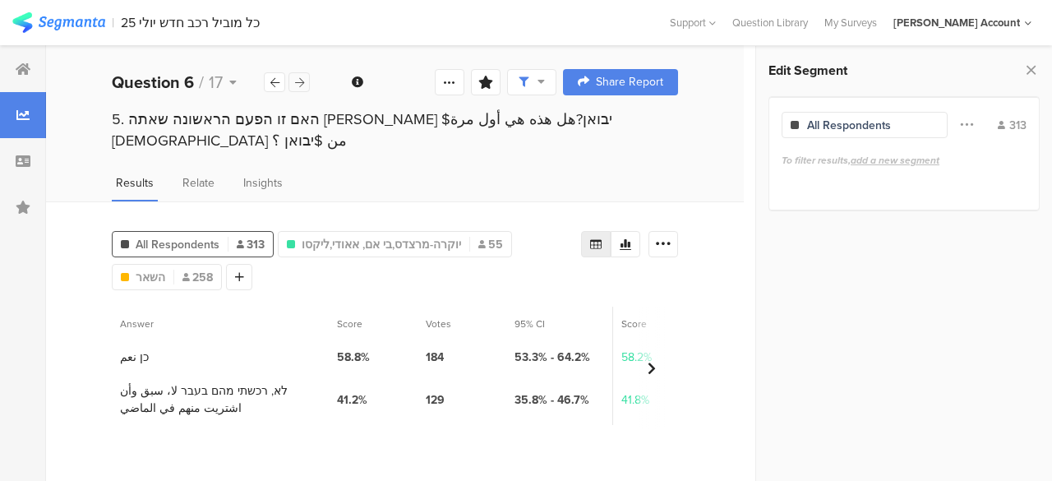
click at [302, 84] on icon at bounding box center [299, 82] width 9 height 11
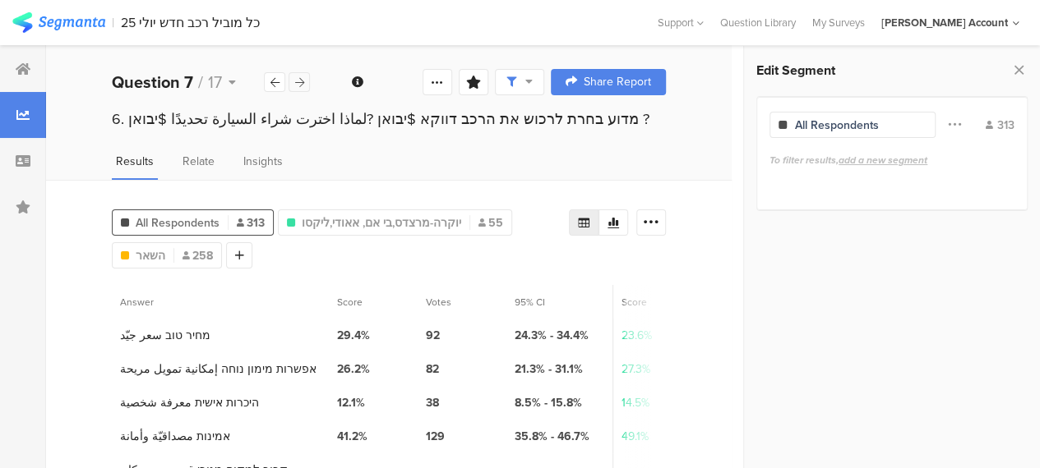
click at [302, 84] on icon at bounding box center [299, 82] width 9 height 11
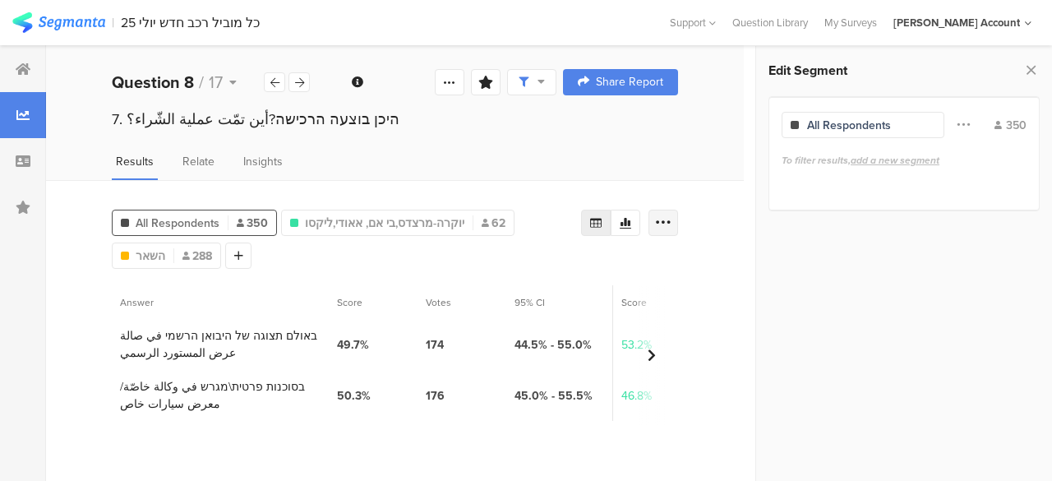
click at [666, 224] on icon at bounding box center [663, 222] width 16 height 16
click at [521, 270] on span "Export as Excel" at bounding box center [505, 269] width 78 height 16
click at [305, 80] on div at bounding box center [298, 82] width 21 height 20
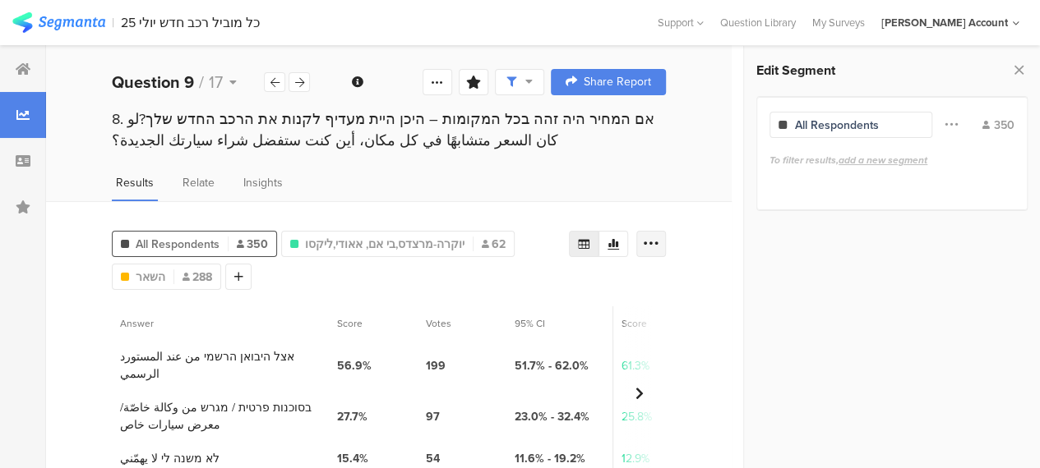
click at [659, 239] on icon at bounding box center [651, 244] width 16 height 16
click at [520, 298] on div "Export as Excel" at bounding box center [565, 290] width 205 height 30
click at [516, 291] on span "Export as Excel" at bounding box center [505, 290] width 78 height 16
click at [302, 83] on icon at bounding box center [299, 82] width 9 height 11
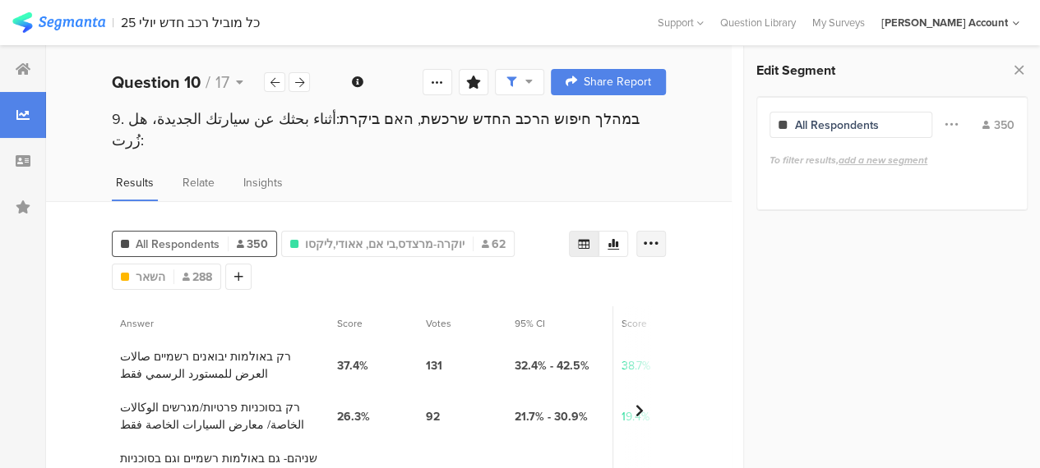
click at [659, 236] on icon at bounding box center [651, 244] width 16 height 16
click at [590, 237] on icon at bounding box center [583, 243] width 13 height 13
click at [521, 270] on span "Export as Excel" at bounding box center [505, 269] width 78 height 16
click at [301, 78] on icon at bounding box center [299, 82] width 9 height 11
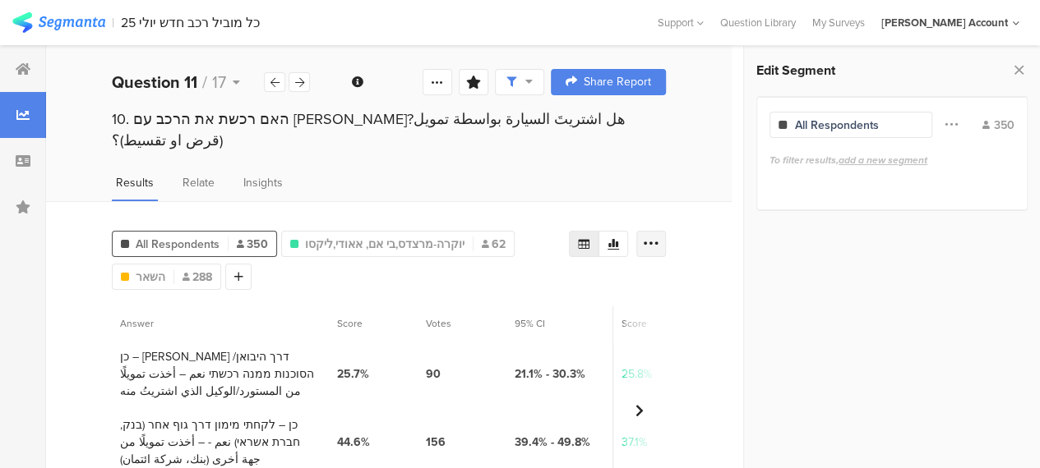
click at [659, 236] on icon at bounding box center [651, 244] width 16 height 16
click at [501, 275] on span "Export as Excel" at bounding box center [505, 269] width 78 height 16
click at [302, 79] on div at bounding box center [298, 82] width 21 height 20
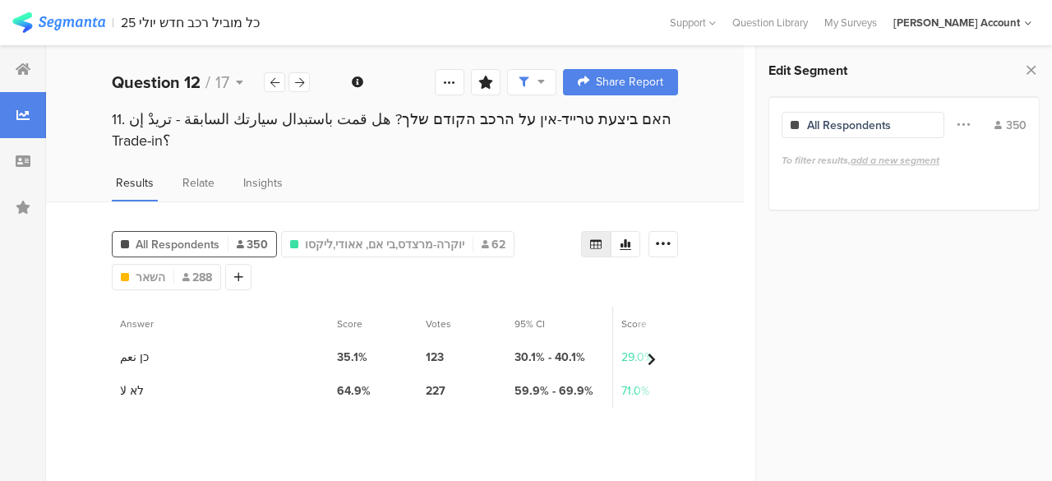
click at [651, 353] on icon at bounding box center [652, 359] width 8 height 13
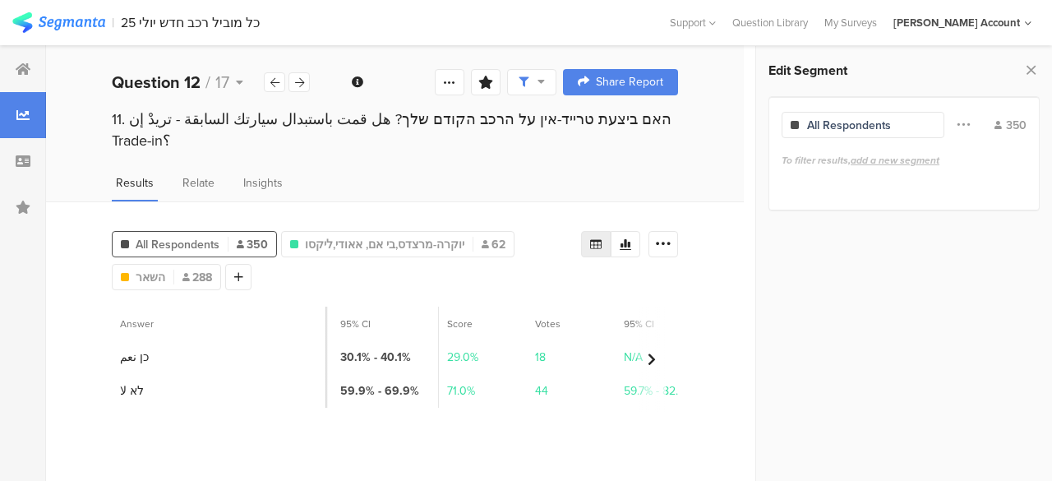
scroll to position [0, 174]
click at [652, 353] on icon at bounding box center [652, 359] width 8 height 13
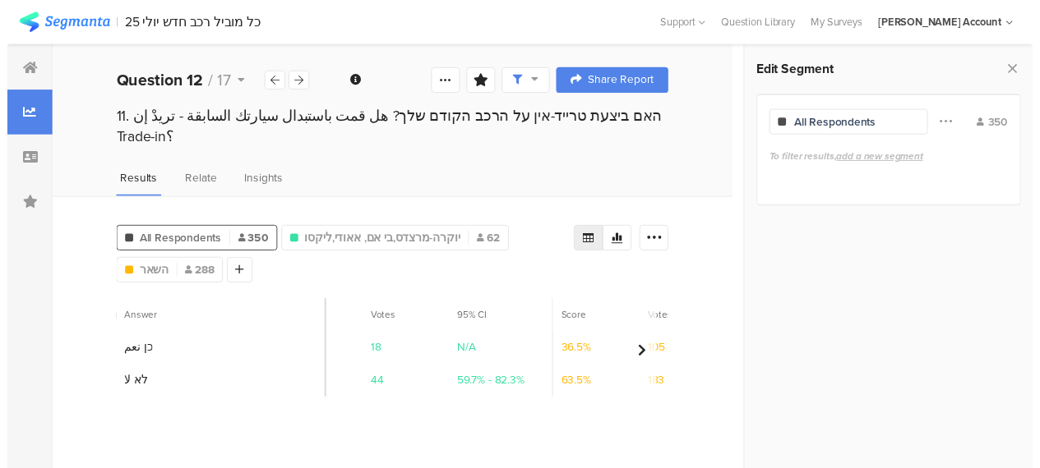
scroll to position [0, 348]
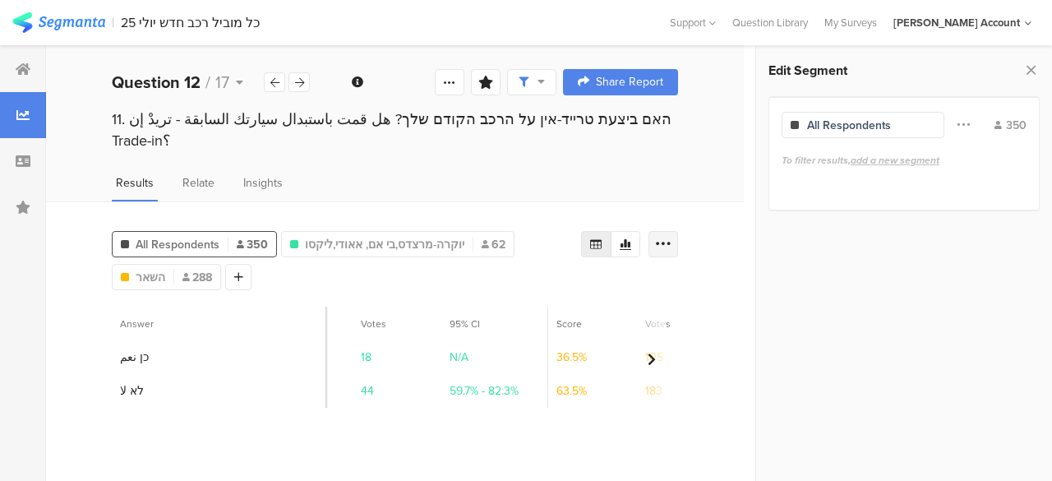
click at [666, 236] on icon at bounding box center [663, 244] width 16 height 16
click at [519, 270] on span "Export as Excel" at bounding box center [505, 269] width 78 height 16
click at [301, 83] on icon at bounding box center [299, 82] width 9 height 11
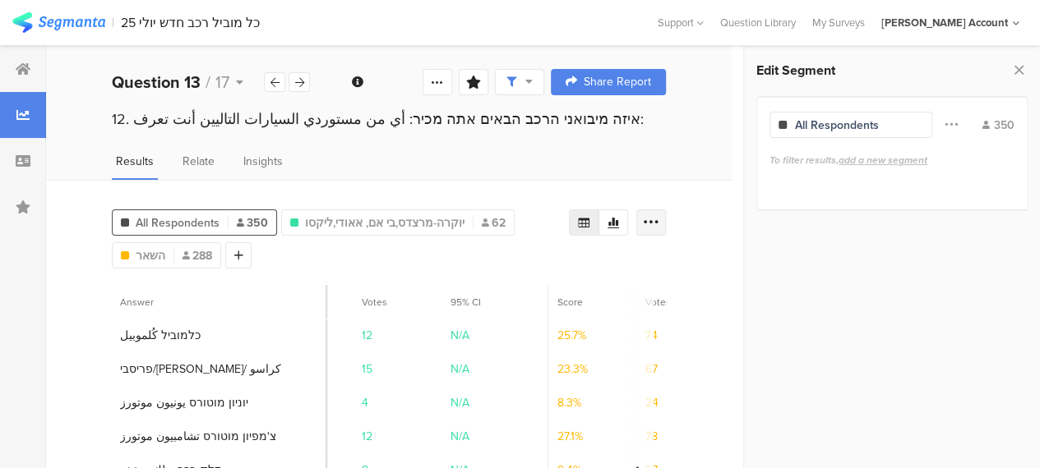
click at [659, 224] on icon at bounding box center [651, 222] width 16 height 16
click at [511, 270] on span "Export as Excel" at bounding box center [505, 269] width 78 height 16
click at [301, 81] on icon at bounding box center [299, 82] width 9 height 11
click at [659, 224] on icon at bounding box center [651, 222] width 16 height 16
click at [524, 265] on span "Export as Excel" at bounding box center [505, 269] width 78 height 16
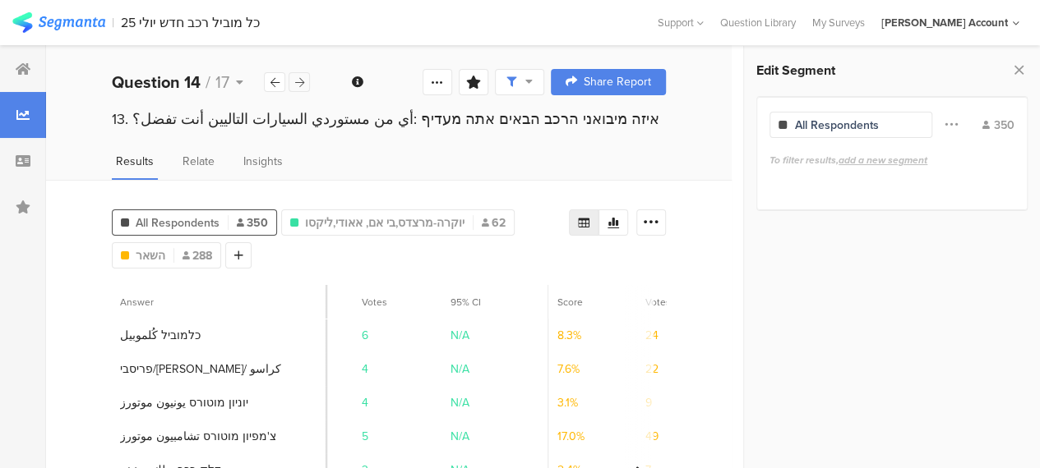
click at [299, 77] on icon at bounding box center [299, 82] width 9 height 11
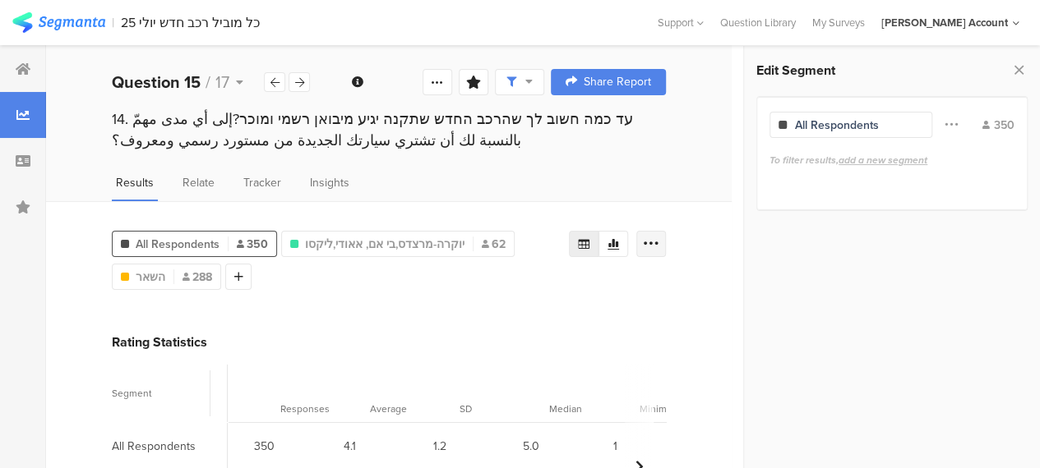
click at [659, 244] on icon at bounding box center [651, 244] width 16 height 16
click at [508, 286] on span "Export as Excel" at bounding box center [505, 290] width 78 height 16
click at [528, 172] on div "14. עד כמה חשוב לך שהרכב החדש שתקנה יגיע מיבואן רשמי ומוכר?إلى أي مدى مهمّ بالن…" at bounding box center [388, 145] width 685 height 74
click at [148, 271] on span "השאר" at bounding box center [151, 277] width 30 height 17
